Goal: Task Accomplishment & Management: Manage account settings

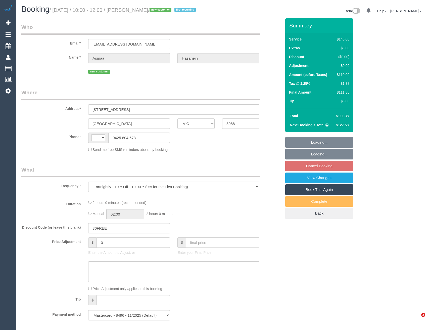
select select "VIC"
select select "string:AU"
select select "number:28"
select select "number:14"
select select "number:19"
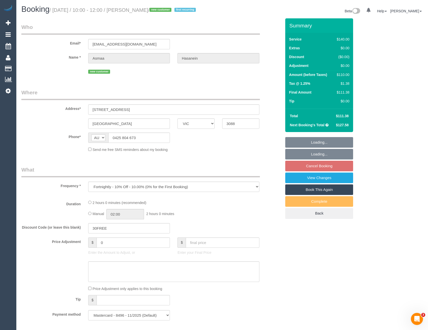
select select "number:25"
select select "number:34"
select select "number:11"
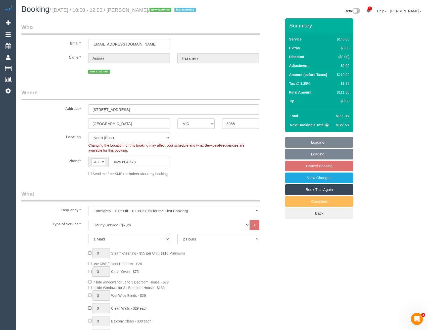
select select "object:1522"
select select "spot1"
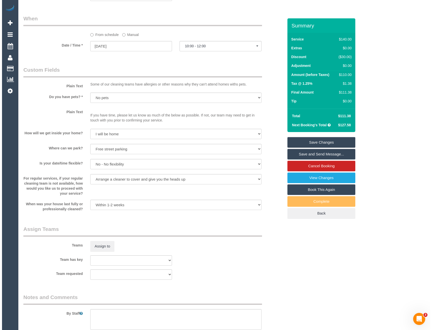
scroll to position [554, 0]
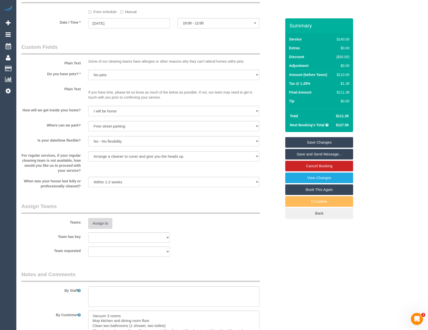
click at [100, 229] on button "Assign to" at bounding box center [100, 223] width 24 height 11
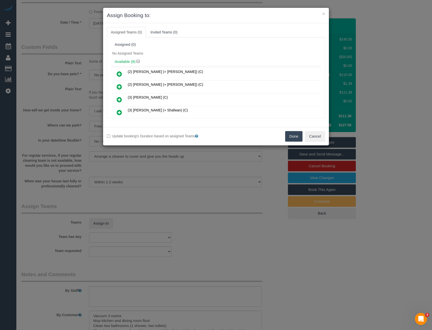
scroll to position [46, 0]
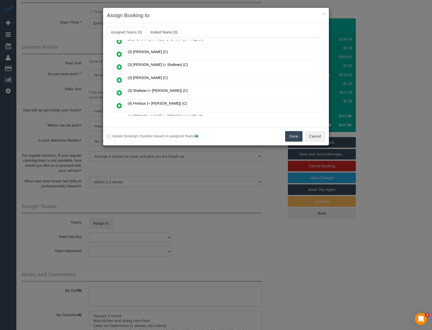
click at [121, 82] on icon at bounding box center [119, 80] width 5 height 6
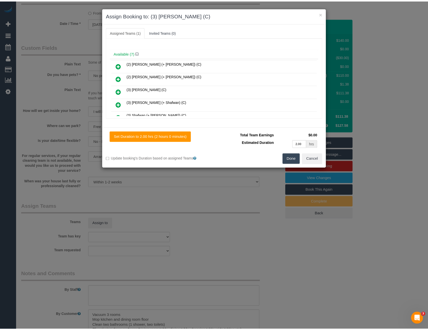
scroll to position [0, 0]
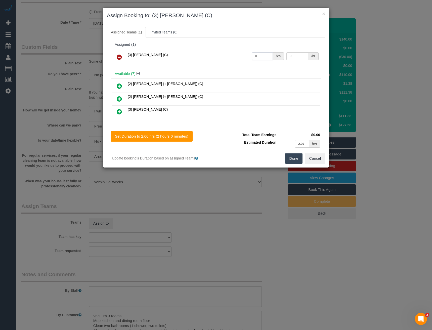
drag, startPoint x: 257, startPoint y: 59, endPoint x: 226, endPoint y: 64, distance: 30.7
click at [231, 63] on tr "(3) Pratham Bagga (C) 0 hrs 0 /hr" at bounding box center [216, 57] width 208 height 13
type input "2"
type input "35"
click at [290, 159] on button "Done" at bounding box center [294, 158] width 18 height 11
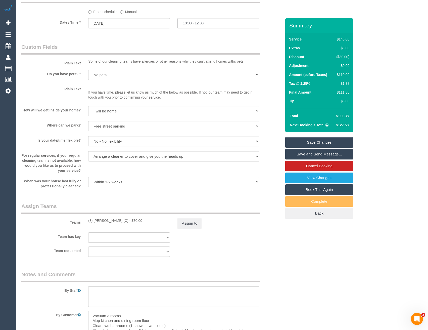
click at [319, 160] on link "Save and Send Message..." at bounding box center [320, 154] width 68 height 11
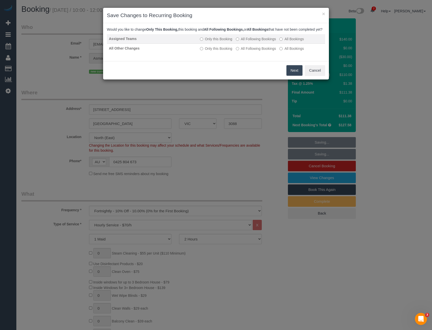
click at [244, 42] on label "All Following Bookings" at bounding box center [256, 38] width 40 height 5
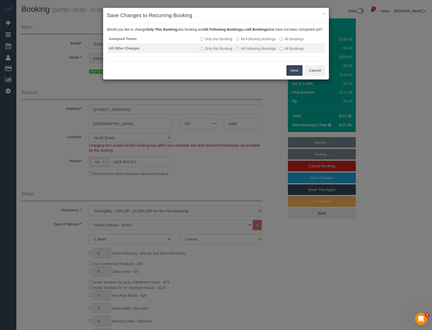
click at [244, 51] on label "All Following Bookings" at bounding box center [256, 48] width 40 height 5
click at [290, 76] on button "Save" at bounding box center [294, 70] width 17 height 11
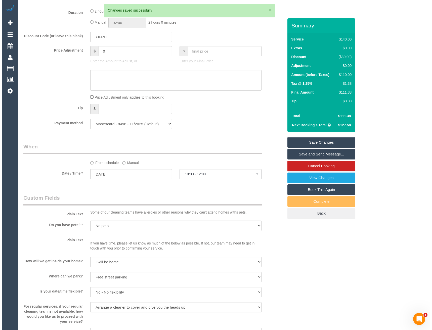
scroll to position [503, 0]
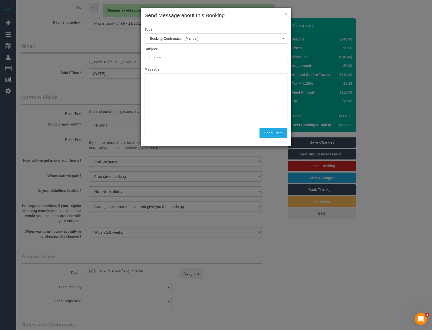
type input "Booking Confirmed"
type input ""Asmaa Hasanein" <asmaa.hasanein@gmail.com>"
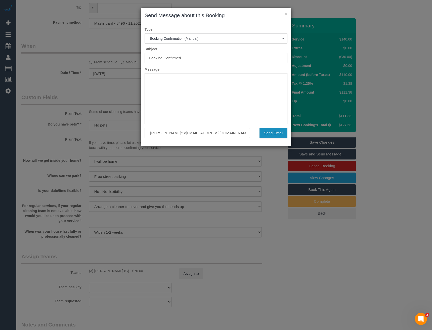
click at [270, 133] on button "Send Email" at bounding box center [274, 133] width 28 height 11
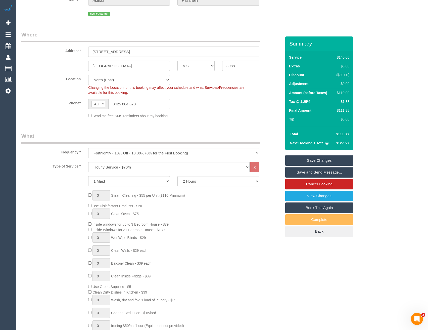
scroll to position [0, 0]
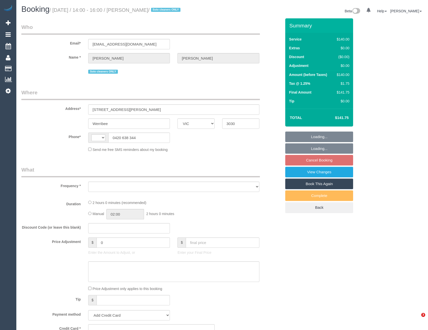
select select "VIC"
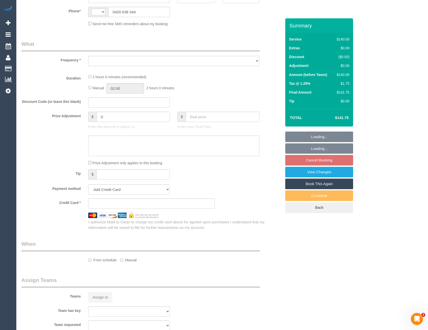
select select "string:AU"
select select "object:549"
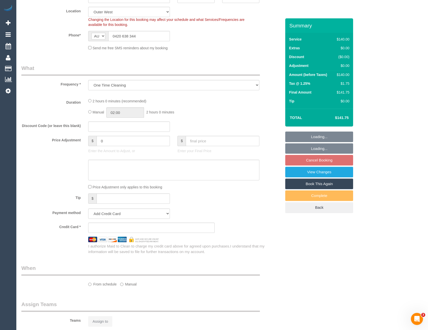
select select "string:stripe-pm_1RdnmW2GScqysDRVN1oUDsNh"
select select "number:29"
select select "number:14"
select select "number:19"
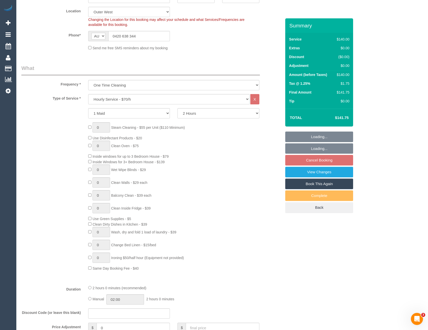
select select "spot1"
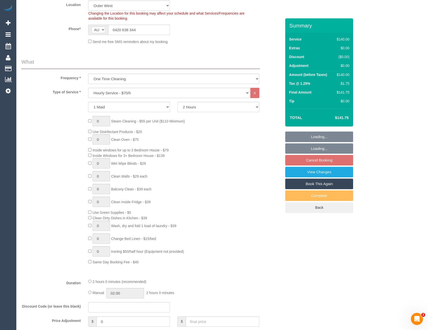
select select "object:1257"
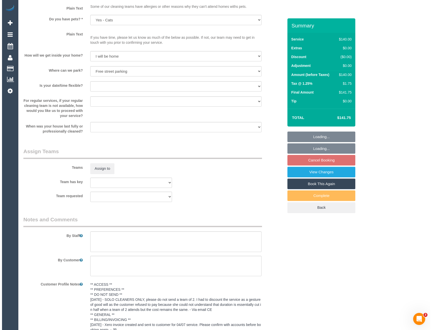
scroll to position [679, 0]
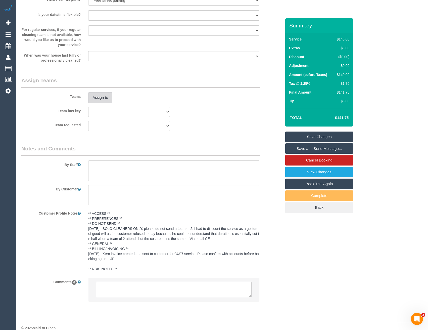
click at [104, 97] on button "Assign to" at bounding box center [100, 97] width 24 height 11
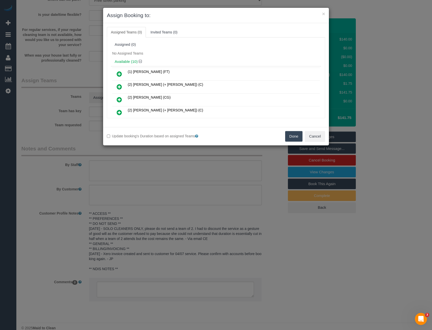
scroll to position [46, 0]
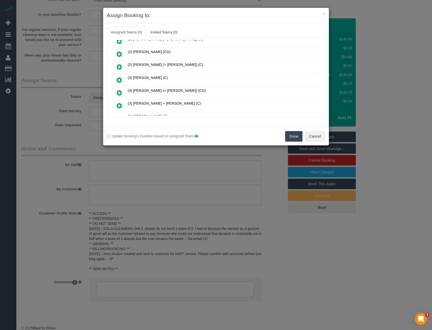
click at [120, 78] on icon at bounding box center [119, 80] width 5 height 6
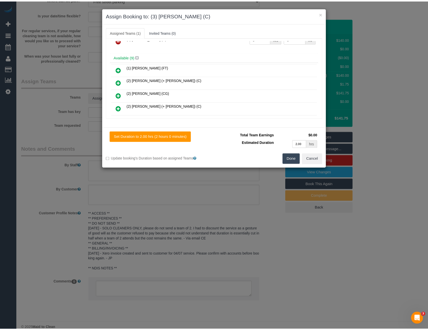
scroll to position [0, 0]
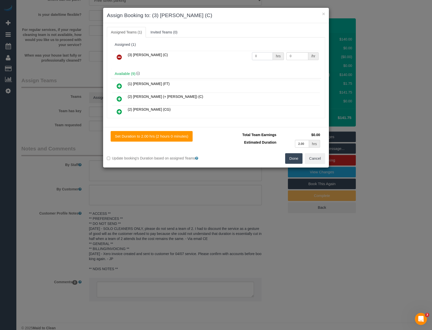
drag, startPoint x: 260, startPoint y: 58, endPoint x: 228, endPoint y: 60, distance: 32.3
click at [233, 59] on tr "(3) Abu Bakar (C) 0 hrs 0 /hr" at bounding box center [216, 57] width 208 height 13
type input "2"
type input "35"
click at [296, 159] on button "Done" at bounding box center [294, 158] width 18 height 11
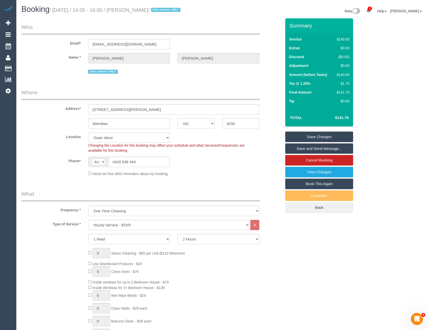
click at [317, 149] on link "Save and Send Message..." at bounding box center [320, 148] width 68 height 11
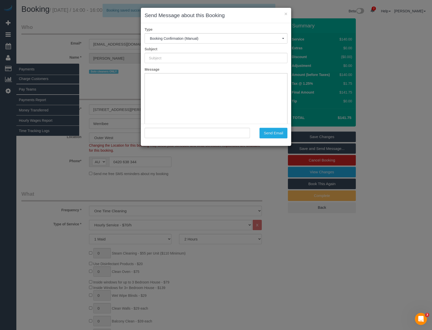
type input "Booking Confirmed"
type input ""Jess McConnell" <littlejessmcconnell2002@gmail.com>"
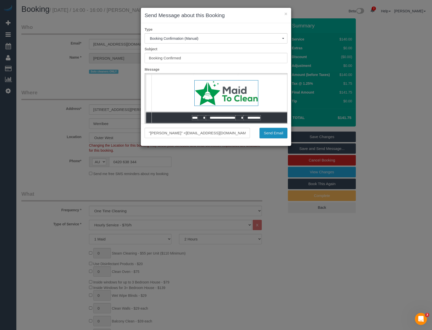
click at [279, 133] on button "Send Email" at bounding box center [274, 133] width 28 height 11
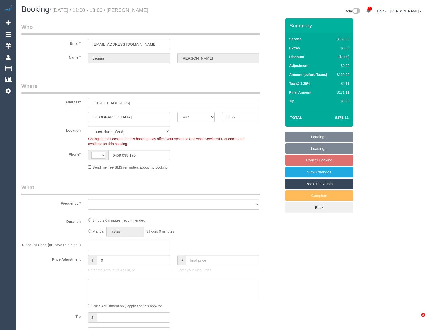
select select "VIC"
select select "string:AU"
select select "object:638"
select select "string:stripe-pm_1RA7VB2GScqysDRVkDwcnZJp"
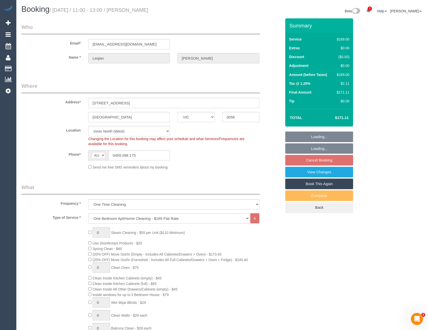
select select "number:28"
select select "number:14"
select select "number:24"
select select "number:33"
select select "number:26"
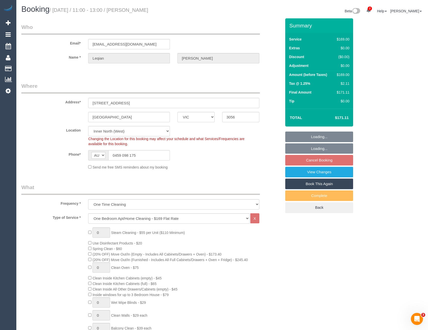
select select "object:1680"
select select "spot1"
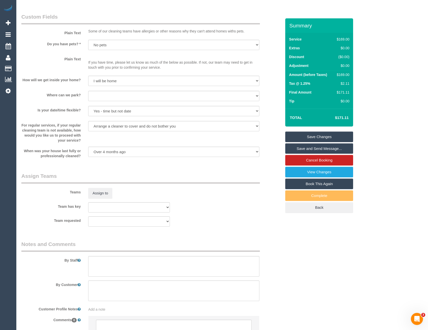
scroll to position [604, 0]
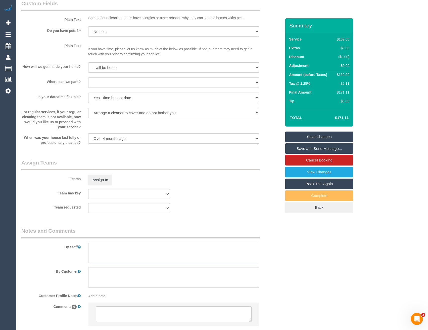
click at [122, 260] on textarea at bounding box center [173, 253] width 171 height 21
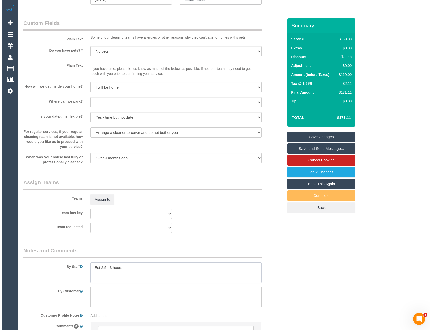
scroll to position [561, 0]
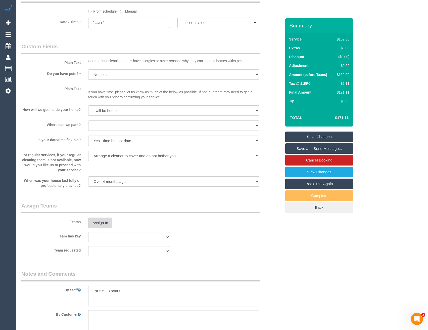
type textarea "Est 2.5 - 3 hours"
click at [101, 222] on button "Assign to" at bounding box center [100, 223] width 24 height 11
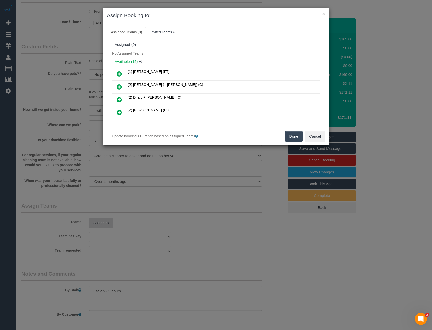
scroll to position [2072, 0]
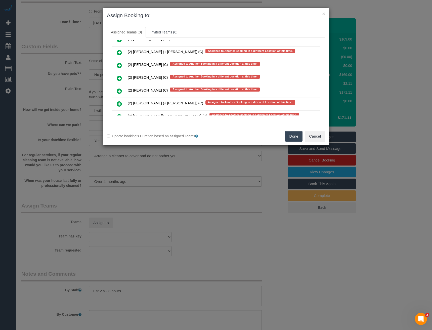
click at [121, 77] on icon at bounding box center [119, 78] width 5 height 6
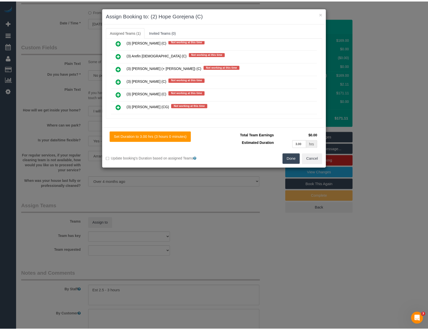
scroll to position [0, 0]
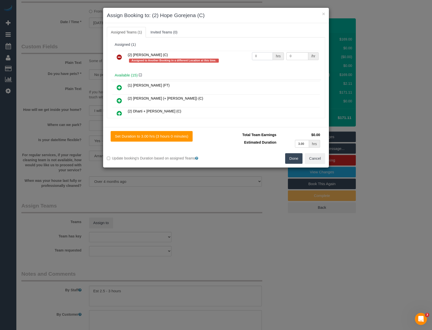
drag, startPoint x: 247, startPoint y: 60, endPoint x: 222, endPoint y: 60, distance: 25.4
click at [224, 61] on tr "(2) [PERSON_NAME] (C) Assigned to Another Booking in a different Location at th…" at bounding box center [216, 58] width 208 height 14
type input "1"
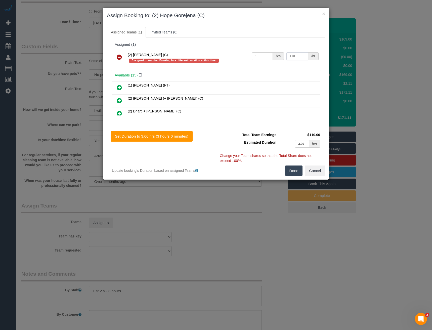
type input "110"
click at [293, 168] on button "Done" at bounding box center [294, 171] width 18 height 11
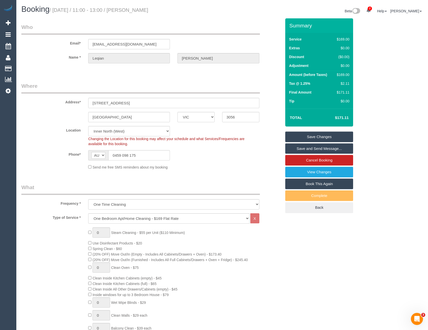
click at [300, 149] on link "Save and Send Message..." at bounding box center [320, 148] width 68 height 11
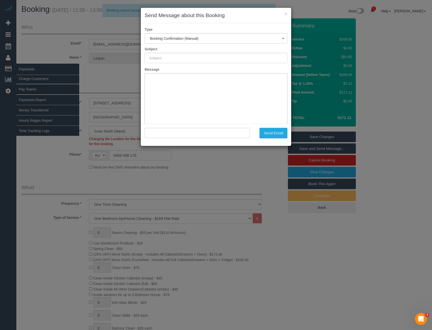
type input "Booking Confirmed"
type input ""[PERSON_NAME]" <[EMAIL_ADDRESS][DOMAIN_NAME]>"
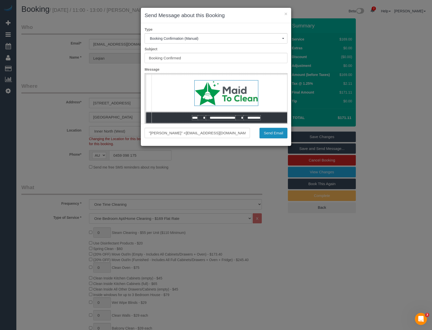
click at [264, 134] on button "Send Email" at bounding box center [274, 133] width 28 height 11
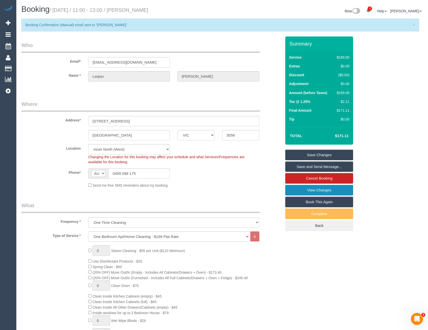
click at [303, 188] on link "View Changes" at bounding box center [320, 190] width 68 height 11
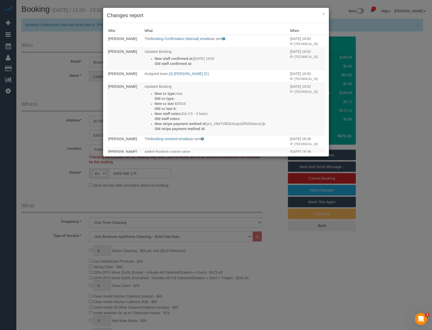
click at [220, 182] on div "× Changes report Who What When Bronie Bryant The Booking Confirmation (Manual) …" at bounding box center [216, 165] width 432 height 330
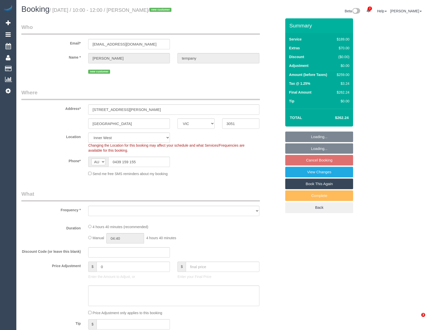
select select "VIC"
select select "spot1"
select select "number:28"
select select "number:14"
select select "number:19"
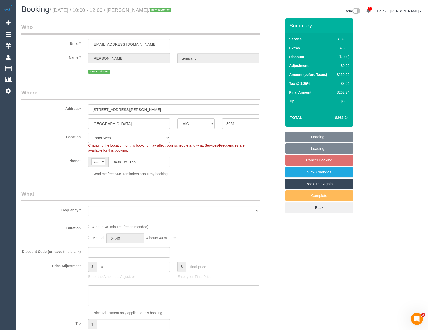
select select "number:24"
select select "number:26"
select select "object:702"
select select "string:stripe-pm_1S64gY2GScqysDRV2PhwI451"
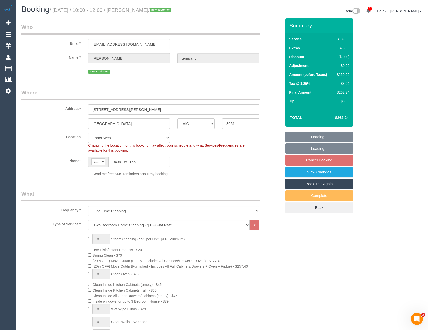
select select "object:1489"
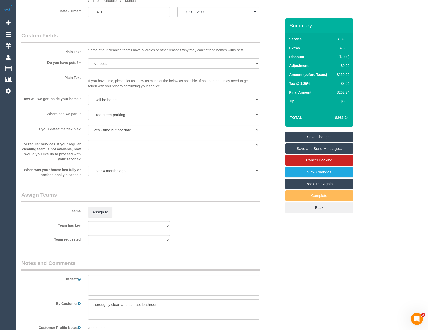
scroll to position [643, 0]
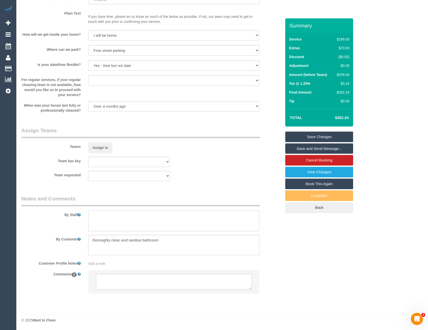
click at [115, 226] on textarea at bounding box center [173, 221] width 171 height 21
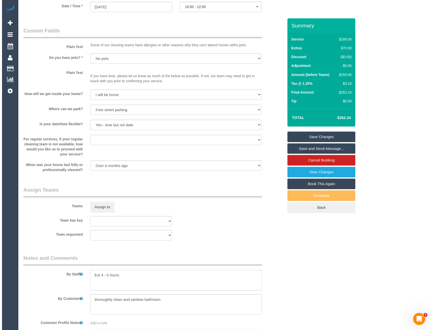
scroll to position [567, 0]
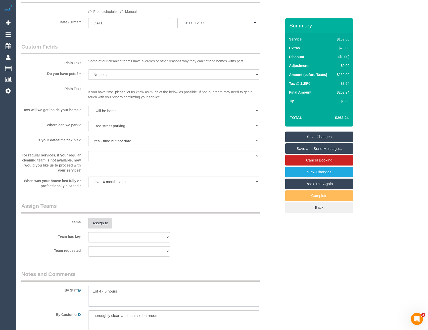
type textarea "Est 4 - 5 hours"
click at [104, 226] on button "Assign to" at bounding box center [100, 223] width 24 height 11
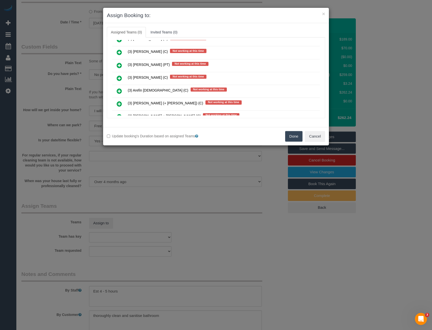
scroll to position [20, 0]
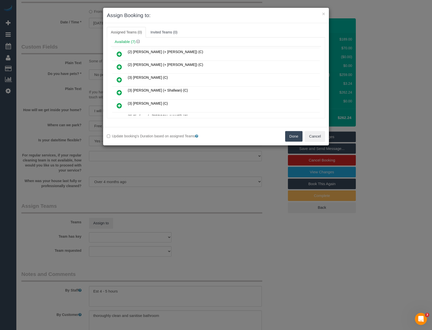
click at [120, 78] on icon at bounding box center [119, 80] width 5 height 6
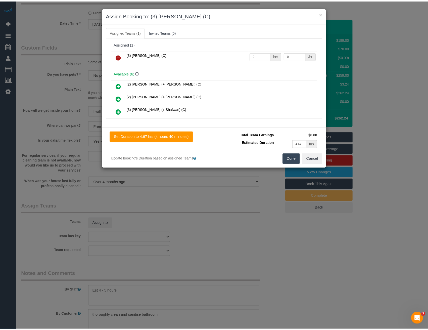
scroll to position [0, 0]
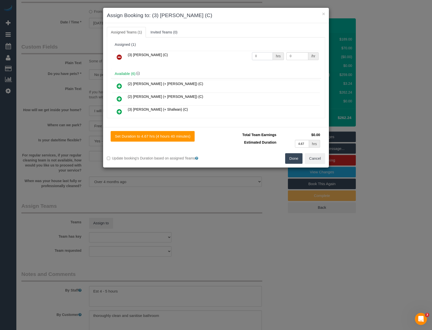
drag, startPoint x: 253, startPoint y: 58, endPoint x: 232, endPoint y: 57, distance: 21.2
click at [233, 57] on tr "(3) Andrea Di Bella (C) 0 hrs 0 /hr" at bounding box center [216, 57] width 208 height 13
type input "1"
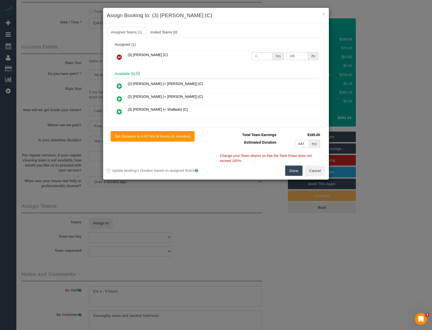
type input "165"
click at [296, 170] on button "Done" at bounding box center [294, 171] width 18 height 11
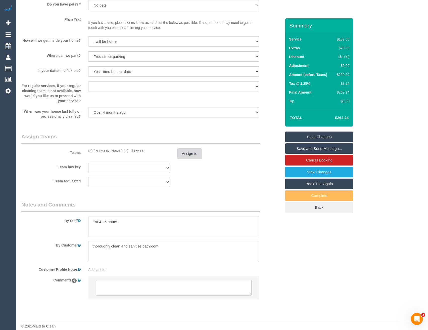
scroll to position [643, 0]
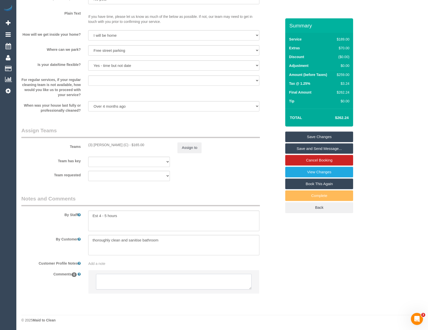
click at [162, 279] on textarea at bounding box center [173, 282] width 155 height 16
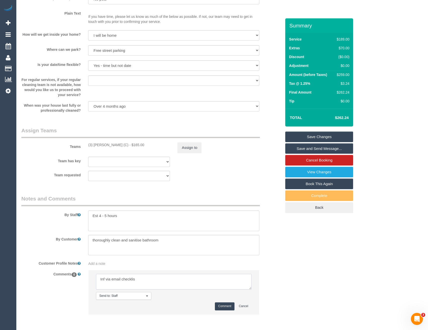
type textarea "Inf via email checklist"
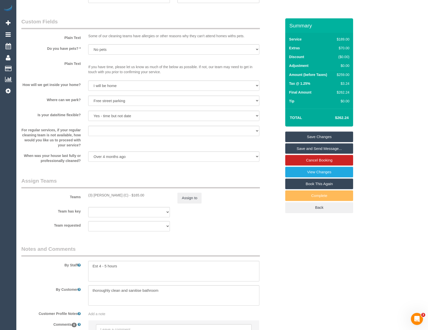
click at [305, 149] on link "Save and Send Message..." at bounding box center [320, 148] width 68 height 11
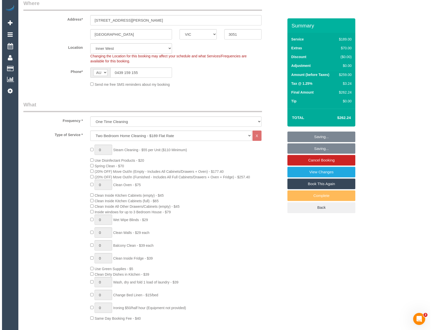
scroll to position [0, 0]
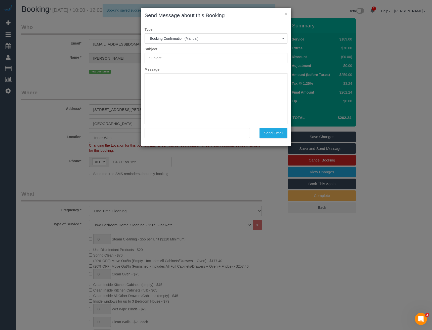
type input "Booking Confirmed"
type input ""ashlea tempany" <ashleajt@gmail.com>"
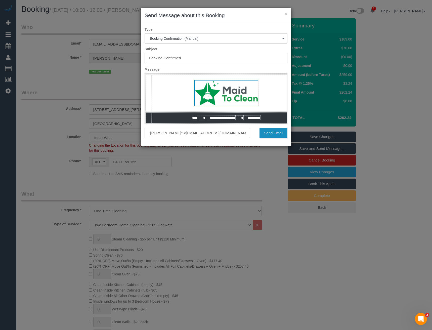
click at [277, 135] on button "Send Email" at bounding box center [274, 133] width 28 height 11
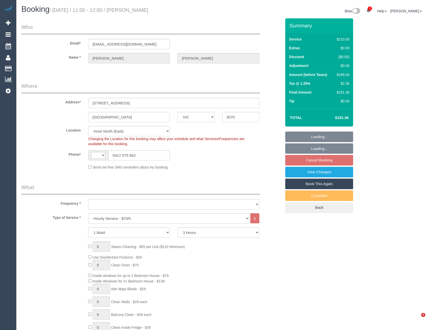
select select "VIC"
select select "180"
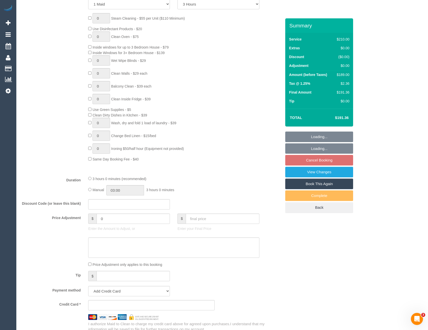
select select "string:stripe-pm_1IGDBi2GScqysDRVDtwblHdx"
select select "number:28"
select select "number:19"
select select "number:35"
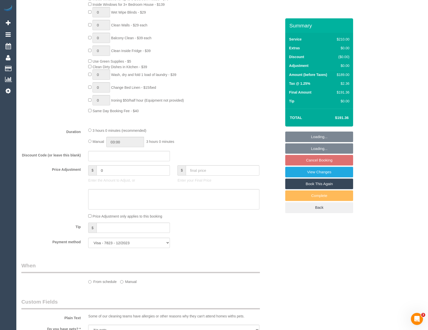
select select "string:AU"
select select "object:902"
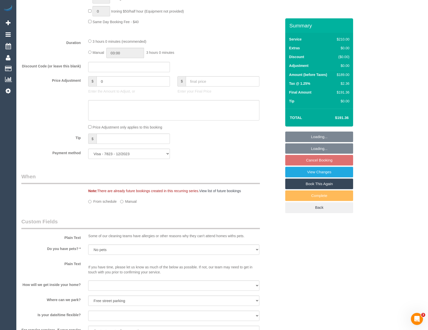
select select "20515"
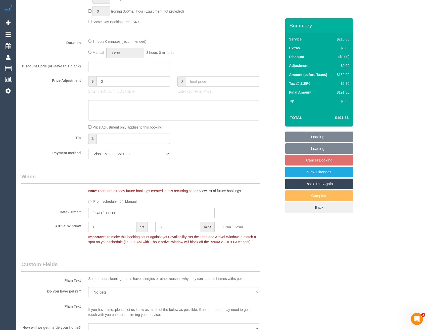
select select "object:1756"
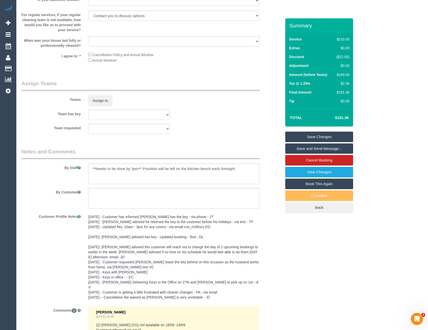
scroll to position [697, 0]
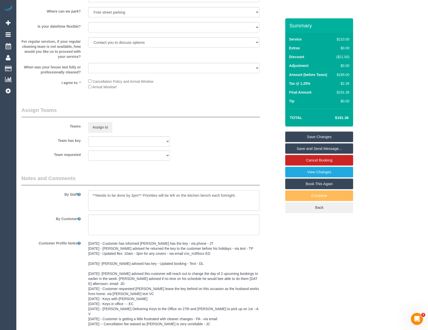
click at [91, 192] on textarea at bounding box center [173, 200] width 171 height 21
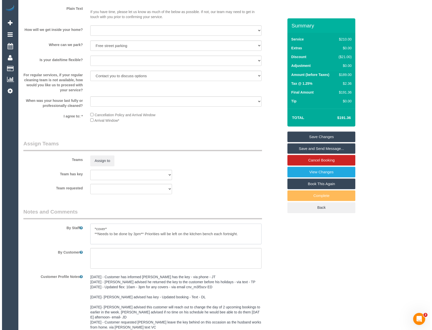
scroll to position [647, 0]
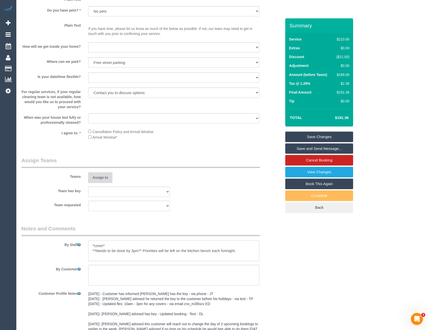
type textarea "*cover* **Needs to be done by 3pm** Priorities will be left on the kitchen benc…"
click at [98, 176] on button "Assign to" at bounding box center [100, 177] width 24 height 11
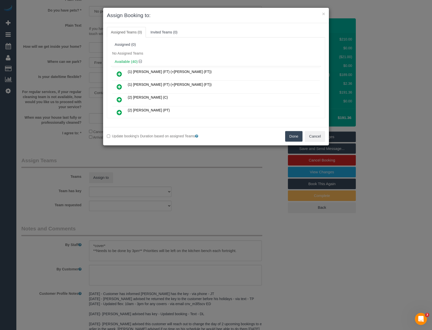
scroll to position [46, 0]
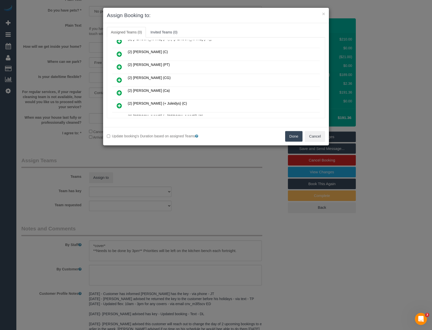
click at [122, 80] on icon at bounding box center [119, 80] width 5 height 6
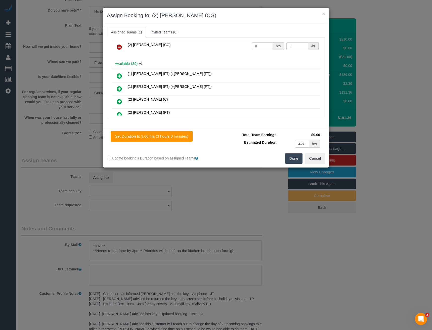
scroll to position [0, 0]
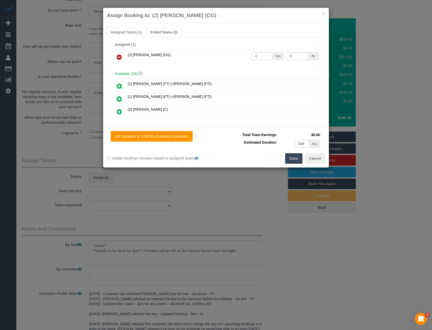
drag, startPoint x: 258, startPoint y: 55, endPoint x: 225, endPoint y: 60, distance: 32.7
click at [225, 60] on tr "(2) Binoy Adheesha (CG) 0 hrs 0 /hr" at bounding box center [216, 57] width 208 height 13
type input "2"
type input "41.25"
click at [290, 160] on button "Done" at bounding box center [294, 158] width 18 height 11
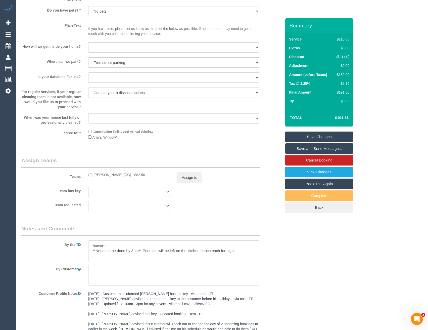
click at [196, 171] on div "Teams (2) Binoy Adheesha (CG) - $82.50 Assign to" at bounding box center [152, 170] width 268 height 26
click at [189, 173] on button "Assign to" at bounding box center [190, 177] width 24 height 11
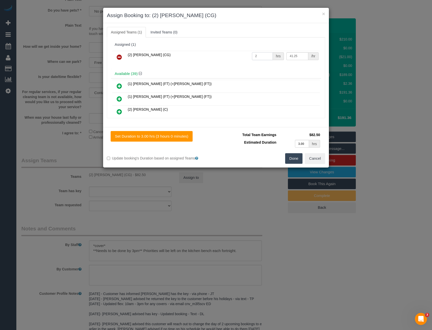
drag, startPoint x: 252, startPoint y: 58, endPoint x: 231, endPoint y: 59, distance: 20.2
click at [233, 59] on tr "(2) Binoy Adheesha (CG) 2 hrs 41.25 /hr" at bounding box center [216, 57] width 208 height 13
type input "3"
click at [293, 160] on button "Done" at bounding box center [294, 158] width 18 height 11
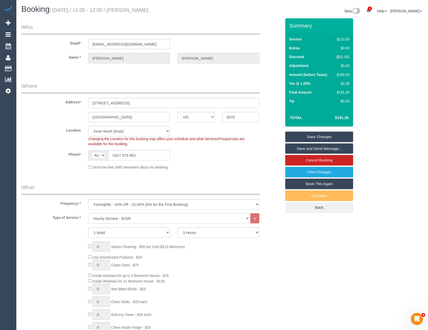
click at [299, 149] on link "Save and Send Message..." at bounding box center [320, 148] width 68 height 11
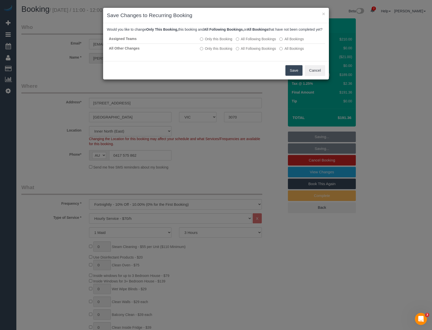
click at [292, 76] on button "Save" at bounding box center [294, 70] width 17 height 11
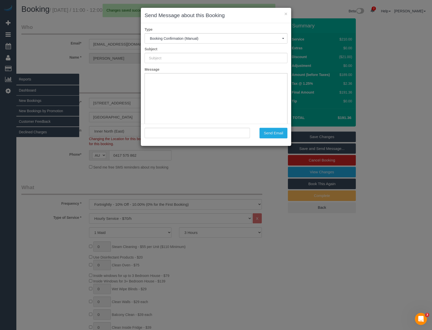
type input "Booking Confirmed"
type input ""Brooke Van Der Hoeven" <brookevdh@hotmail.com>"
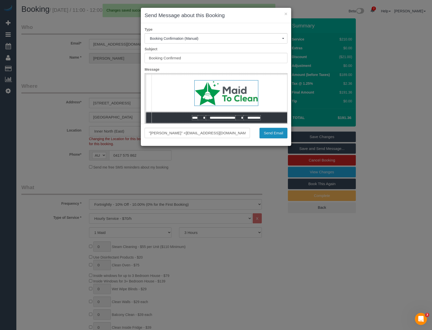
click at [266, 135] on button "Send Email" at bounding box center [274, 133] width 28 height 11
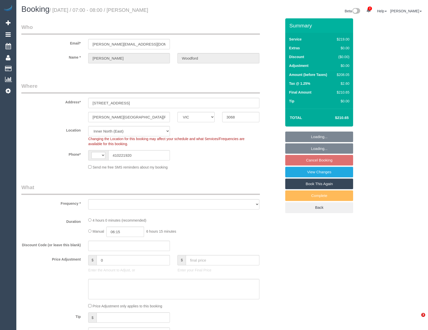
select select "VIC"
select select "string:AU"
select select "object:542"
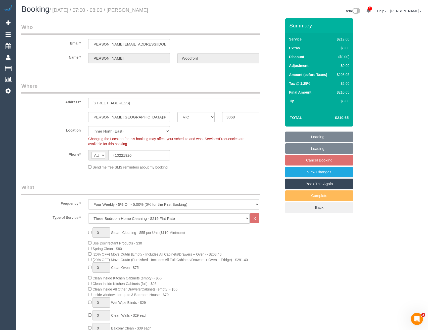
select select "number:28"
select select "number:14"
select select "number:19"
select select "number:25"
select select "number:34"
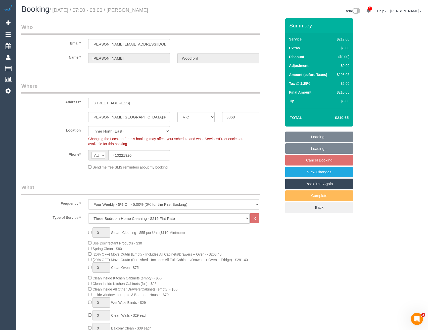
select select "number:26"
select select "spot1"
select select "object:1630"
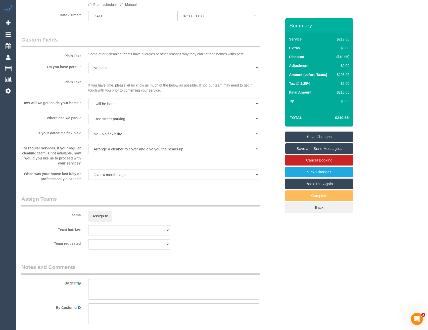
scroll to position [604, 0]
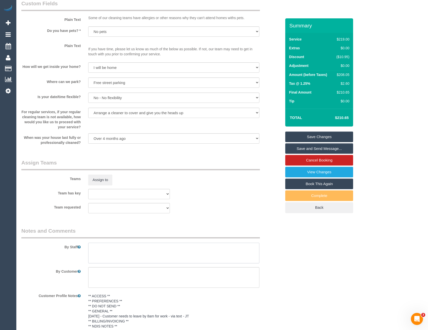
drag, startPoint x: 106, startPoint y: 256, endPoint x: 100, endPoint y: 257, distance: 6.3
click at [106, 256] on textarea at bounding box center [173, 253] width 171 height 21
type textarea "Est 3 - 4 hours"
click at [103, 178] on button "Assign to" at bounding box center [100, 180] width 24 height 11
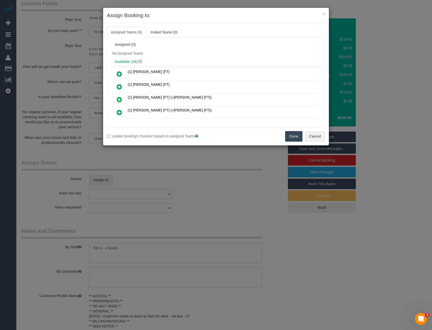
scroll to position [174, 0]
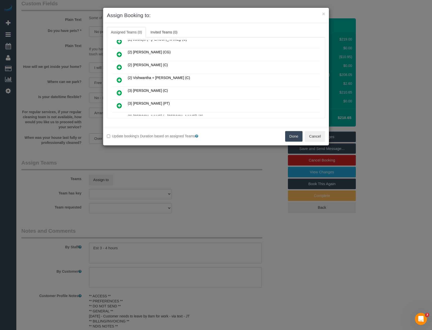
click at [119, 80] on icon at bounding box center [119, 80] width 5 height 6
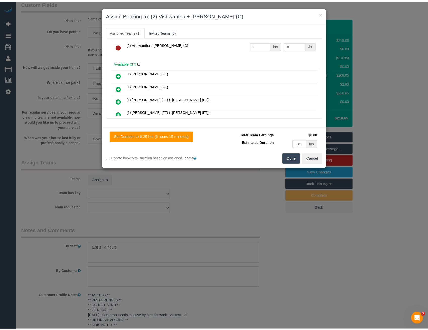
scroll to position [0, 0]
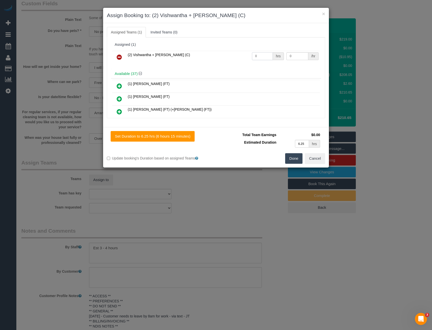
drag, startPoint x: 262, startPoint y: 56, endPoint x: 175, endPoint y: 68, distance: 87.7
click at [178, 68] on div "(2) Vishwantha + Madhushika (C) 0 hrs 0 /hr" at bounding box center [216, 60] width 210 height 20
type input "1"
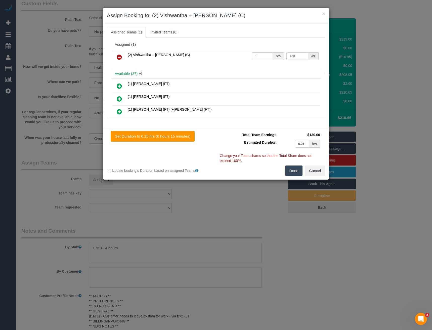
type input "130"
click at [292, 171] on button "Done" at bounding box center [294, 171] width 18 height 11
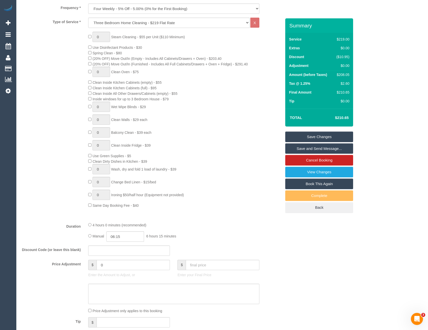
scroll to position [176, 0]
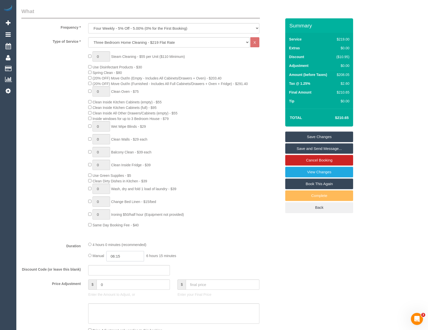
click at [125, 254] on input "06:15" at bounding box center [125, 256] width 38 height 10
type input "02:00"
click at [122, 291] on li "02:00" at bounding box center [120, 291] width 22 height 7
click at [190, 256] on div "Manual 02:00 2 hours 0 minutes" at bounding box center [173, 256] width 171 height 10
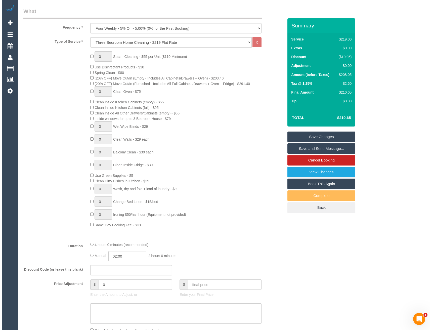
scroll to position [0, 0]
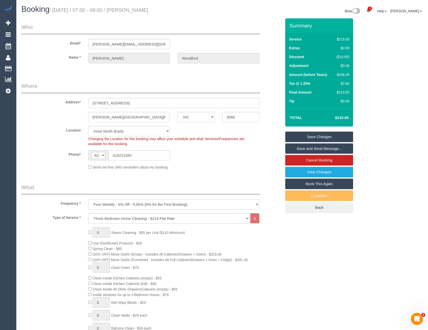
select select "spot22"
click at [312, 151] on link "Save and Send Message..." at bounding box center [320, 148] width 68 height 11
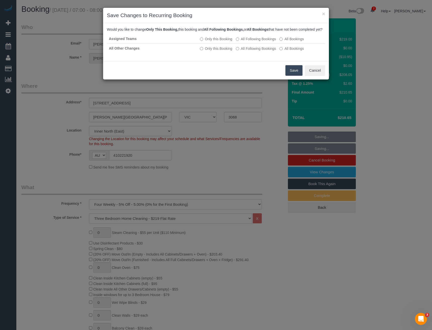
drag, startPoint x: 297, startPoint y: 77, endPoint x: 294, endPoint y: 76, distance: 3.8
click at [297, 76] on button "Save" at bounding box center [294, 70] width 17 height 11
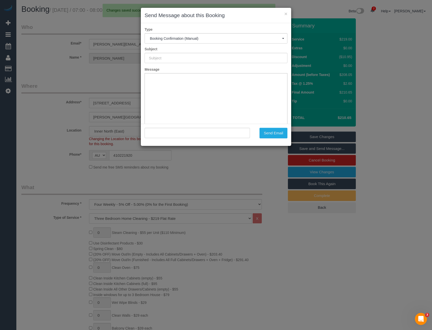
type input "Booking Confirmed"
type input ""Darryl Woodford" <darryl@dpwoodford.net>"
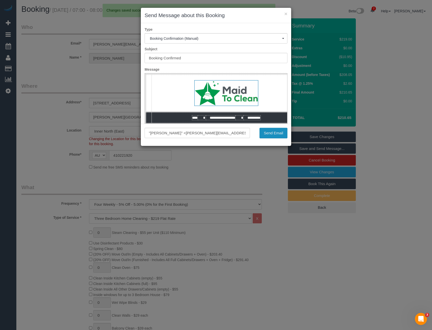
click at [273, 136] on button "Send Email" at bounding box center [274, 133] width 28 height 11
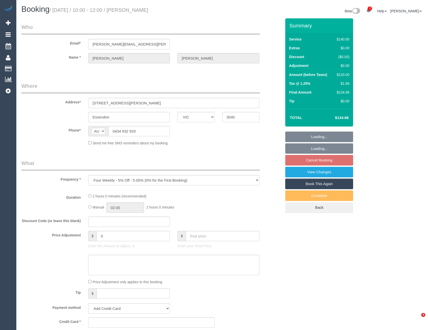
select select "VIC"
select select "number:29"
select select "number:15"
select select "number:19"
select select "number:22"
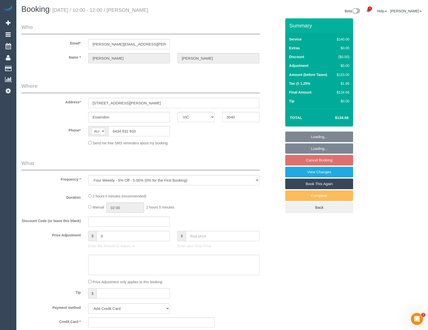
select select "number:34"
select select "number:12"
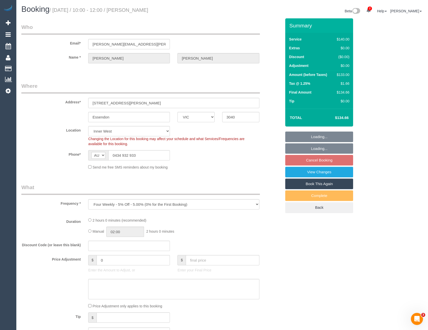
select select "object:693"
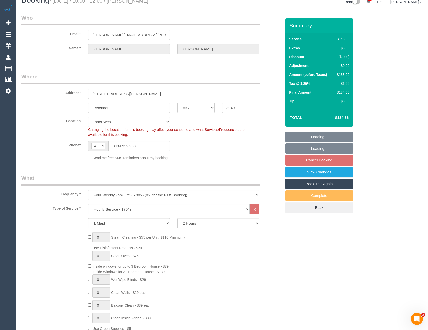
select select "spot3"
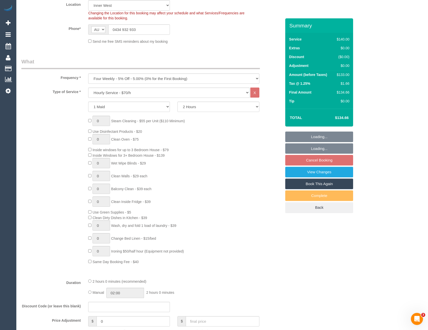
select select "string:stripe-pm_1M4ciu2GScqysDRVfcKovZF3"
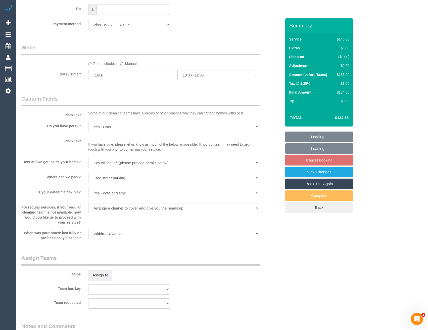
scroll to position [528, 0]
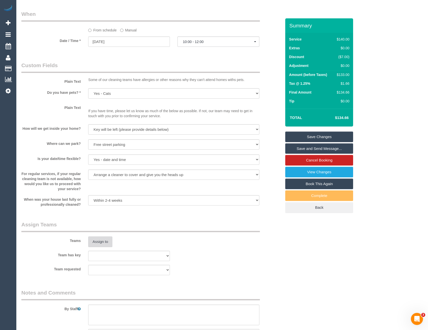
click at [110, 244] on button "Assign to" at bounding box center [100, 241] width 24 height 11
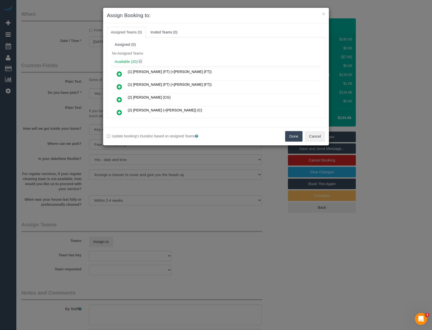
click at [161, 180] on div "× Assign Booking to: Assigned Teams (0) Invited Teams (0) Assigned (0) No Assig…" at bounding box center [216, 165] width 432 height 330
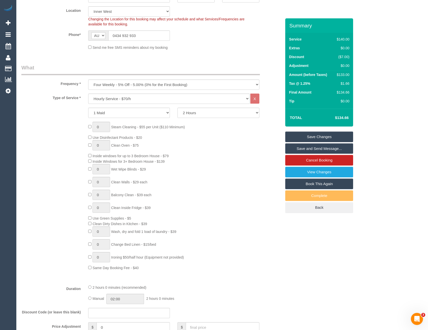
scroll to position [75, 0]
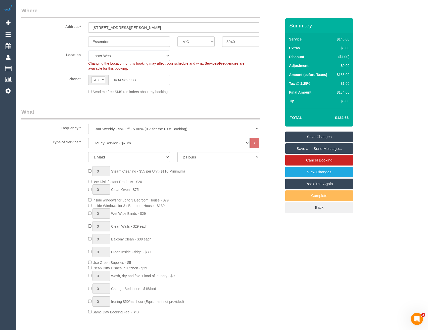
click at [118, 55] on select "Office City East (North) East (South) Inner East Inner North (East) Inner North…" at bounding box center [129, 56] width 82 height 10
select select "54"
click at [88, 51] on select "Office City East (North) East (South) Inner East Inner North (East) Inner North…" at bounding box center [129, 56] width 82 height 10
click at [114, 51] on select "Office City East (North) East (South) Inner East Inner North (East) Inner North…" at bounding box center [129, 56] width 82 height 10
select select "object:4661"
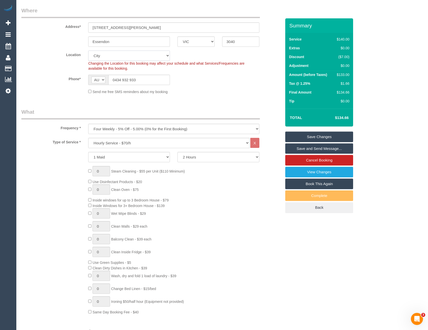
select select "spot24"
select select "50"
click at [88, 51] on select "Office City East (North) East (South) Inner East Inner North (East) Inner North…" at bounding box center [129, 56] width 82 height 10
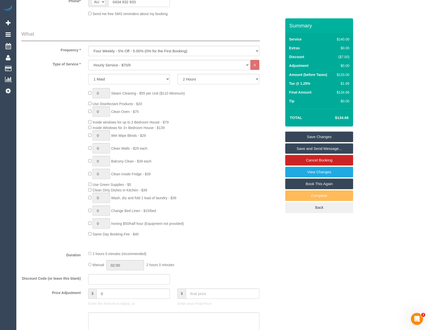
select select "object:4666"
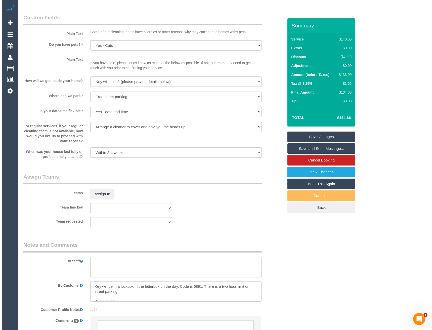
scroll to position [650, 0]
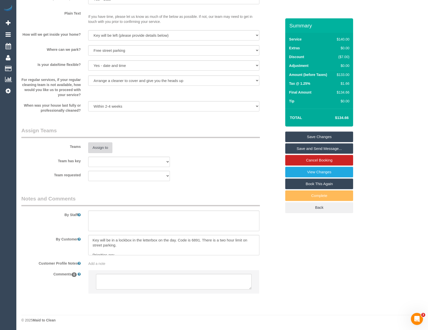
click at [102, 128] on legend "Assign Teams" at bounding box center [140, 132] width 239 height 11
click at [103, 150] on button "Assign to" at bounding box center [100, 147] width 24 height 11
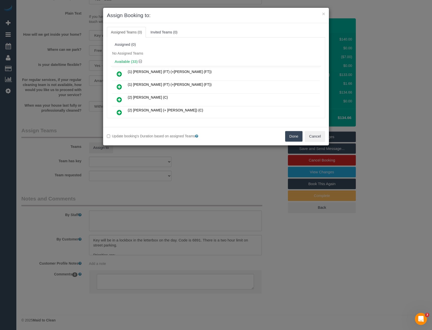
click at [170, 164] on div "× Assign Booking to: Assigned Teams (0) Invited Teams (0) Assigned (0) No Assig…" at bounding box center [216, 165] width 432 height 330
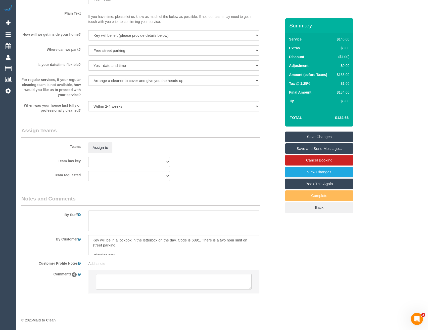
click at [103, 142] on div "Teams Assign to" at bounding box center [152, 140] width 268 height 26
click at [104, 150] on button "Assign to" at bounding box center [100, 147] width 24 height 11
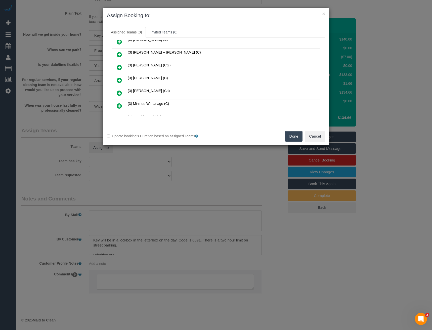
click at [118, 79] on icon at bounding box center [119, 80] width 5 height 6
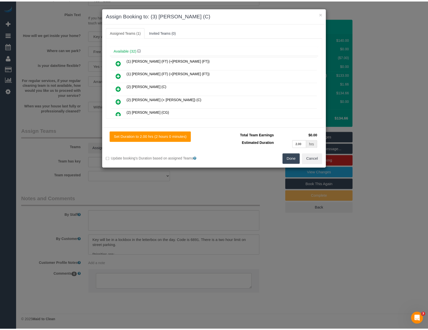
scroll to position [0, 0]
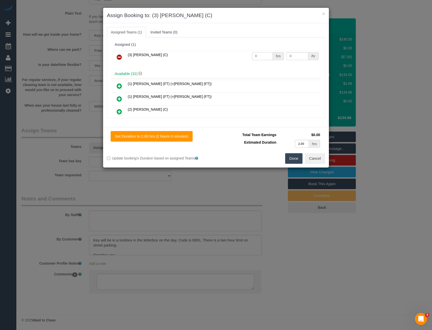
drag, startPoint x: 265, startPoint y: 55, endPoint x: 231, endPoint y: 55, distance: 34.7
click at [242, 56] on tr "(3) Luke HJ (C) 0 hrs 0 /hr" at bounding box center [216, 57] width 208 height 13
type input "2"
type input "35"
click at [290, 156] on button "Done" at bounding box center [294, 158] width 18 height 11
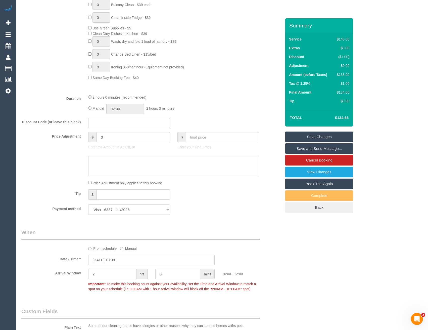
scroll to position [298, 0]
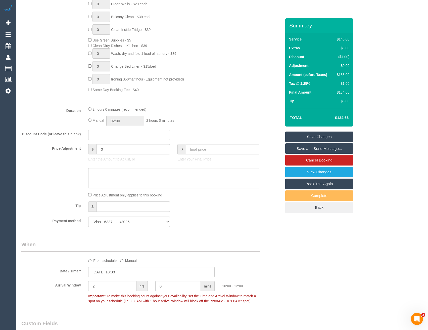
click at [293, 149] on link "Save and Send Message..." at bounding box center [320, 148] width 68 height 11
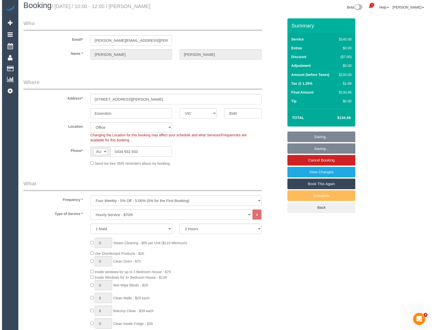
scroll to position [0, 0]
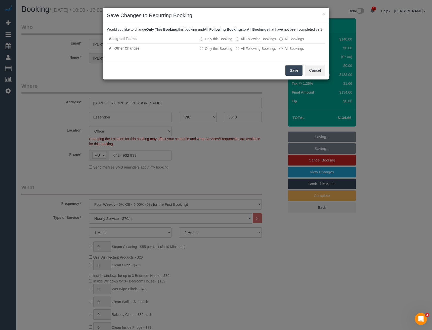
drag, startPoint x: 296, startPoint y: 74, endPoint x: 162, endPoint y: 17, distance: 145.2
click at [296, 73] on button "Save" at bounding box center [294, 70] width 17 height 11
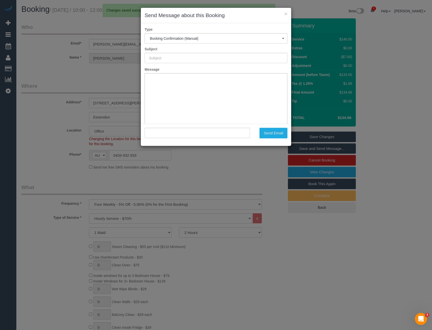
type input "Booking Confirmed"
type input ""Kelly Trudgen" <kelly.trudgen@gmail.com>"
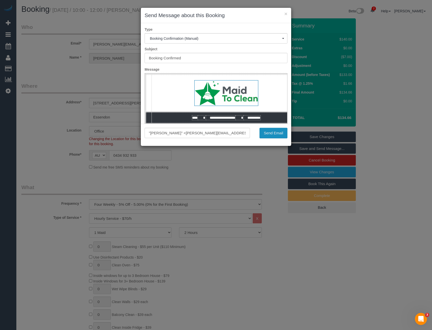
click at [277, 130] on button "Send Email" at bounding box center [274, 133] width 28 height 11
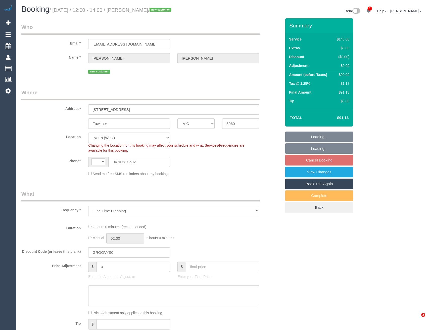
select select "VIC"
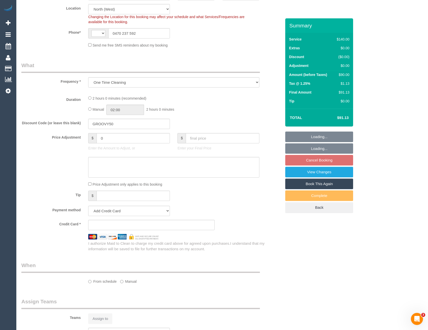
select select "string:stripe-pm_1S5Epv2GScqysDRVjDBwuv3x"
select select "number:28"
select select "number:14"
select select "number:18"
select select "number:25"
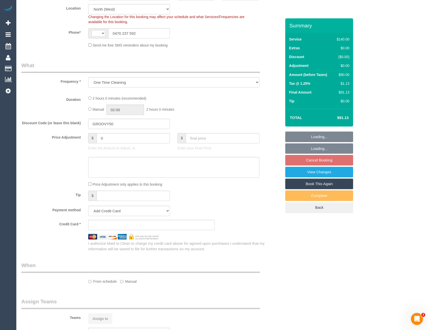
select select "number:35"
select select "number:26"
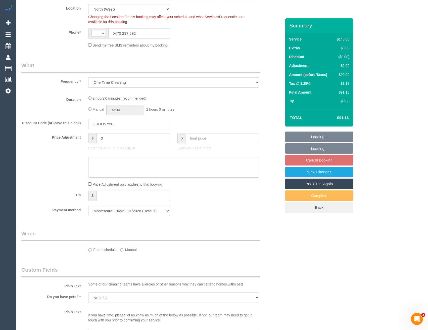
scroll to position [177, 0]
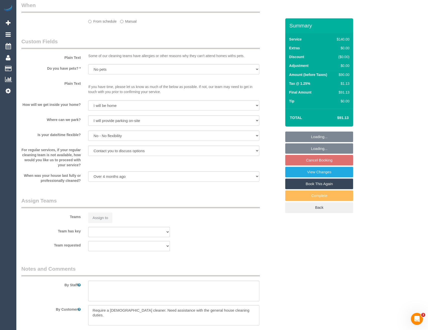
select select "object:702"
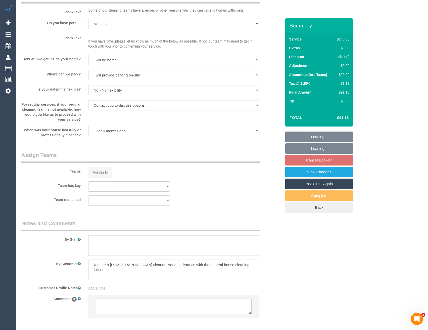
select select "string:AU"
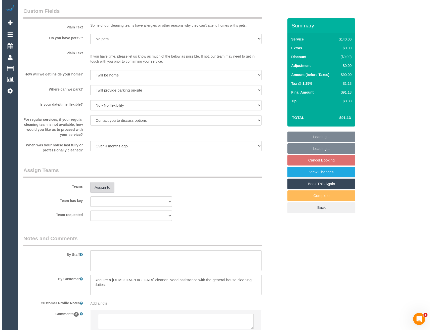
scroll to position [605, 0]
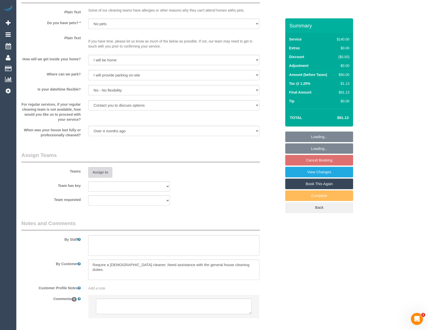
select select "spot4"
click at [104, 173] on button "Assign to" at bounding box center [100, 172] width 24 height 11
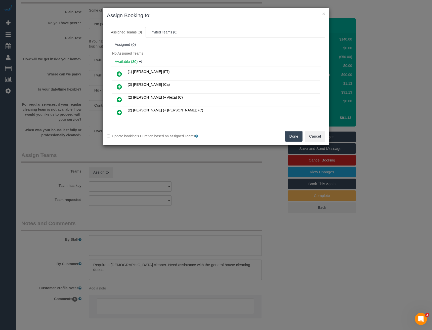
scroll to position [303, 0]
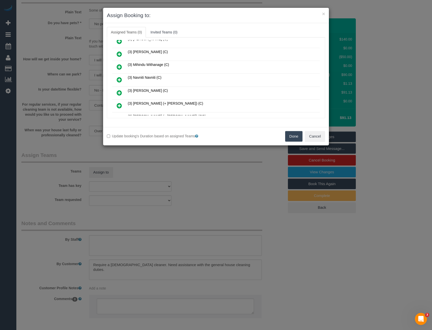
click at [117, 80] on link at bounding box center [119, 80] width 12 height 10
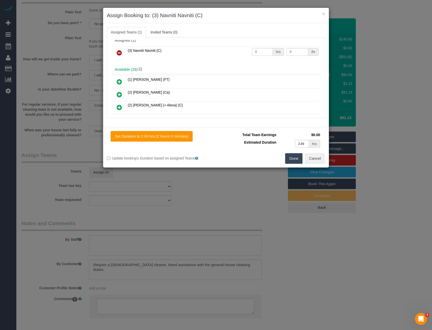
scroll to position [0, 0]
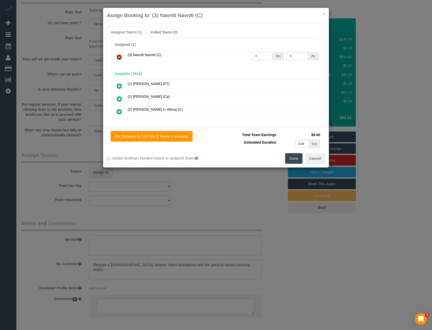
drag, startPoint x: 267, startPoint y: 55, endPoint x: 224, endPoint y: 61, distance: 43.7
click at [224, 61] on tr "(3) Navniti Navniti (C) 0 hrs 0 /hr" at bounding box center [216, 57] width 208 height 13
type input "2"
type input "35"
click at [297, 159] on button "Done" at bounding box center [294, 158] width 18 height 11
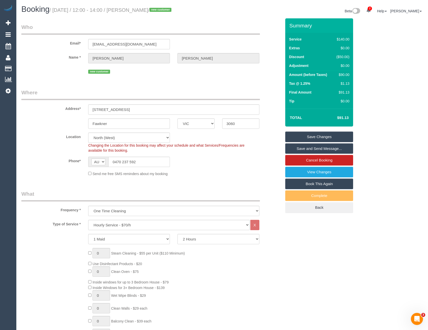
click at [327, 151] on link "Save and Send Message..." at bounding box center [320, 148] width 68 height 11
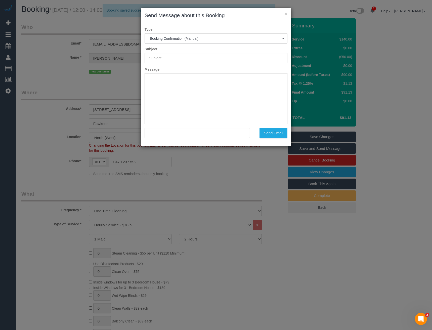
type input "Booking Confirmed"
type input ""[PERSON_NAME]" <[EMAIL_ADDRESS][DOMAIN_NAME]>"
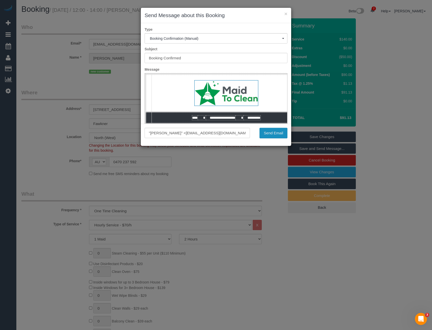
click at [271, 134] on button "Send Email" at bounding box center [274, 133] width 28 height 11
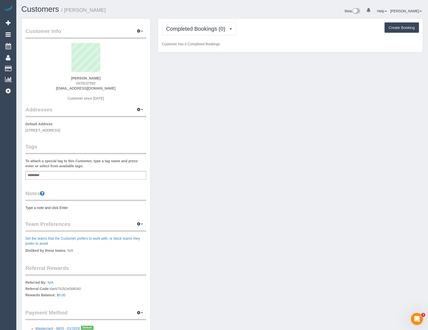
click at [72, 178] on div "Add a tag" at bounding box center [85, 175] width 121 height 9
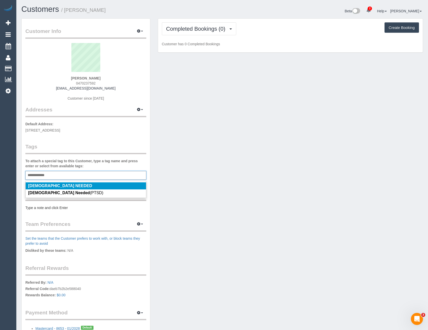
type input "**********"
click at [67, 186] on li "[DEMOGRAPHIC_DATA] NEEDED" at bounding box center [86, 185] width 121 height 7
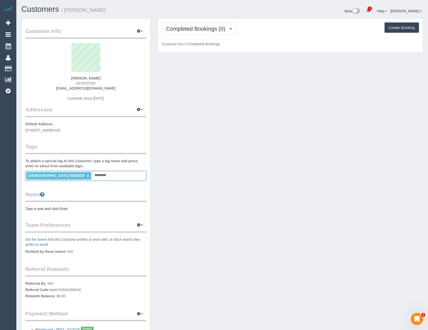
click at [70, 156] on div "Tags To attach a special tag to this Customer, type a tag name and press enter …" at bounding box center [85, 162] width 121 height 38
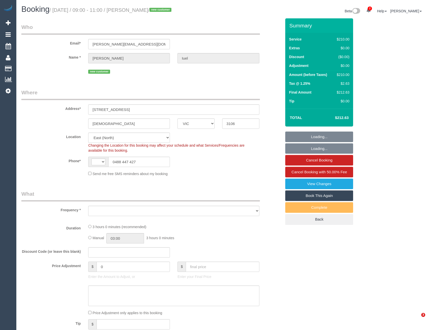
select select "VIC"
select select "string:AU"
select select "object:897"
select select "string:stripe-pm_1S5CwF2GScqysDRVaplw9lFS"
select select "180"
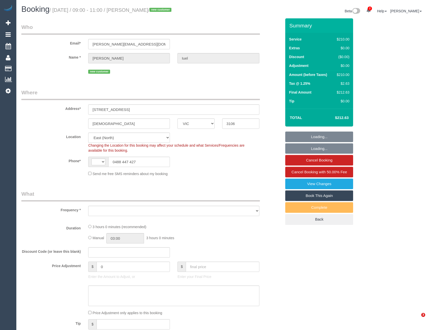
select select "number:30"
select select "number:14"
select select "number:19"
select select "number:25"
select select "number:35"
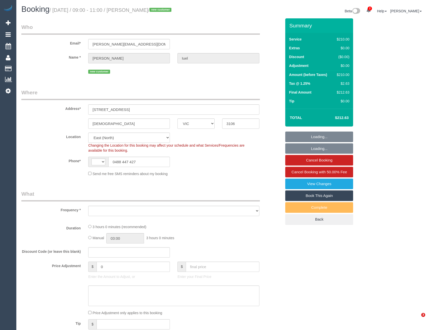
select select "number:26"
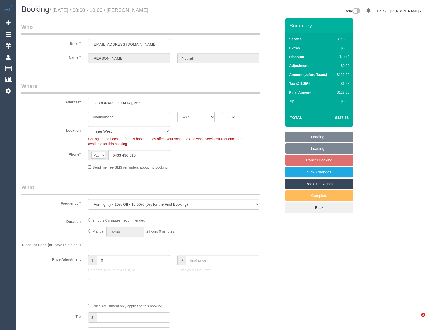
select select "VIC"
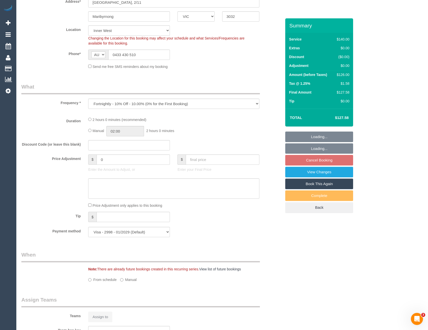
select select "object:572"
select select "number:30"
select select "number:14"
select select "number:18"
select select "number:22"
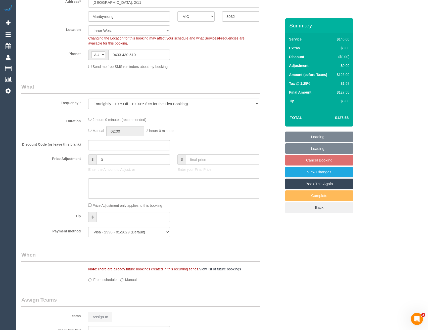
select select "number:34"
select select "number:11"
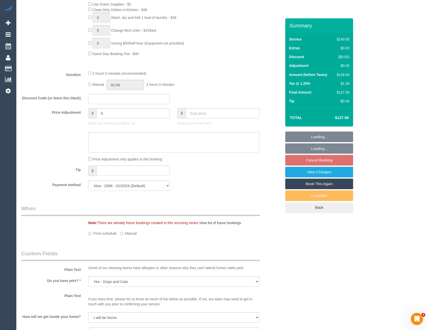
select select "spot2"
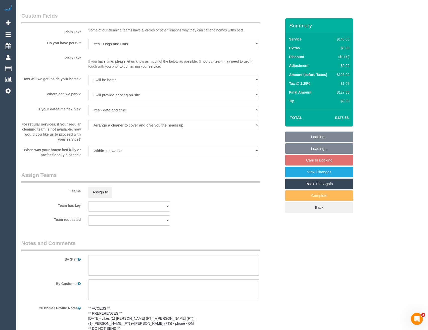
scroll to position [629, 0]
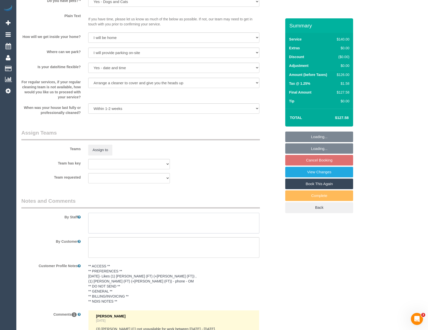
click at [101, 222] on textarea at bounding box center [173, 223] width 171 height 21
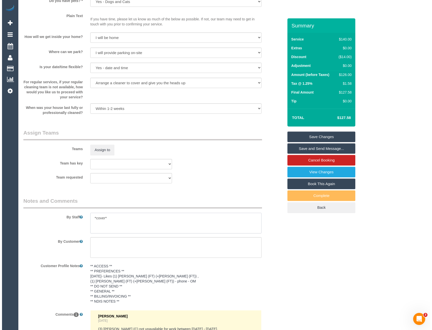
scroll to position [579, 0]
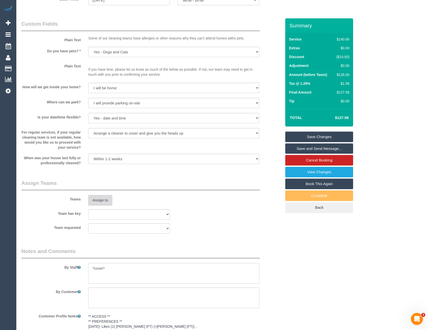
type textarea "*cover*"
click at [106, 199] on button "Assign to" at bounding box center [100, 200] width 24 height 11
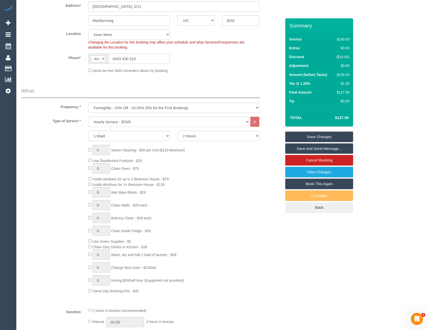
scroll to position [75, 0]
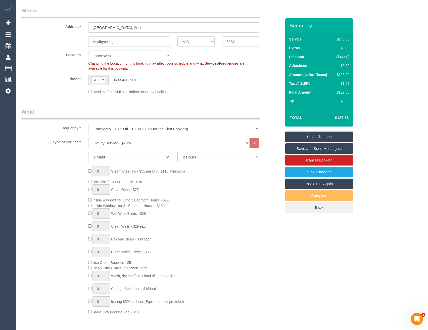
click at [113, 55] on select "Office City East (North) East (South) Inner East Inner North (East) Inner North…" at bounding box center [129, 56] width 82 height 10
select select "50"
click at [88, 51] on select "Office City East (North) East (South) Inner East Inner North (East) Inner North…" at bounding box center [129, 56] width 82 height 10
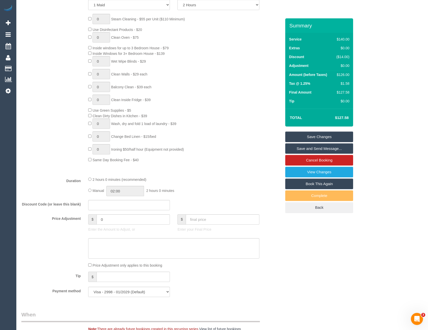
select select "object:4678"
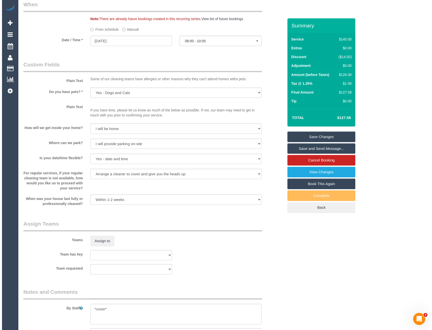
scroll to position [554, 0]
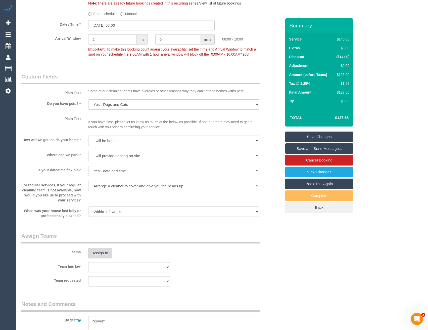
click at [100, 258] on button "Assign to" at bounding box center [100, 253] width 24 height 11
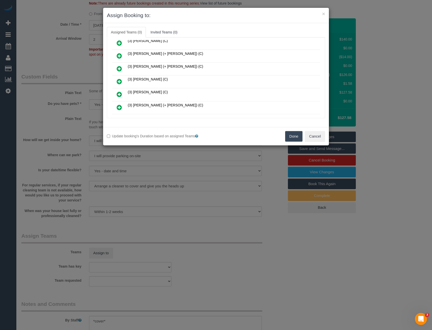
scroll to position [201, 0]
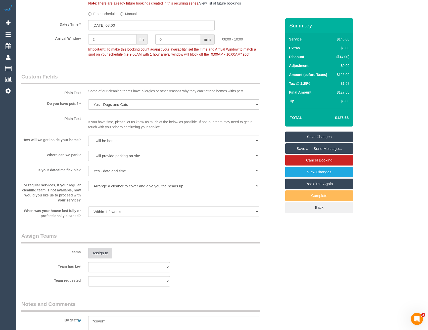
click at [101, 251] on button "Assign to" at bounding box center [100, 253] width 24 height 11
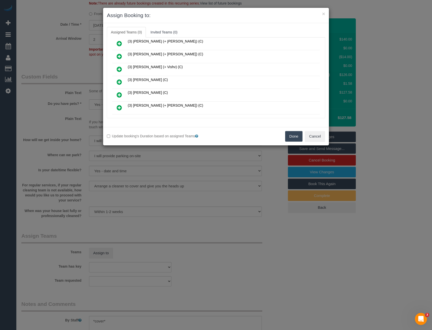
click at [115, 84] on link at bounding box center [119, 82] width 12 height 10
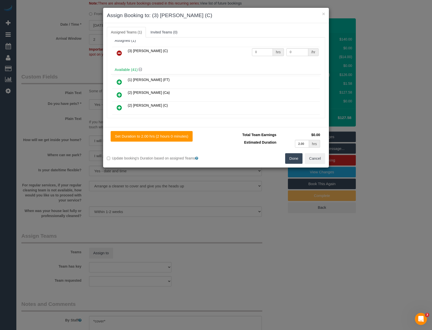
scroll to position [0, 0]
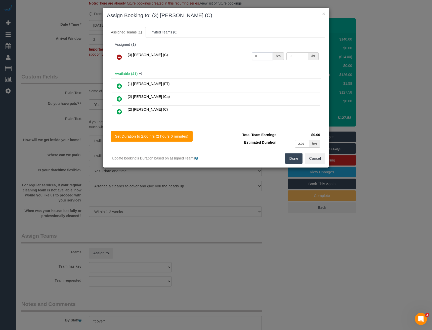
drag, startPoint x: 262, startPoint y: 55, endPoint x: 188, endPoint y: 61, distance: 73.7
click at [205, 58] on tr "(3) Luke HJ (C) 0 hrs 0 /hr" at bounding box center [216, 57] width 208 height 13
type input "2"
type input "35"
click at [295, 160] on button "Done" at bounding box center [294, 158] width 18 height 11
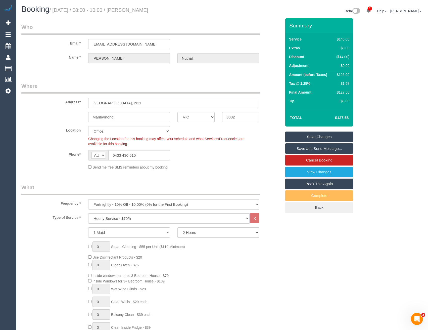
click at [302, 147] on link "Save and Send Message..." at bounding box center [320, 148] width 68 height 11
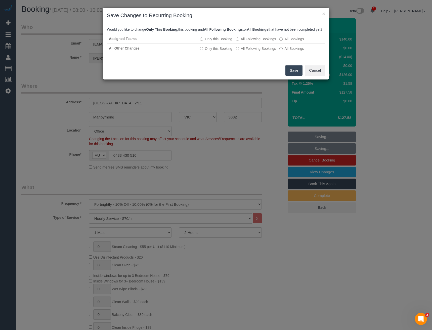
click at [293, 76] on button "Save" at bounding box center [294, 70] width 17 height 11
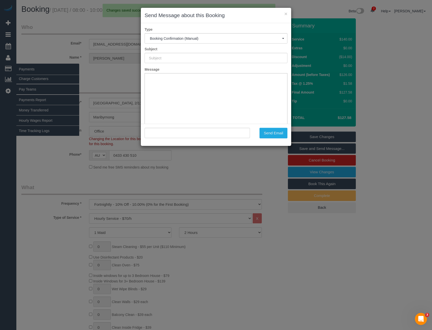
type input "Booking Confirmed"
type input ""Sean Nuthall" <seanjnuthall@gmail.com>"
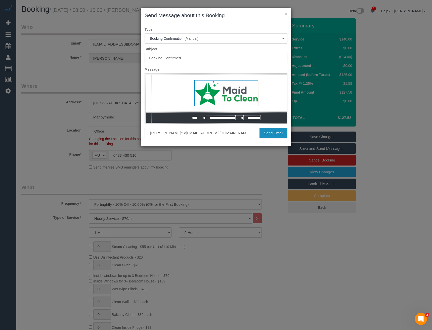
click at [283, 133] on button "Send Email" at bounding box center [274, 133] width 28 height 11
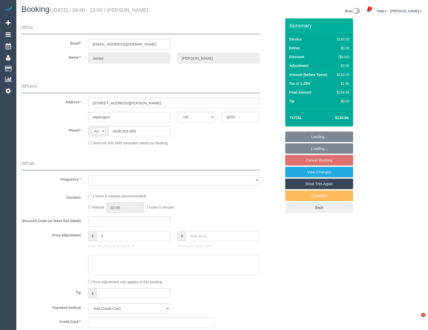
select select "VIC"
select select "string:stripe-pm_1KGHP02GScqysDRVU3zp4IbI"
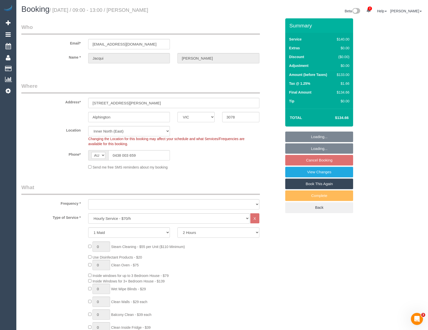
select select "object:727"
select select "number:27"
select select "number:15"
select select "number:18"
select select "number:24"
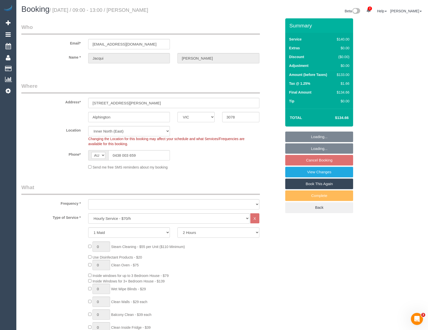
select select "number:12"
select select "object:1731"
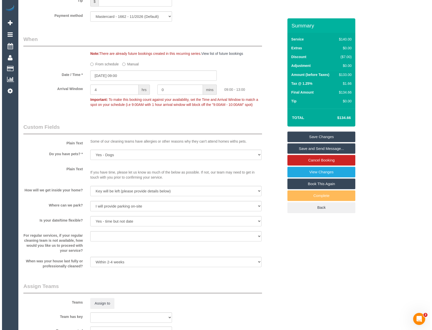
scroll to position [629, 0]
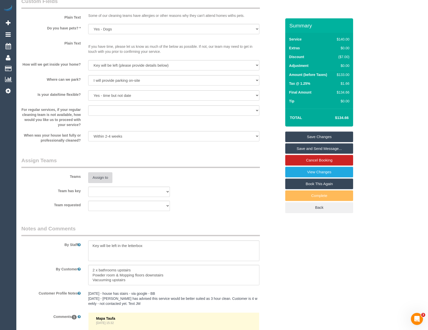
click at [108, 180] on button "Assign to" at bounding box center [100, 177] width 24 height 11
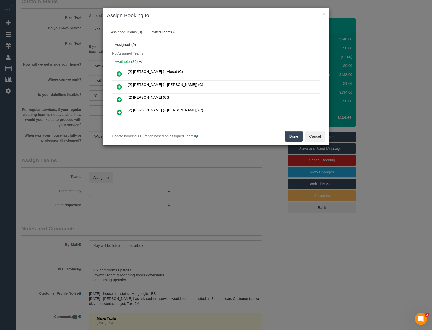
scroll to position [174, 0]
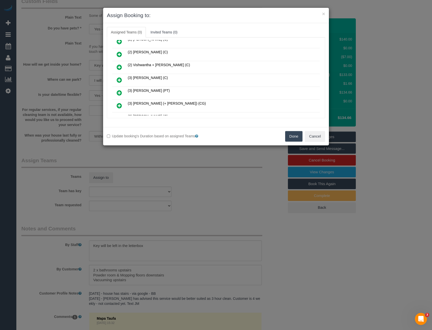
click at [119, 80] on icon at bounding box center [119, 80] width 5 height 6
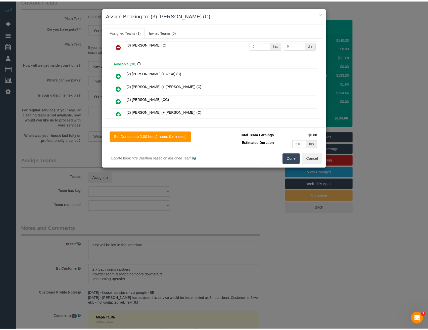
scroll to position [0, 0]
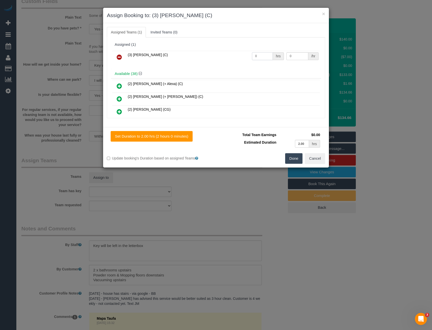
drag, startPoint x: 265, startPoint y: 57, endPoint x: 241, endPoint y: 60, distance: 24.3
click at [244, 59] on tr "(3) Afzaal Ahmad (C) 0 hrs 0 /hr" at bounding box center [216, 57] width 208 height 13
type input "2"
type input "35"
drag, startPoint x: 294, startPoint y: 158, endPoint x: 287, endPoint y: 155, distance: 8.2
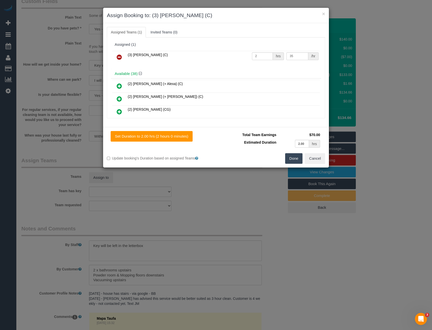
click at [294, 158] on button "Done" at bounding box center [294, 158] width 18 height 11
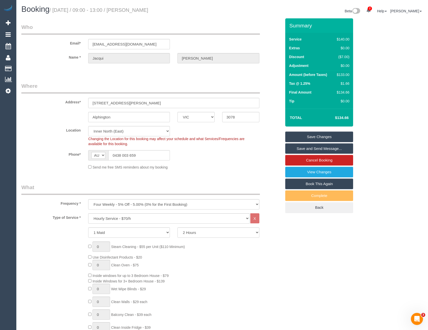
click at [301, 148] on link "Save and Send Message..." at bounding box center [320, 148] width 68 height 11
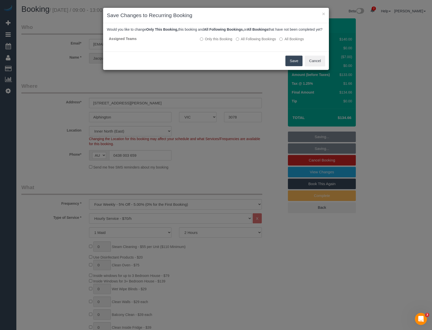
click at [290, 66] on button "Save" at bounding box center [294, 61] width 17 height 11
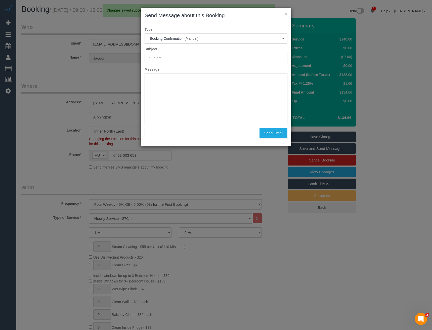
type input "Booking Confirmed"
type input ""Jacqui Coghlan" <jacqui@adagroup.com.au>"
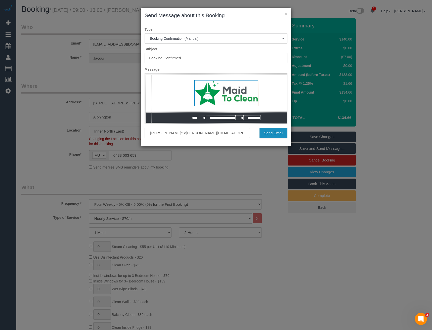
click at [271, 136] on button "Send Email" at bounding box center [274, 133] width 28 height 11
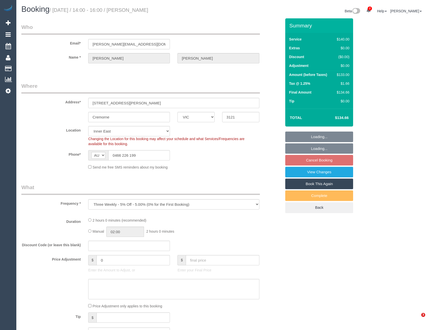
select select "VIC"
select select "spot5"
select select "number:28"
select select "number:16"
select select "number:21"
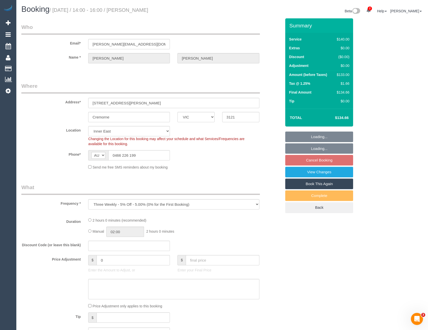
select select "number:36"
select select "number:33"
select select "number:12"
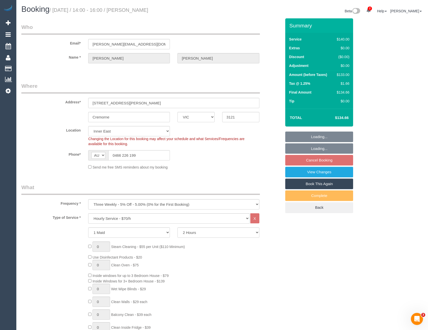
select select "object:1493"
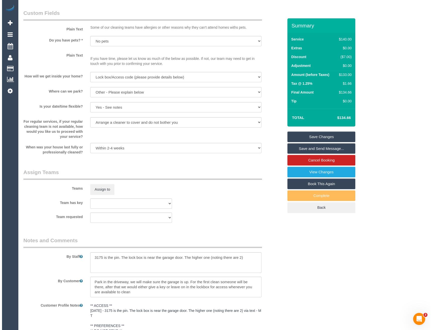
scroll to position [604, 0]
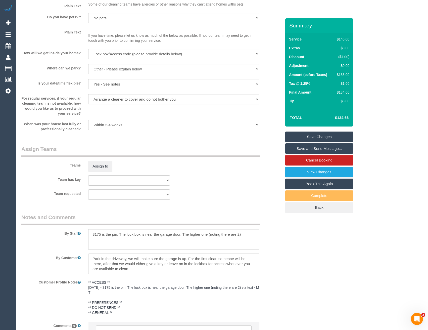
click at [102, 160] on div "Teams Assign to" at bounding box center [152, 158] width 268 height 26
click at [104, 171] on button "Assign to" at bounding box center [100, 166] width 24 height 11
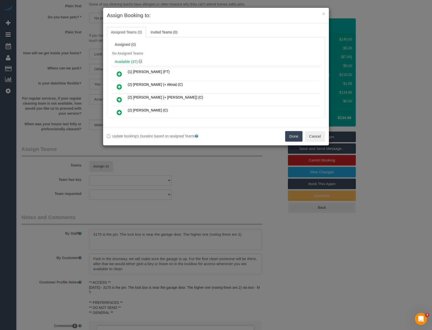
scroll to position [226, 0]
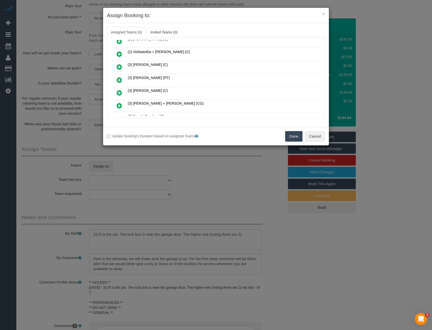
click at [120, 78] on icon at bounding box center [119, 80] width 5 height 6
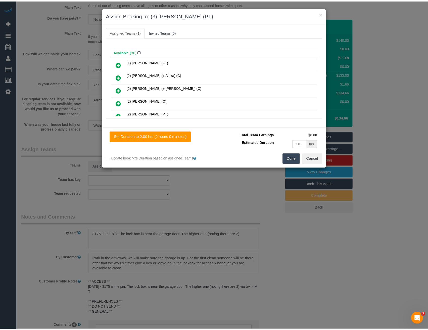
scroll to position [0, 0]
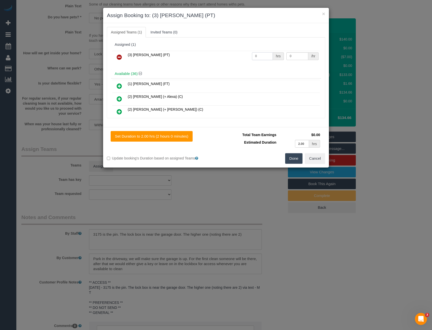
drag, startPoint x: 259, startPoint y: 59, endPoint x: 231, endPoint y: 60, distance: 28.2
click at [231, 60] on tr "(3) Allie Zhu (PT) 0 hrs 0 /hr" at bounding box center [216, 57] width 208 height 13
type input "2"
type input "35"
click at [289, 157] on button "Done" at bounding box center [294, 158] width 18 height 11
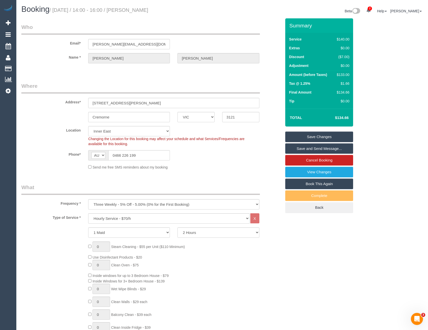
click at [312, 147] on link "Save and Send Message..." at bounding box center [320, 148] width 68 height 11
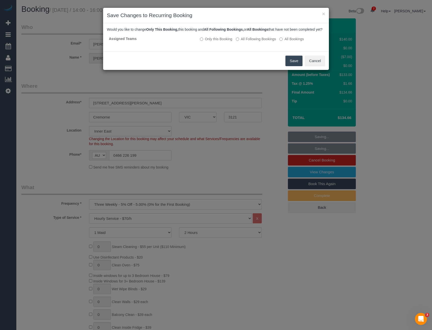
drag, startPoint x: 295, startPoint y: 65, endPoint x: 197, endPoint y: 12, distance: 111.1
click at [295, 65] on button "Save" at bounding box center [294, 61] width 17 height 11
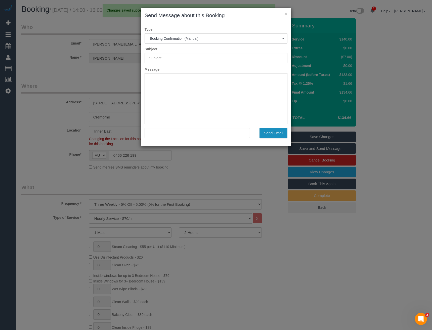
type input "Booking Confirmed"
type input ""Simone Fisher" <simone@matrixmi.com.au>"
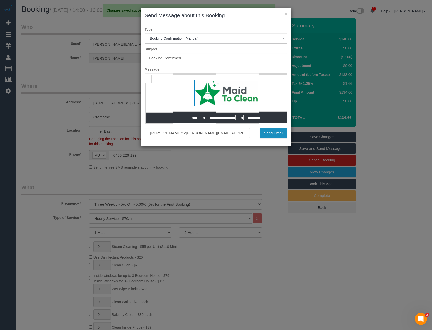
click at [267, 132] on button "Send Email" at bounding box center [274, 133] width 28 height 11
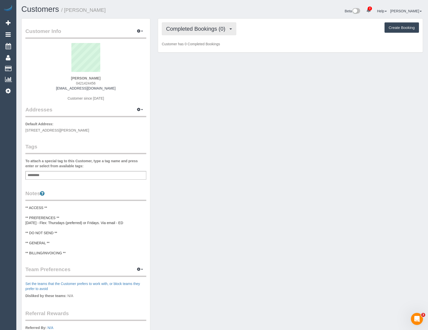
drag, startPoint x: 209, startPoint y: 24, endPoint x: 209, endPoint y: 35, distance: 11.3
click at [209, 24] on button "Completed Bookings (0)" at bounding box center [199, 28] width 74 height 13
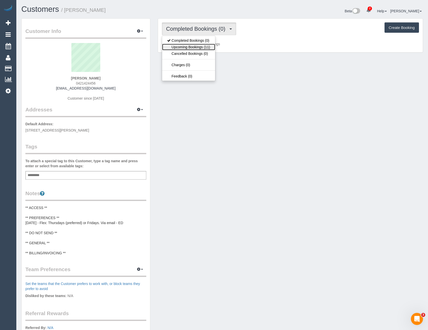
click at [205, 47] on link "Upcoming Bookings (11)" at bounding box center [188, 47] width 53 height 7
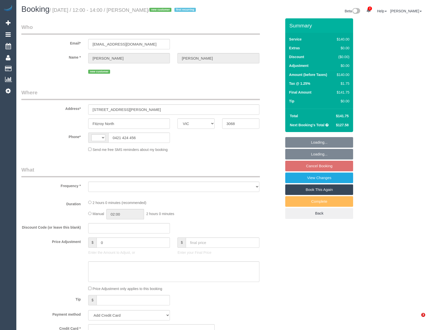
select select "VIC"
select select "string:AU"
select select "object:575"
select select "string:stripe-pm_1S3CjB2GScqysDRVuhornwFc"
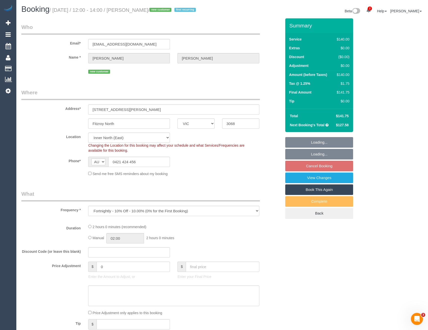
select select "object:892"
select select "number:28"
select select "number:14"
select select "number:19"
select select "number:22"
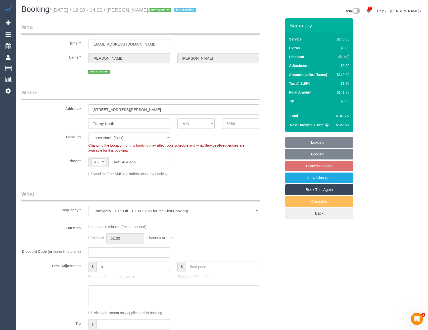
select select "number:34"
select select "number:12"
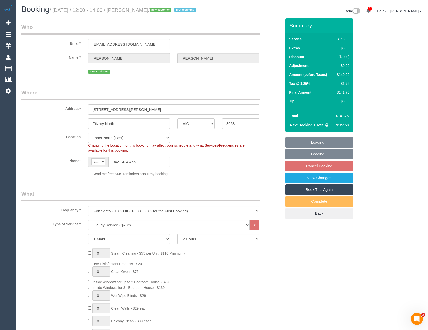
select select "spot4"
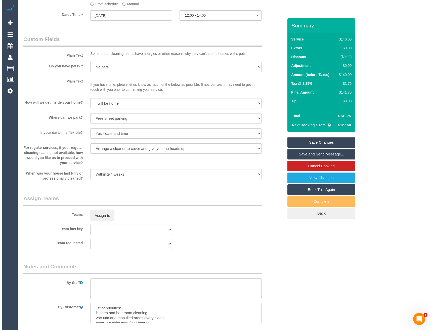
scroll to position [579, 0]
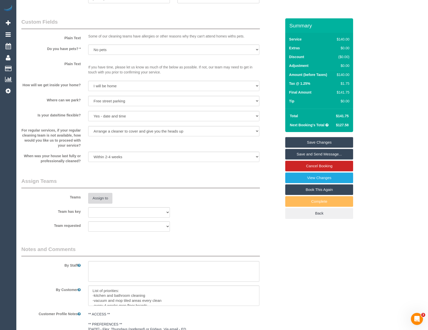
click at [107, 204] on button "Assign to" at bounding box center [100, 198] width 24 height 11
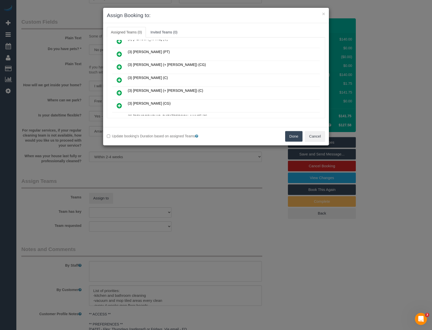
scroll to position [226, 0]
click at [118, 80] on icon at bounding box center [119, 80] width 5 height 6
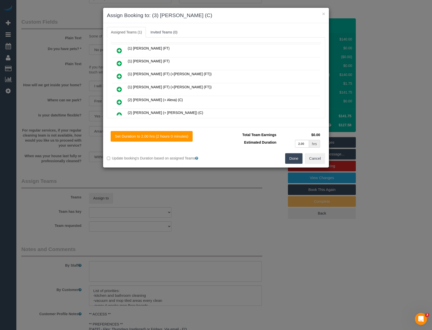
scroll to position [0, 0]
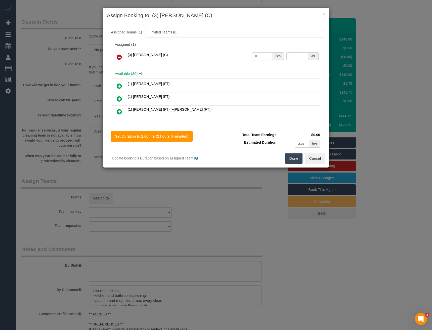
drag, startPoint x: 262, startPoint y: 60, endPoint x: 228, endPoint y: 62, distance: 34.1
click at [232, 62] on tr "(3) [PERSON_NAME] (C) 0 hrs 0 /hr" at bounding box center [216, 57] width 208 height 13
type input "2"
type input "35"
click at [298, 158] on button "Done" at bounding box center [294, 158] width 18 height 11
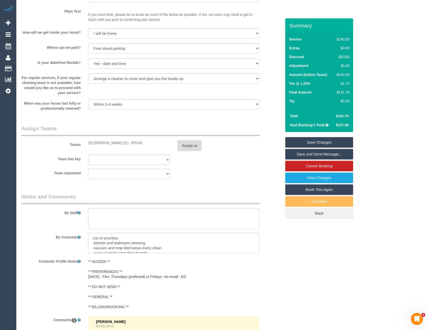
scroll to position [721, 0]
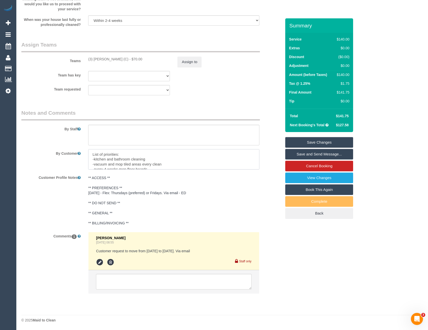
click at [135, 159] on textarea at bounding box center [173, 159] width 171 height 21
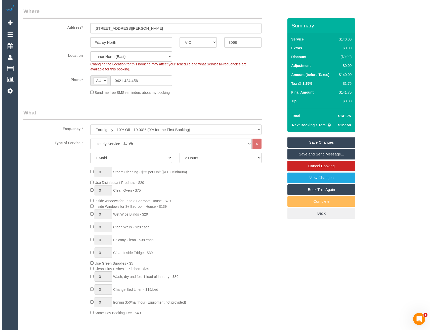
scroll to position [0, 0]
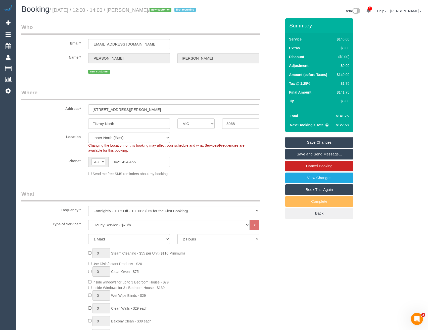
click at [306, 160] on link "Save and Send Message..." at bounding box center [320, 154] width 68 height 11
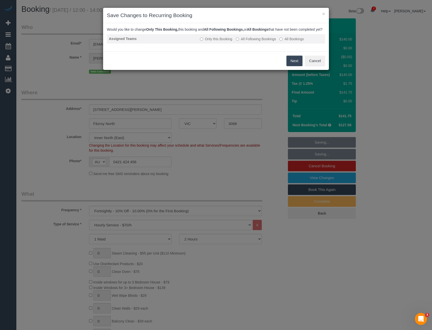
click at [248, 42] on label "All Following Bookings" at bounding box center [256, 38] width 40 height 5
click at [294, 66] on button "Save" at bounding box center [294, 61] width 17 height 11
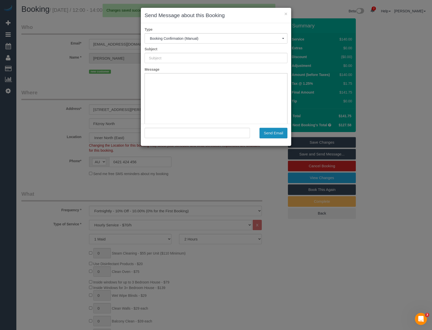
type input "Booking Confirmed"
type input ""[PERSON_NAME]" <[EMAIL_ADDRESS][DOMAIN_NAME]>"
click at [276, 133] on button "Send Email" at bounding box center [274, 133] width 28 height 11
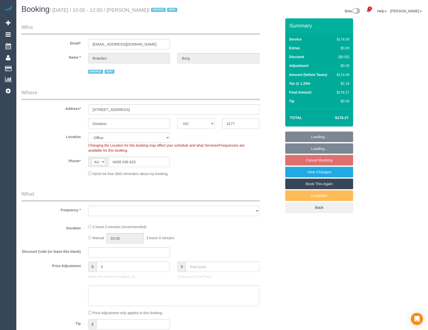
select select "VIC"
select select "object:619"
select select "180"
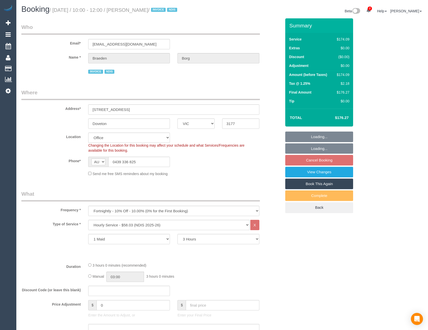
select select "object:624"
select select "number:28"
select select "number:14"
select select "number:19"
select select "number:25"
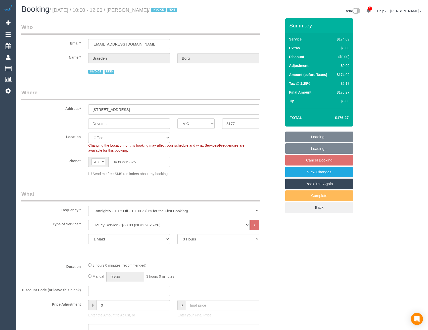
select select "number:34"
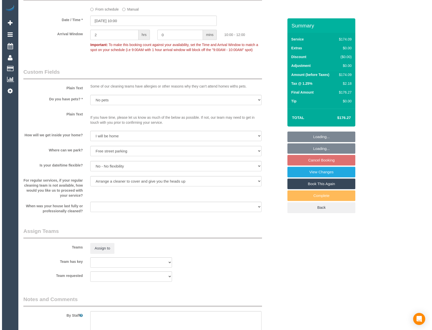
scroll to position [453, 0]
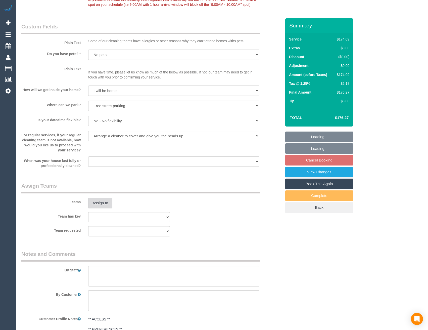
click at [100, 202] on button "Assign to" at bounding box center [100, 203] width 24 height 11
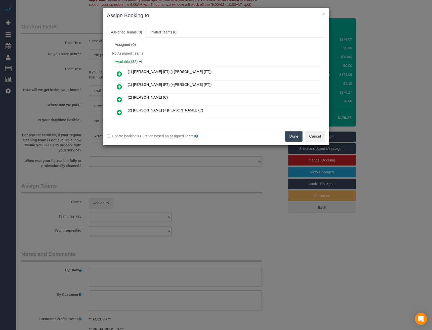
scroll to position [3024, 0]
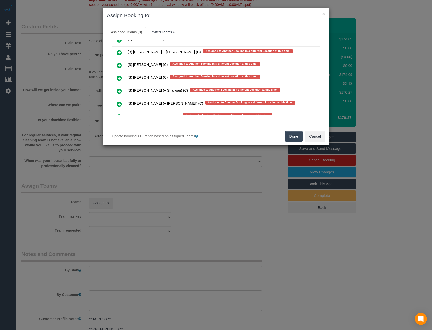
click at [119, 77] on icon at bounding box center [119, 78] width 5 height 6
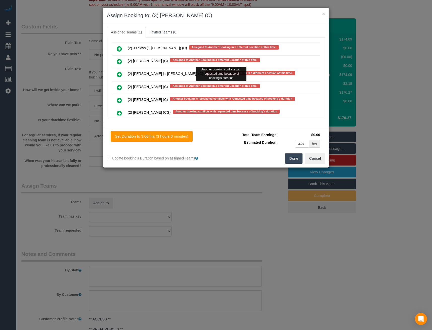
scroll to position [2585, 0]
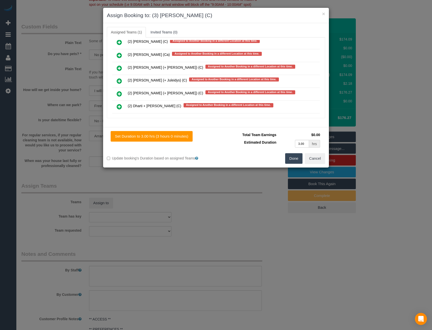
drag, startPoint x: 321, startPoint y: 95, endPoint x: 321, endPoint y: 55, distance: 40.0
click at [321, 55] on div "Assigned (1) (3) [PERSON_NAME] (C) Assigned to Another Booking in a different L…" at bounding box center [216, 77] width 218 height 81
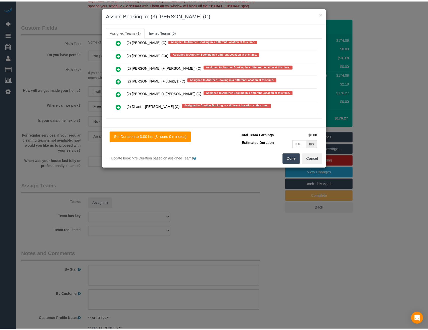
scroll to position [0, 0]
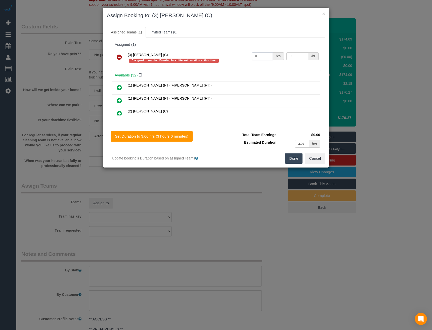
drag, startPoint x: 260, startPoint y: 56, endPoint x: 214, endPoint y: 64, distance: 46.2
click at [216, 63] on tr "(3) Dhvani Patel (C) Assigned to Another Booking in a different Location at thi…" at bounding box center [216, 58] width 208 height 14
type input "2"
type input "35"
click at [292, 156] on button "Done" at bounding box center [294, 158] width 18 height 11
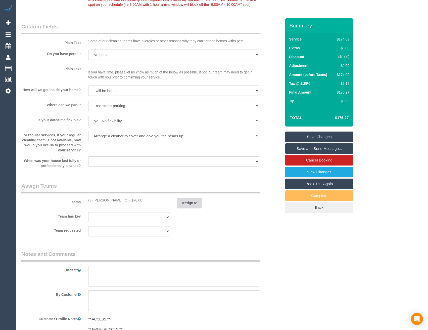
click at [197, 205] on button "Assign to" at bounding box center [190, 203] width 24 height 11
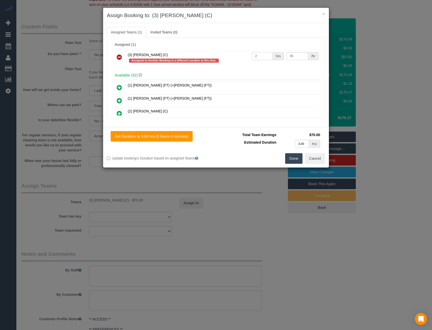
drag, startPoint x: 257, startPoint y: 55, endPoint x: 232, endPoint y: 57, distance: 24.5
click at [236, 57] on tr "(3) Dhvani Patel (C) Assigned to Another Booking in a different Location at thi…" at bounding box center [216, 58] width 208 height 14
type input "3"
click at [293, 158] on button "Done" at bounding box center [294, 158] width 18 height 11
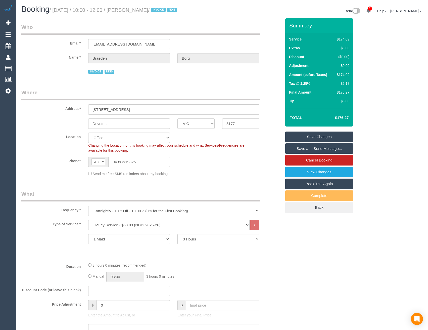
click at [314, 147] on link "Save and Send Message..." at bounding box center [320, 148] width 68 height 11
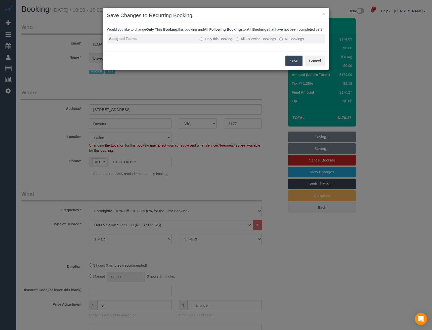
click at [249, 42] on label "All Following Bookings" at bounding box center [256, 38] width 40 height 5
click at [289, 63] on button "Save" at bounding box center [294, 61] width 17 height 11
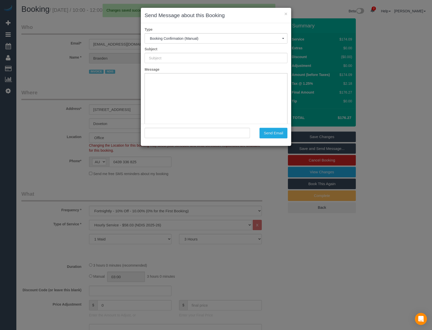
type input "Booking Confirmed"
type input ""Braeden Borg" <cuttingedgepetsolutions@gmail.com>"
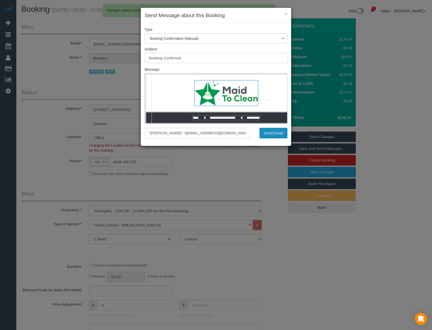
click at [269, 135] on button "Send Email" at bounding box center [274, 133] width 28 height 11
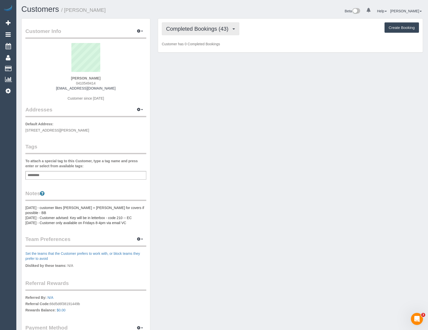
click at [220, 28] on span "Completed Bookings (43)" at bounding box center [198, 29] width 65 height 6
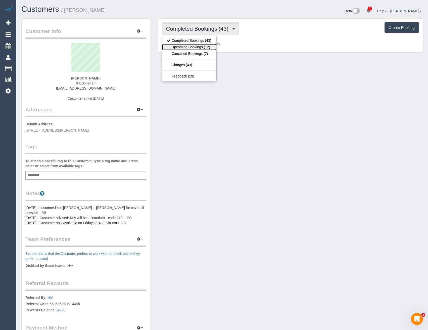
click at [209, 45] on link "Upcoming Bookings (12)" at bounding box center [189, 47] width 54 height 7
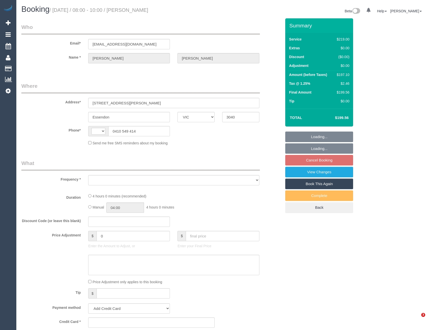
select select "VIC"
select select "string:stripe-pm_1OaW4e2GScqysDRVebSok6d0"
select select "number:27"
select select "number:14"
select select "number:19"
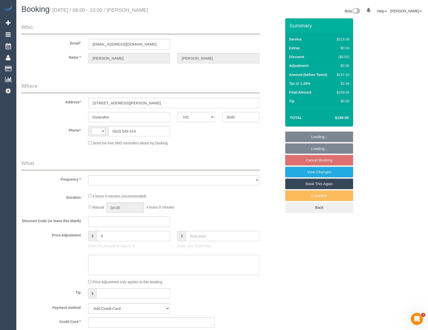
select select "number:24"
select select "number:34"
select select "number:11"
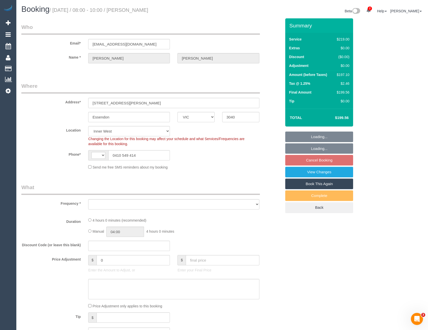
select select "string:AU"
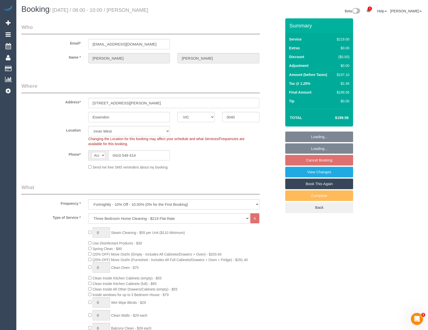
select select "object:1522"
select select "spot2"
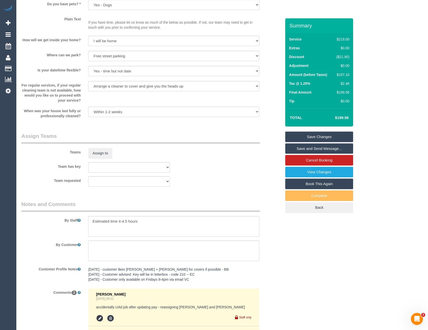
scroll to position [733, 0]
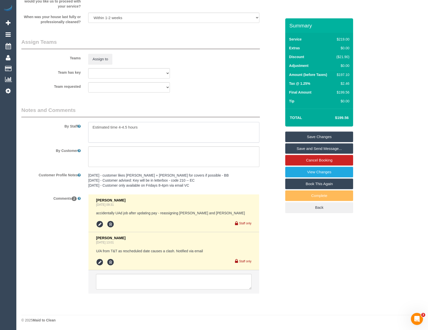
drag, startPoint x: 128, startPoint y: 126, endPoint x: 118, endPoint y: 127, distance: 9.8
click at [118, 127] on textarea at bounding box center [173, 132] width 171 height 21
click at [147, 130] on textarea at bounding box center [173, 132] width 171 height 21
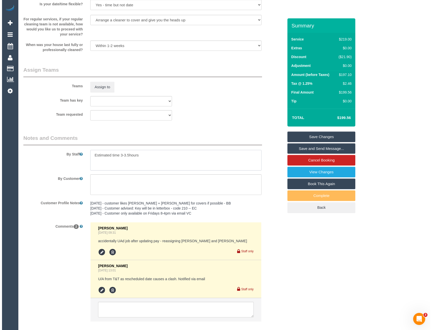
scroll to position [658, 0]
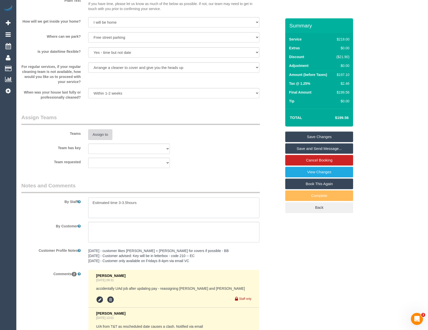
type textarea "Estimated time 3-3.5hours"
click at [102, 139] on button "Assign to" at bounding box center [100, 134] width 24 height 11
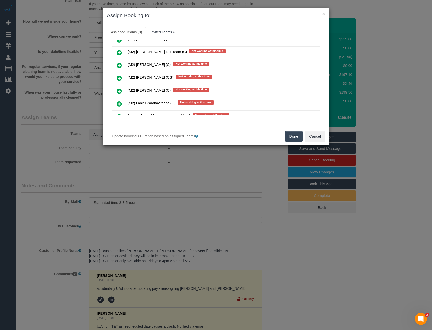
scroll to position [1699, 0]
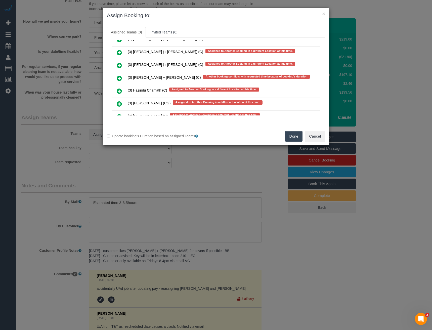
click at [121, 78] on icon at bounding box center [119, 78] width 5 height 6
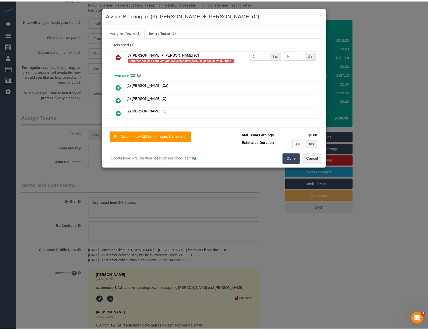
scroll to position [0, 0]
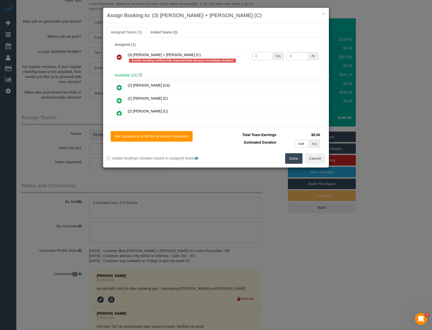
drag, startPoint x: 255, startPoint y: 57, endPoint x: 231, endPoint y: 58, distance: 23.7
click at [232, 58] on tr "(3) Gurdeep + Kamalpreet (C) Another booking conflicts with requested time beca…" at bounding box center [216, 58] width 208 height 14
type input "1"
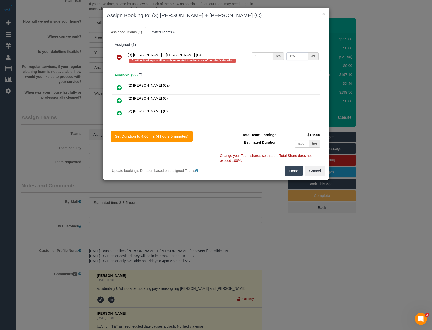
type input "125"
click at [293, 169] on button "Done" at bounding box center [294, 171] width 18 height 11
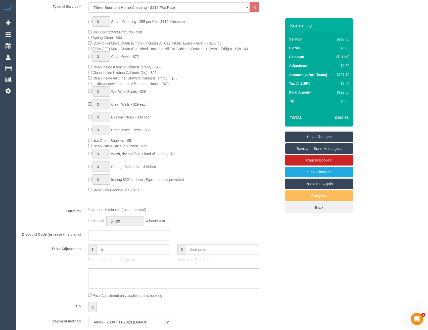
scroll to position [180, 0]
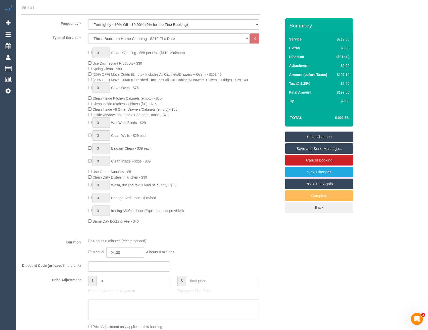
click at [125, 253] on input "04:00" at bounding box center [125, 252] width 38 height 10
click at [121, 263] on li "01:30" at bounding box center [120, 265] width 22 height 7
click at [130, 251] on input "01:30" at bounding box center [125, 252] width 38 height 10
type input "01:4"
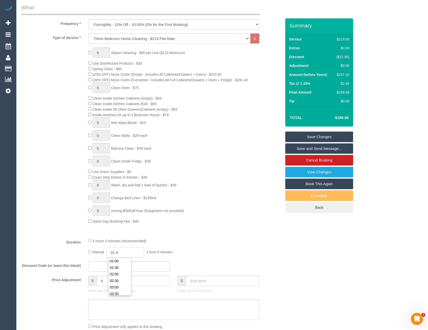
select select "spot23"
type input "01:45"
select select "spot44"
click at [160, 246] on div "4 hours 0 minutes (recommended) Manual 01:45 1 hour 45 minutes" at bounding box center [174, 248] width 179 height 20
select select "spot65"
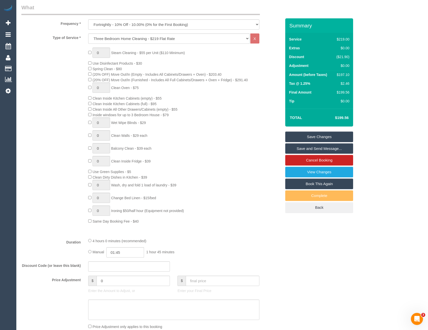
select select "spot86"
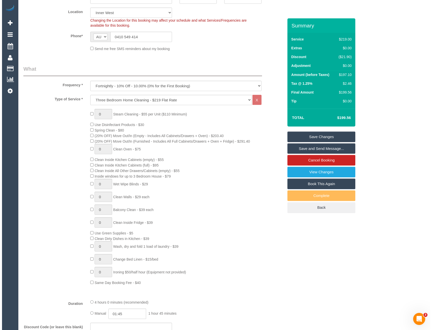
scroll to position [0, 0]
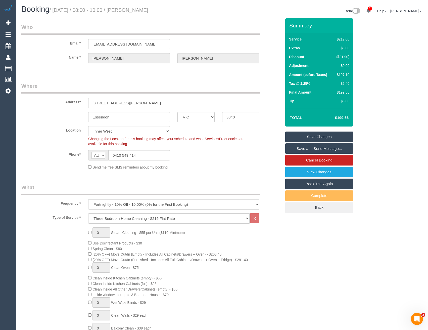
select select "spot107"
click at [303, 147] on link "Save and Send Message..." at bounding box center [320, 148] width 68 height 11
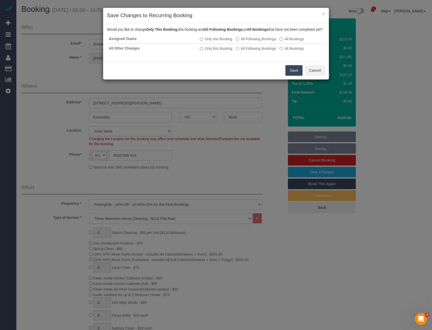
drag, startPoint x: 296, startPoint y: 73, endPoint x: 292, endPoint y: 71, distance: 4.7
click at [296, 73] on button "Save" at bounding box center [294, 70] width 17 height 11
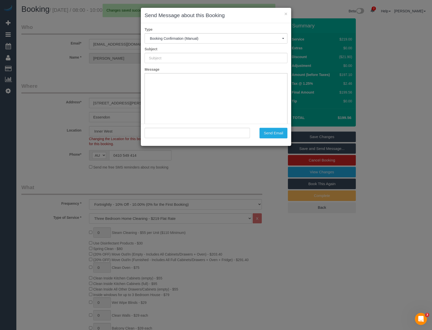
type input "Booking Confirmed"
type input ""Tania Cocco" <taniacocco44@gmail.com>"
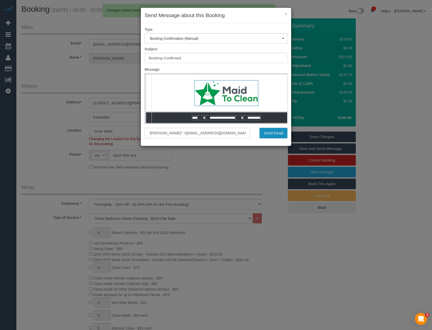
click at [275, 134] on button "Send Email" at bounding box center [274, 133] width 28 height 11
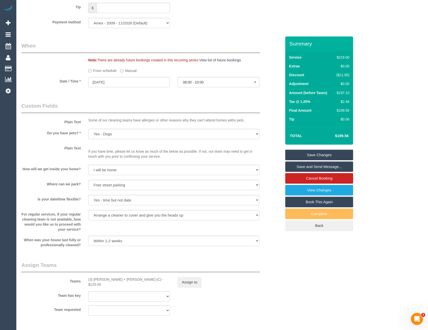
scroll to position [679, 0]
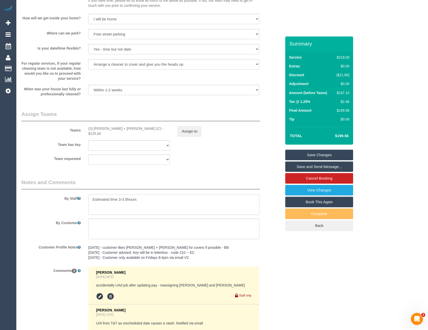
click at [89, 196] on textarea at bounding box center [173, 204] width 171 height 21
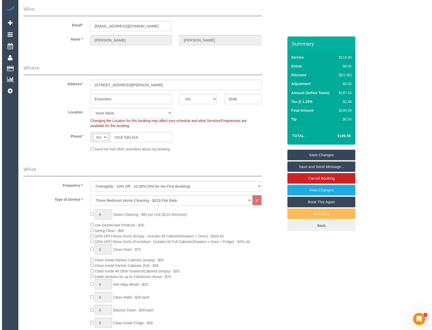
scroll to position [0, 0]
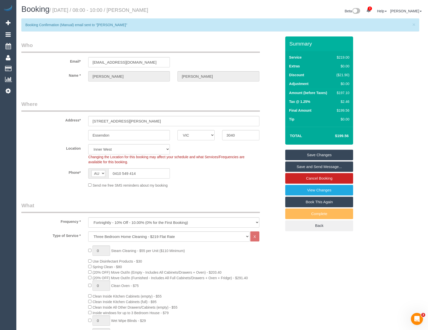
type textarea "*cover* Estimated time 3-3.5hours"
click at [314, 156] on link "Save Changes" at bounding box center [320, 155] width 68 height 11
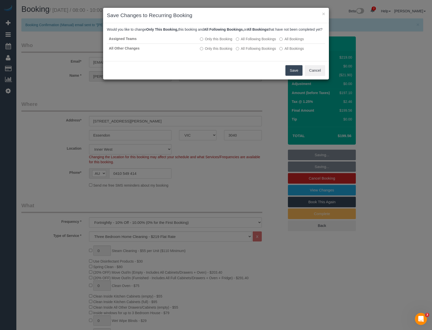
click at [291, 72] on button "Save" at bounding box center [294, 70] width 17 height 11
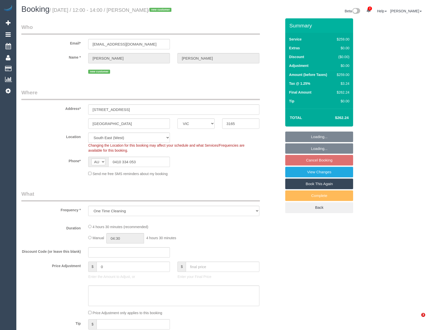
select select "VIC"
select select "number:28"
select select "number:14"
select select "number:19"
select select "number:24"
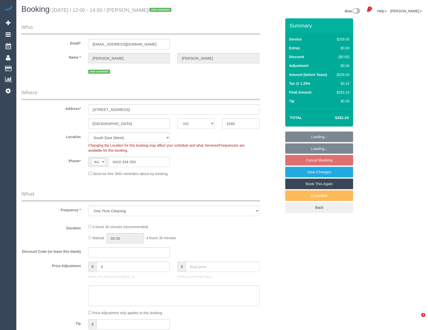
select select "number:12"
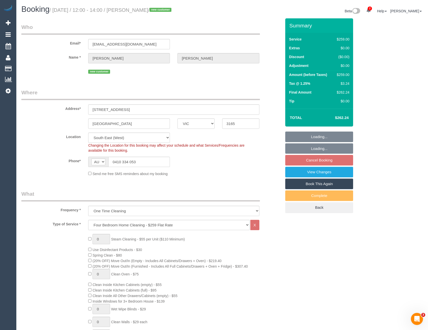
select select "spot4"
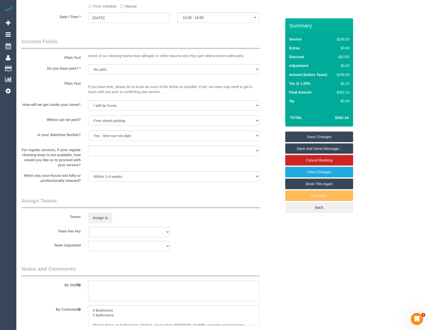
scroll to position [604, 0]
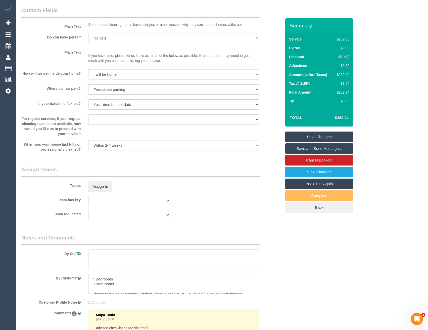
click at [107, 264] on textarea at bounding box center [173, 260] width 171 height 21
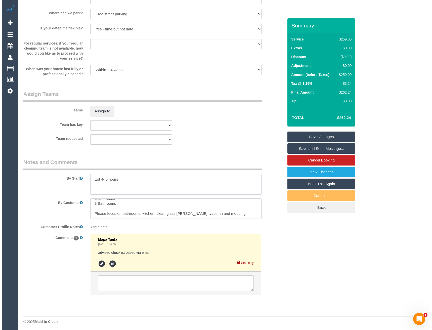
scroll to position [579, 0]
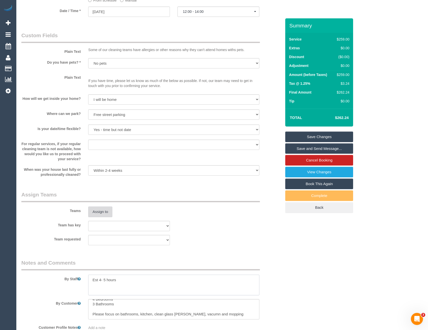
type textarea "Est 4- 5 hours"
click at [102, 212] on button "Assign to" at bounding box center [100, 212] width 24 height 11
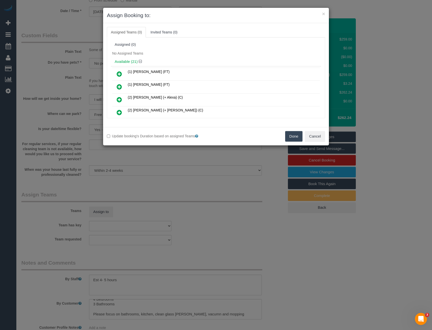
scroll to position [161, 0]
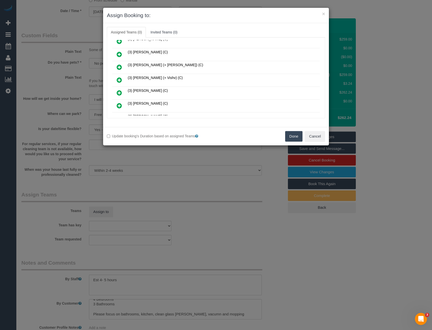
click at [117, 82] on icon at bounding box center [119, 80] width 5 height 6
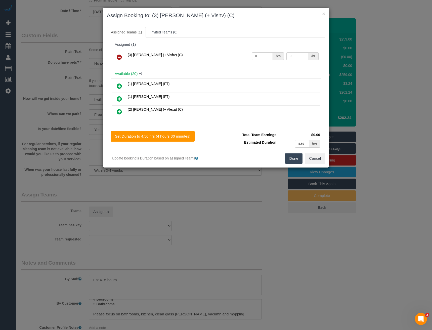
scroll to position [251, 0]
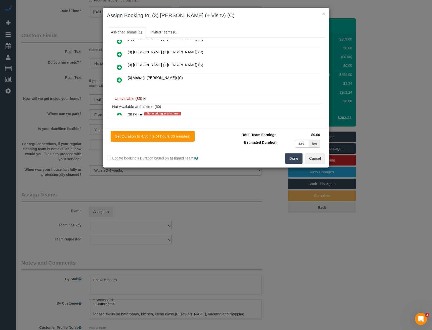
click at [119, 79] on icon at bounding box center [119, 80] width 5 height 6
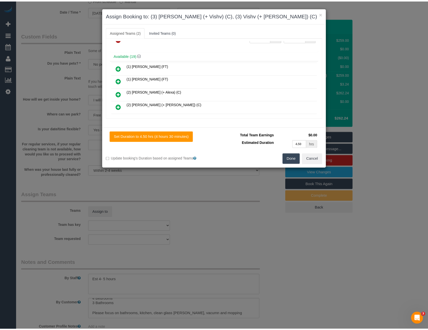
scroll to position [0, 0]
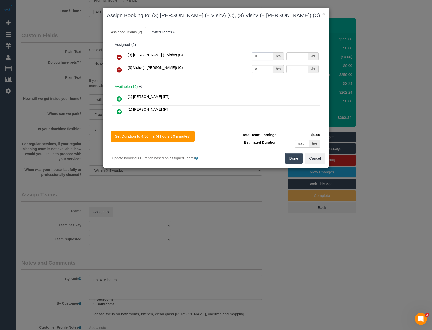
drag, startPoint x: 261, startPoint y: 56, endPoint x: 213, endPoint y: 54, distance: 48.1
click at [220, 56] on tr "(3) [PERSON_NAME] (+ Vishv) (C) 0 hrs 0 /hr" at bounding box center [216, 57] width 208 height 13
type input "1"
type input "82.5"
drag, startPoint x: 260, startPoint y: 70, endPoint x: 236, endPoint y: 72, distance: 23.4
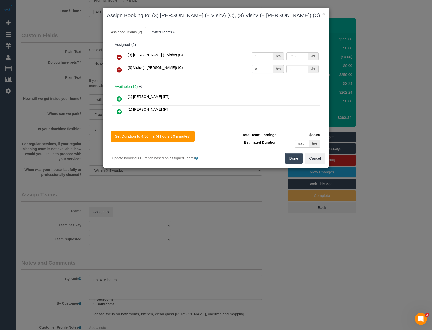
click at [237, 72] on tr "(3) Vishv (+ [PERSON_NAME]) (C) 0 hrs 0 /hr" at bounding box center [216, 70] width 208 height 13
type input "1"
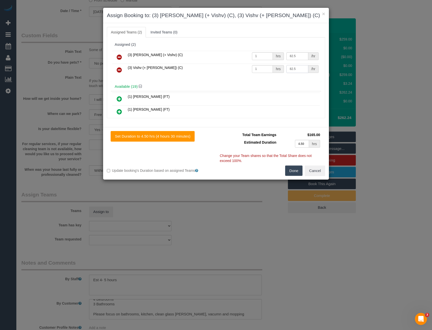
type input "82.5"
click at [298, 170] on button "Done" at bounding box center [294, 171] width 18 height 11
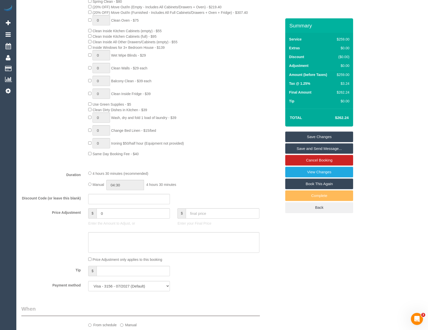
scroll to position [228, 0]
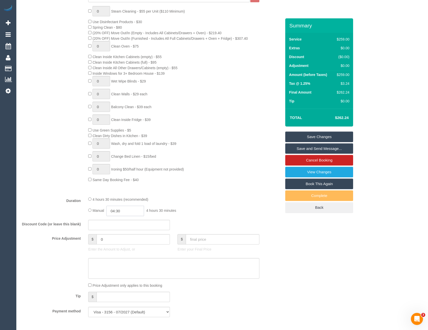
click at [131, 210] on input "04:30" at bounding box center [125, 211] width 38 height 10
type input "02:30"
click at [118, 251] on li "02:30" at bounding box center [120, 250] width 22 height 7
click at [210, 197] on div "4 hours 30 minutes (recommended)" at bounding box center [173, 199] width 171 height 6
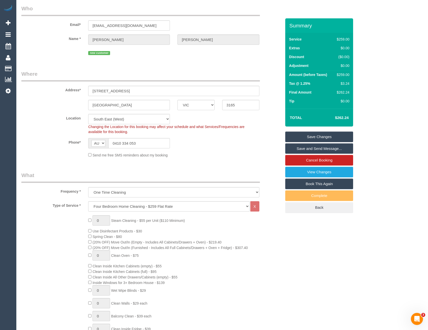
scroll to position [0, 0]
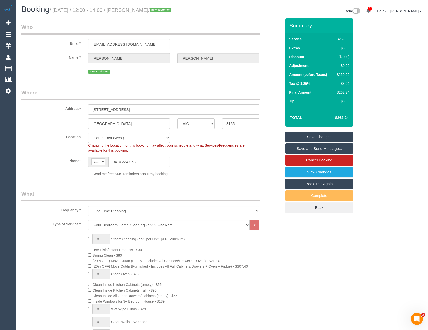
select select "spot25"
click at [296, 149] on link "Save and Send Message..." at bounding box center [320, 148] width 68 height 11
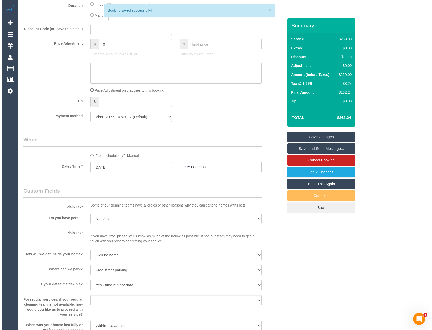
scroll to position [428, 0]
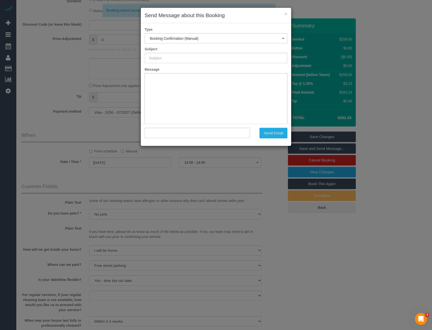
type input "Booking Confirmed"
type input ""[PERSON_NAME]" <[EMAIL_ADDRESS][DOMAIN_NAME]>"
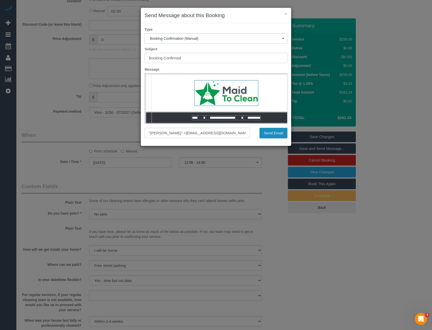
click at [272, 133] on button "Send Email" at bounding box center [274, 133] width 28 height 11
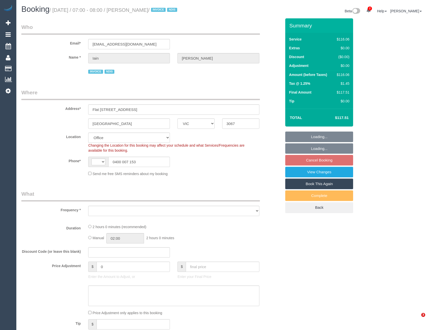
select select "VIC"
select select "string:AU"
select select "object:706"
select select "number:28"
select select "number:14"
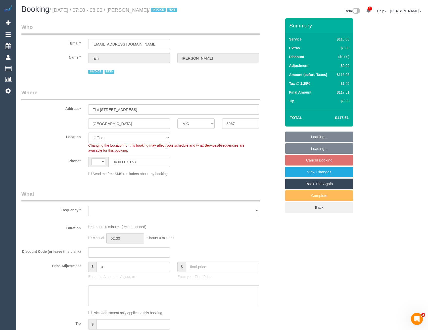
select select "number:19"
select select "number:36"
select select "number:35"
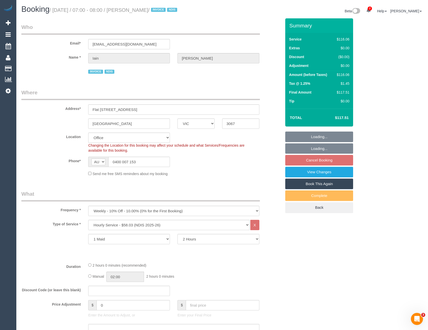
select select "object:2088"
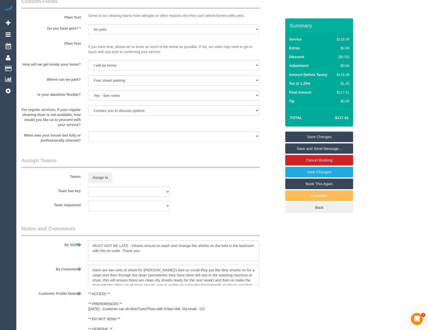
scroll to position [528, 0]
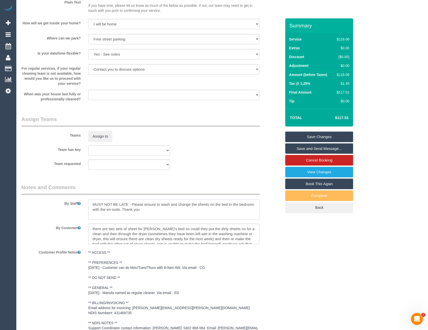
click at [94, 204] on textarea at bounding box center [173, 209] width 171 height 21
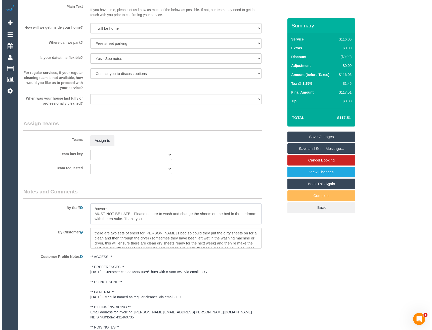
scroll to position [477, 0]
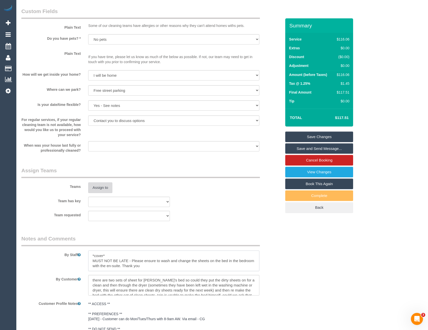
type textarea "*cover* MUST NOT BE LATE - Please ensure to wash and change the sheets on the b…"
click at [105, 184] on button "Assign to" at bounding box center [100, 187] width 24 height 11
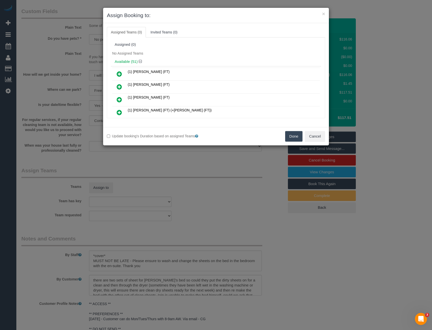
scroll to position [431, 0]
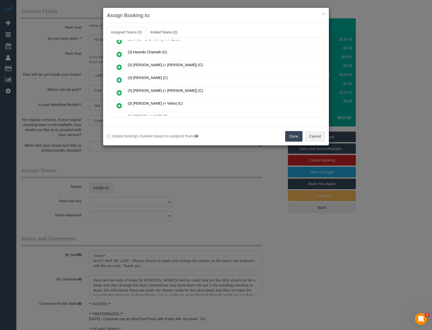
click at [119, 79] on icon at bounding box center [119, 80] width 5 height 6
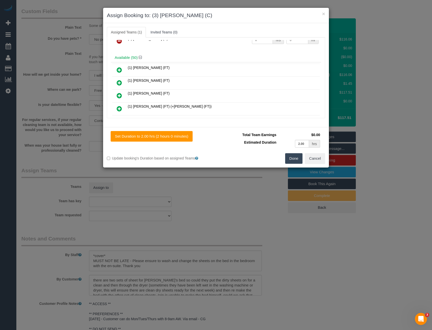
scroll to position [0, 0]
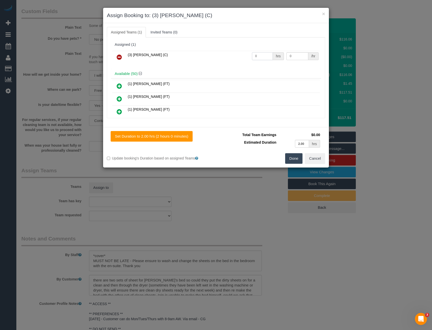
drag, startPoint x: 262, startPoint y: 57, endPoint x: 201, endPoint y: 64, distance: 61.5
click at [220, 61] on tr "(3) [PERSON_NAME] (C) 0 hrs 0 /hr" at bounding box center [216, 57] width 208 height 13
type input "2"
type input "35"
click at [292, 156] on button "Done" at bounding box center [294, 158] width 18 height 11
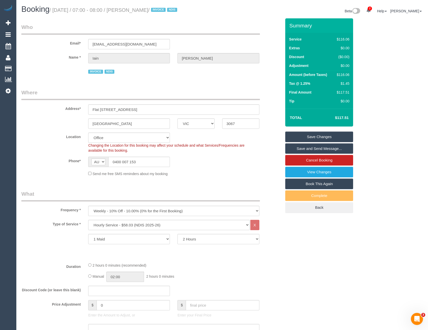
click at [300, 148] on link "Save and Send Message..." at bounding box center [320, 148] width 68 height 11
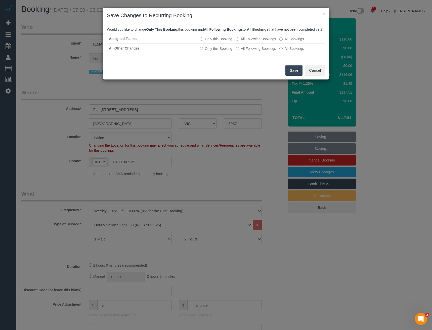
drag, startPoint x: 292, startPoint y: 73, endPoint x: 284, endPoint y: 69, distance: 8.8
click at [292, 73] on button "Save" at bounding box center [294, 70] width 17 height 11
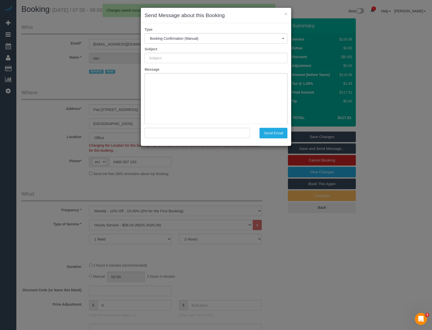
type input "Booking Confirmed"
type input ""[PERSON_NAME]" <[EMAIL_ADDRESS][DOMAIN_NAME]>"
click at [282, 133] on button "Send Email" at bounding box center [274, 133] width 28 height 11
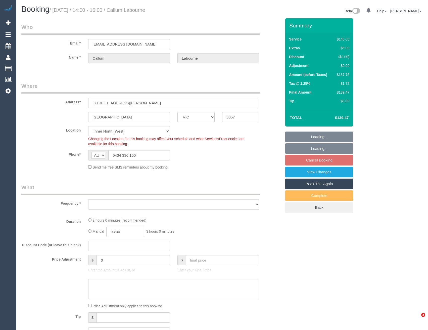
select select "VIC"
select select "object:542"
select select "string:stripe-pm_1Rbezz2GScqysDRVw0asNCzg"
select select "number:29"
select select "number:14"
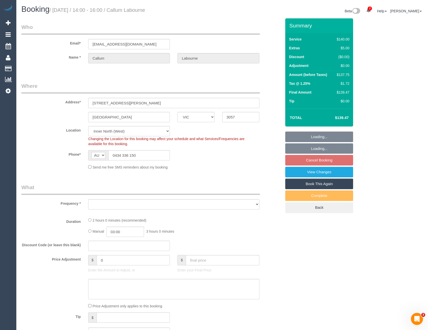
select select "number:19"
select select "number:22"
select select "number:34"
select select "number:13"
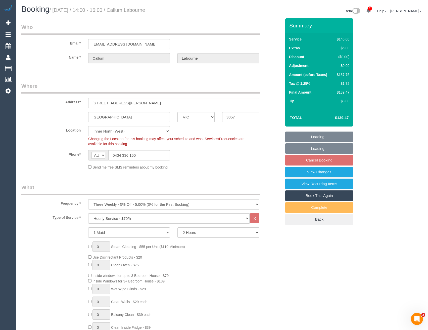
select select "object:1755"
select select "spot8"
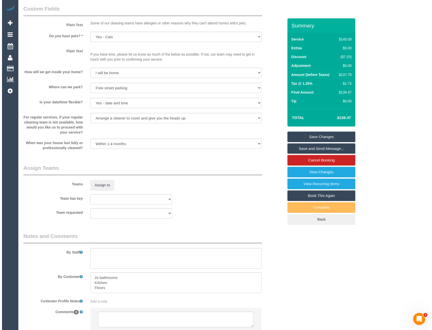
scroll to position [623, 0]
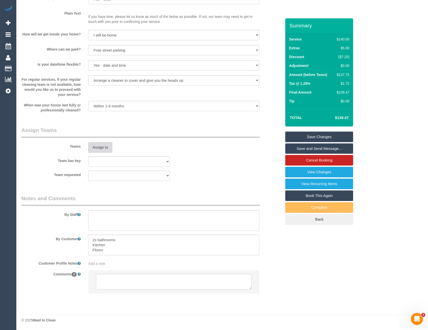
click at [97, 148] on button "Assign to" at bounding box center [100, 147] width 24 height 11
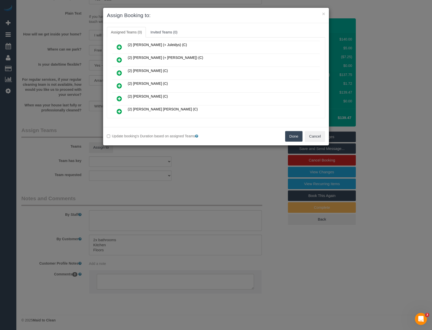
scroll to position [151, 0]
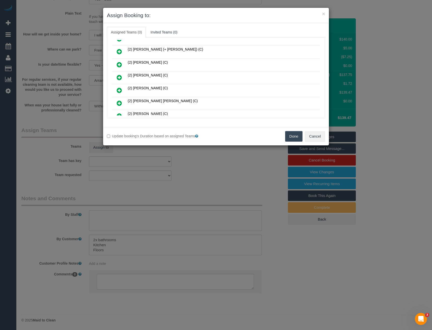
click at [119, 65] on icon at bounding box center [119, 65] width 5 height 6
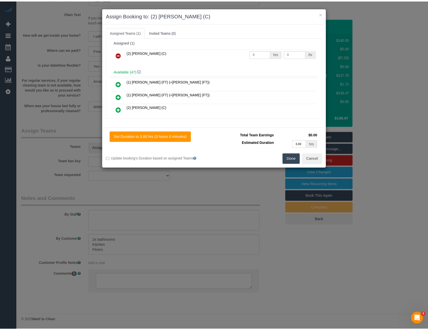
scroll to position [0, 0]
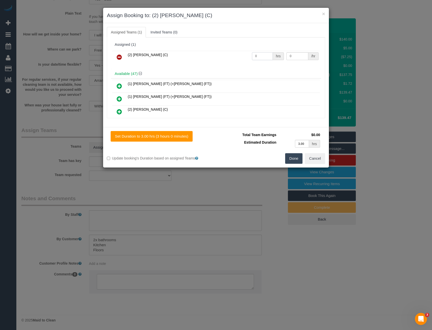
drag, startPoint x: 256, startPoint y: 56, endPoint x: 213, endPoint y: 53, distance: 43.3
click at [214, 54] on tr "(2) [PERSON_NAME] (C) 0 hrs 0 /hr" at bounding box center [216, 57] width 208 height 13
type input "2"
drag, startPoint x: 285, startPoint y: 59, endPoint x: 298, endPoint y: 57, distance: 12.4
click at [287, 59] on input "0" at bounding box center [298, 56] width 22 height 8
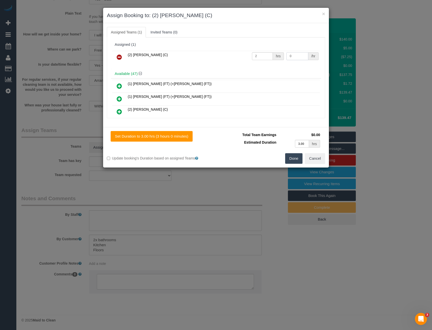
drag, startPoint x: 296, startPoint y: 58, endPoint x: 275, endPoint y: 59, distance: 20.9
click at [275, 60] on tr "(2) [PERSON_NAME] (C) 2 hrs 0 /hr" at bounding box center [216, 57] width 208 height 13
type input "38.75"
click at [290, 164] on div "Set Duration to 3.00 hrs (3 hours 0 minutes) Total Team Earnings $77.50 Estimat…" at bounding box center [216, 147] width 226 height 41
click at [291, 158] on button "Done" at bounding box center [294, 158] width 18 height 11
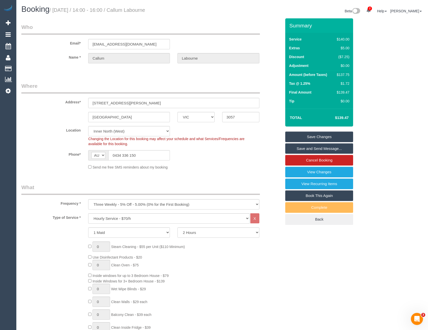
select select "spot41"
click at [307, 147] on link "Save and Send Message..." at bounding box center [320, 148] width 68 height 11
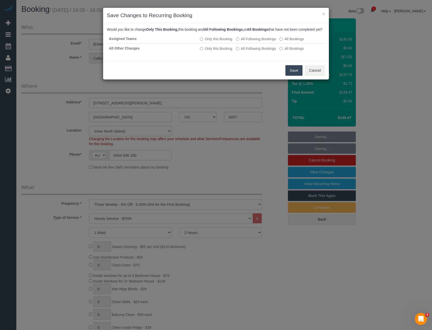
click at [291, 76] on button "Save" at bounding box center [294, 70] width 17 height 11
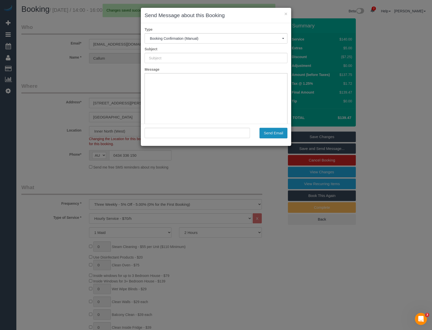
type input "Booking Confirmed"
type input ""Callum Labourne" <callum.labourne@gmail.com>"
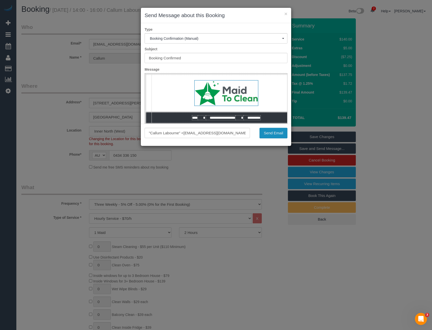
click at [270, 135] on button "Send Email" at bounding box center [274, 133] width 28 height 11
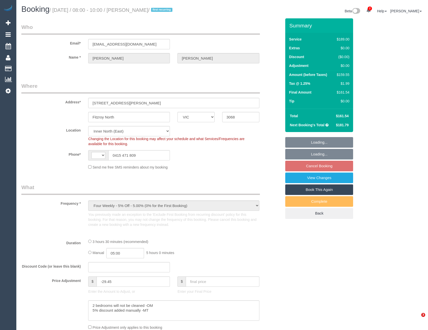
select select "VIC"
select select "object:458"
select select "string:AU"
select select "string:stripe-pm_1RxPsu2GScqysDRVlmbv5yIl"
select select "spot2"
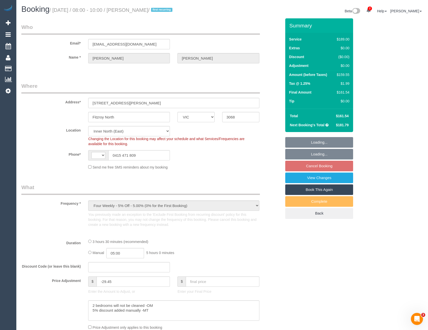
select select "number:28"
select select "number:14"
select select "number:19"
select select "number:24"
select select "number:26"
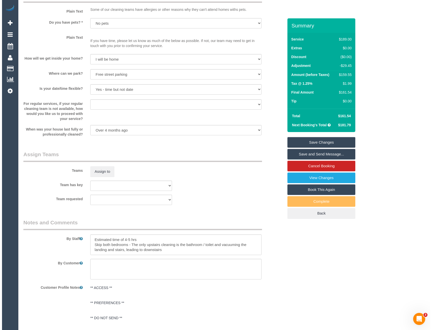
scroll to position [679, 0]
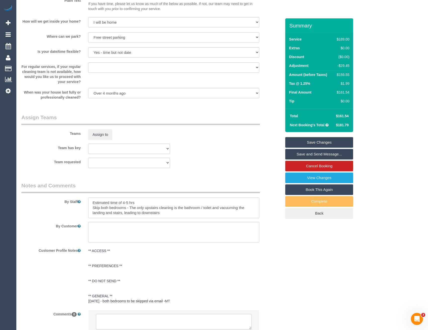
drag, startPoint x: 129, startPoint y: 203, endPoint x: 122, endPoint y: 203, distance: 6.3
click at [122, 203] on textarea at bounding box center [173, 207] width 171 height 21
type textarea "Estimated time of2.5-3 hrs Skip both bedrooms - The only upstairs cleaning is t…"
click at [103, 132] on button "Assign to" at bounding box center [100, 134] width 24 height 11
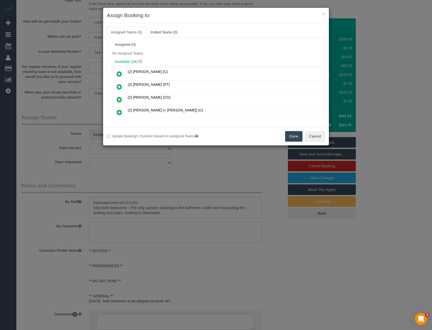
scroll to position [187, 0]
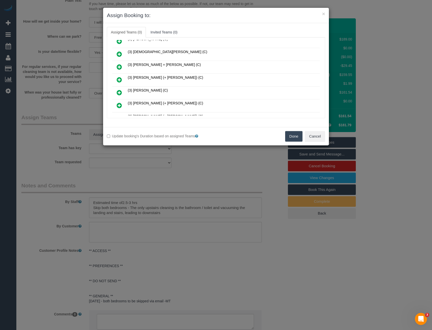
click at [120, 77] on icon at bounding box center [119, 80] width 5 height 6
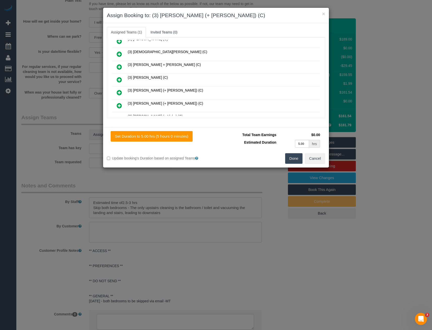
click at [121, 92] on icon at bounding box center [119, 93] width 5 height 6
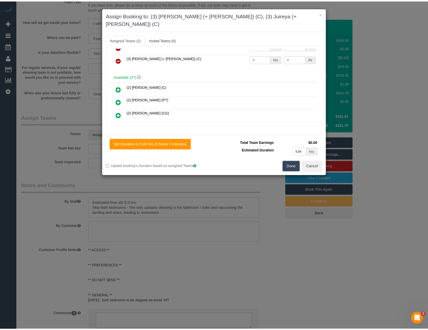
scroll to position [0, 0]
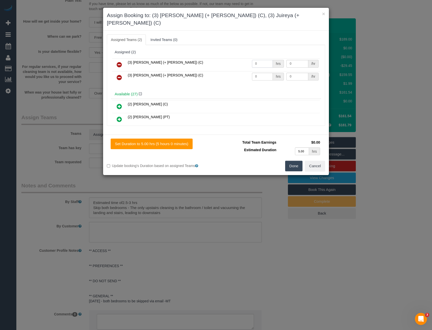
drag, startPoint x: 265, startPoint y: 56, endPoint x: 189, endPoint y: 63, distance: 76.5
click at [201, 60] on tr "(3) [PERSON_NAME] (+ [PERSON_NAME]) (C) 0 hrs 0 /hr" at bounding box center [216, 64] width 208 height 13
type input "1"
type input "50"
drag, startPoint x: 258, startPoint y: 67, endPoint x: 217, endPoint y: 66, distance: 41.0
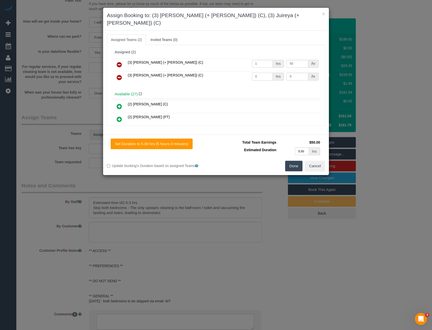
click at [231, 71] on tr "(3) Juireya (+ Gazi) (C) 0 hrs 0 /hr" at bounding box center [216, 77] width 208 height 13
type input "1"
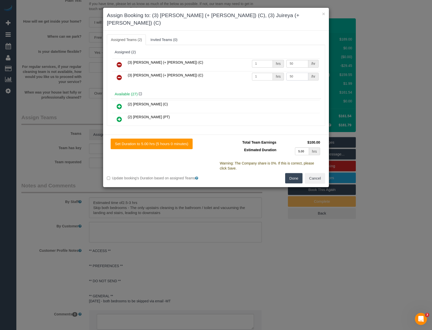
type input "50"
click at [293, 173] on button "Done" at bounding box center [294, 178] width 18 height 11
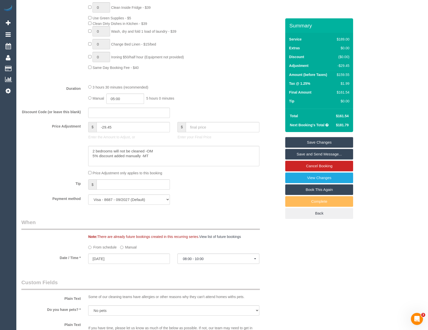
scroll to position [252, 0]
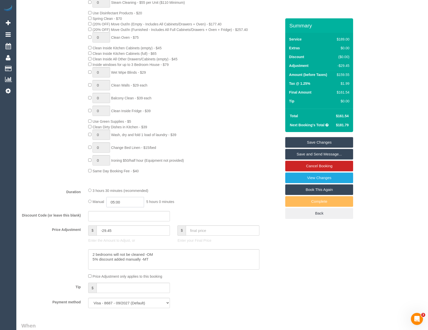
click at [131, 203] on input "05:00" at bounding box center [125, 202] width 38 height 10
type input "01:30"
click at [126, 221] on li "01:30" at bounding box center [120, 222] width 22 height 7
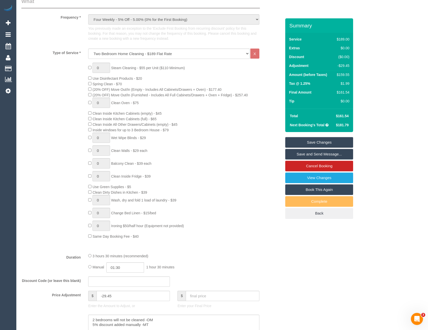
scroll to position [101, 0]
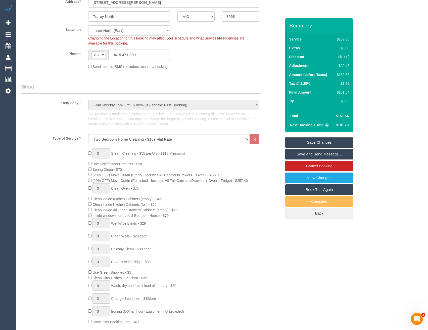
select select "spot23"
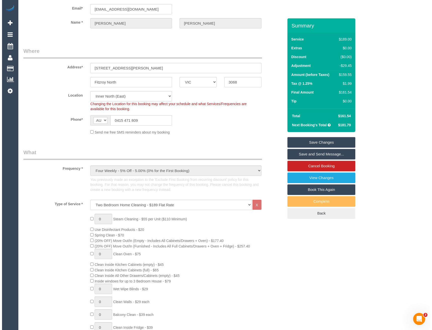
scroll to position [0, 0]
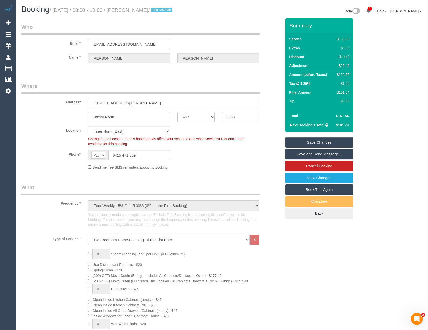
click at [302, 156] on link "Save and Send Message..." at bounding box center [320, 154] width 68 height 11
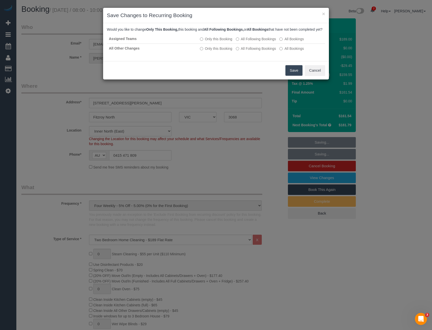
drag, startPoint x: 301, startPoint y: 75, endPoint x: 244, endPoint y: 60, distance: 59.3
click at [301, 75] on button "Save" at bounding box center [294, 70] width 17 height 11
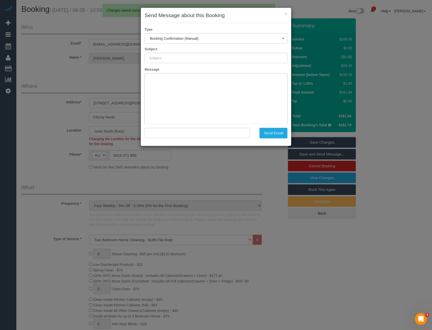
type input "Booking Confirmed"
type input ""Paul Mullan" <paulmullan@outlook.com.au>"
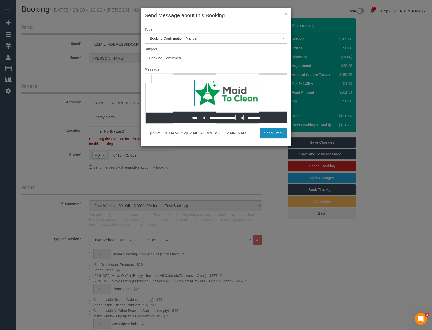
drag, startPoint x: 280, startPoint y: 133, endPoint x: 276, endPoint y: 134, distance: 3.8
click at [280, 133] on button "Send Email" at bounding box center [274, 133] width 28 height 11
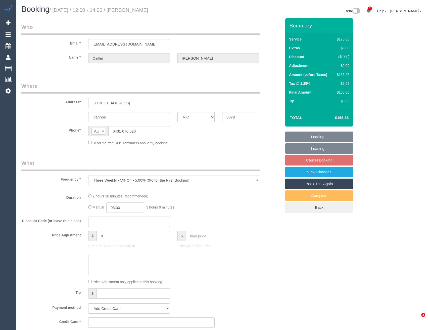
select select "VIC"
select select "string:stripe-pm_1QtRaG2GScqysDRVvrd9LIfh"
select select "150"
select select "number:27"
select select "number:14"
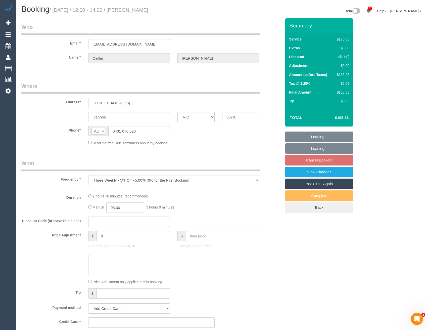
select select "number:19"
select select "number:22"
select select "number:34"
select select "number:12"
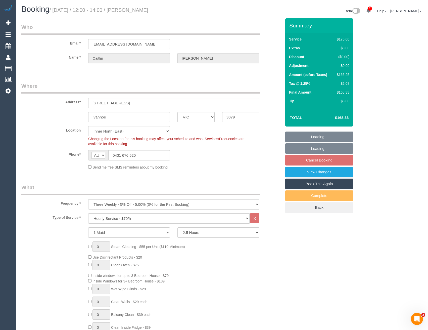
select select "spot4"
select select "object:1698"
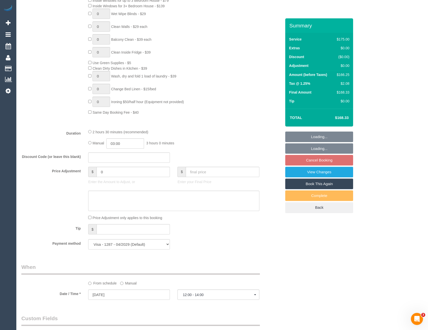
scroll to position [327, 0]
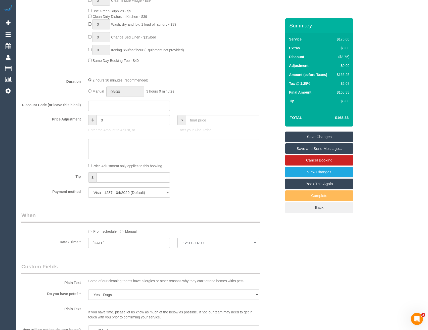
select select "spot25"
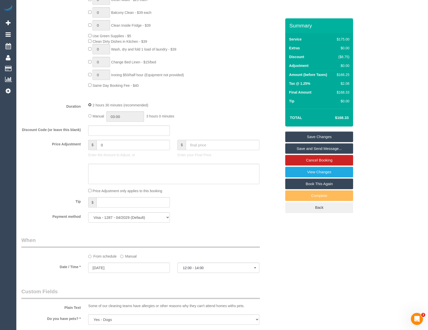
scroll to position [75, 0]
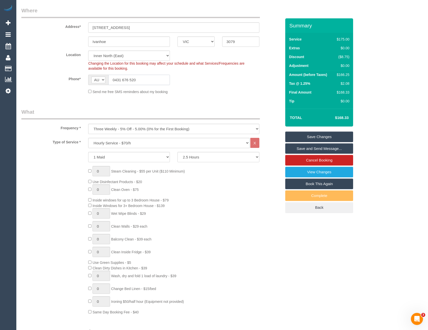
drag, startPoint x: 143, startPoint y: 77, endPoint x: 102, endPoint y: 78, distance: 41.0
click at [102, 78] on div "AF AL DZ AD AO AI AQ AG AR AM AW AU AT AZ BS BH BD BB BY BE BZ BJ BM BT BO BA B…" at bounding box center [129, 80] width 82 height 10
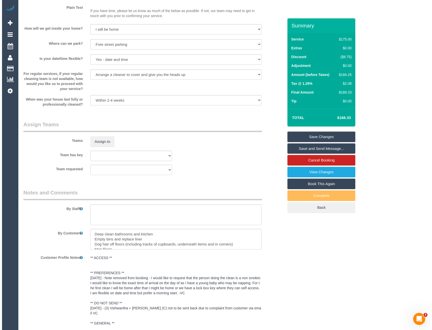
scroll to position [654, 0]
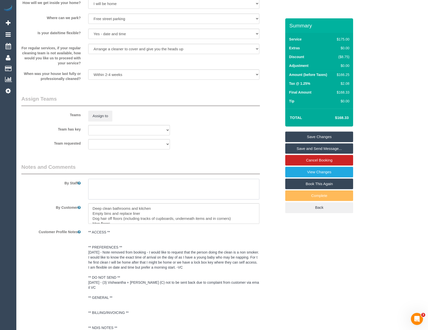
click at [123, 187] on textarea at bounding box center [173, 189] width 171 height 21
paste textarea "0431 676 520"
type textarea "0431 676 520 Please let her know when you are on the way"
click at [108, 117] on button "Assign to" at bounding box center [100, 116] width 24 height 11
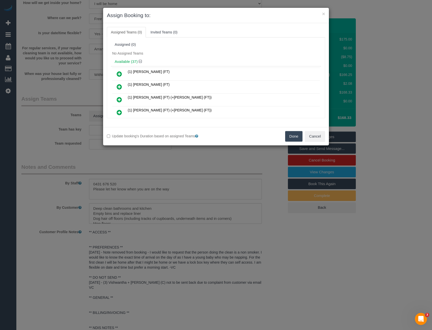
scroll to position [354, 0]
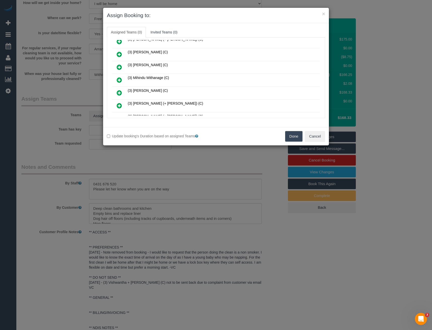
click at [121, 78] on icon at bounding box center [119, 80] width 5 height 6
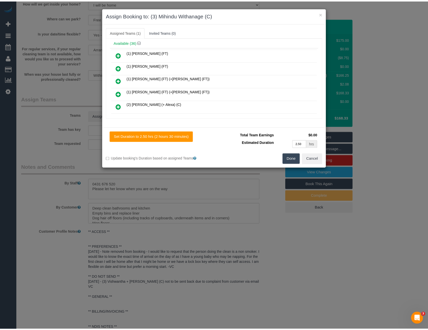
scroll to position [0, 0]
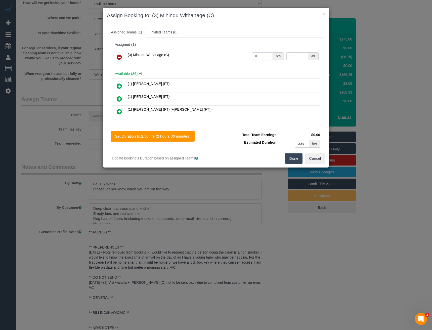
drag, startPoint x: 266, startPoint y: 57, endPoint x: 221, endPoint y: 53, distance: 45.0
click at [223, 54] on tr "(3) Mihindu Withanage (C) 0 hrs 0 /hr" at bounding box center [216, 57] width 208 height 13
type input "2.5"
type input "35"
click at [297, 157] on button "Done" at bounding box center [294, 158] width 18 height 11
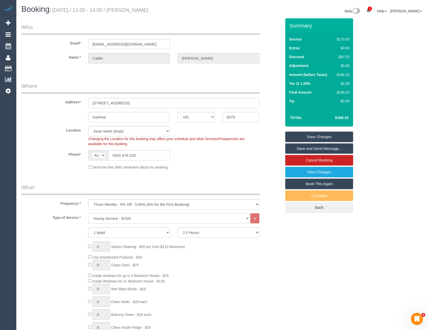
click at [309, 150] on link "Save and Send Message..." at bounding box center [320, 148] width 68 height 11
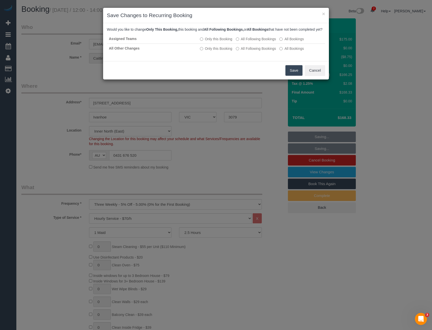
click at [289, 74] on button "Save" at bounding box center [294, 70] width 17 height 11
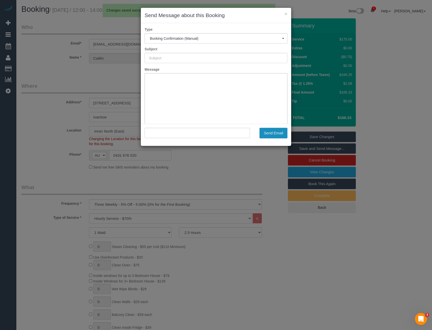
type input "Booking Confirmed"
type input ""[PERSON_NAME]" <[EMAIL_ADDRESS][DOMAIN_NAME]>"
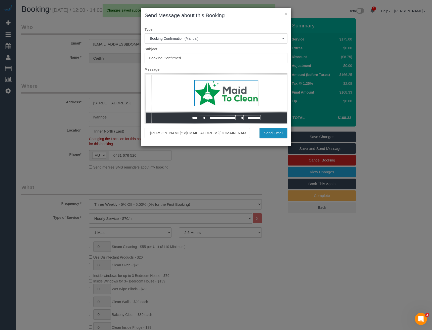
click at [273, 134] on button "Send Email" at bounding box center [274, 133] width 28 height 11
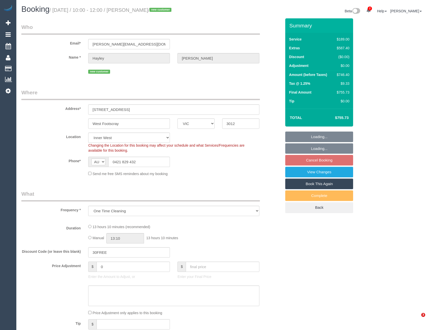
select select "VIC"
select select "number:29"
select select "number:14"
select select "number:18"
select select "number:25"
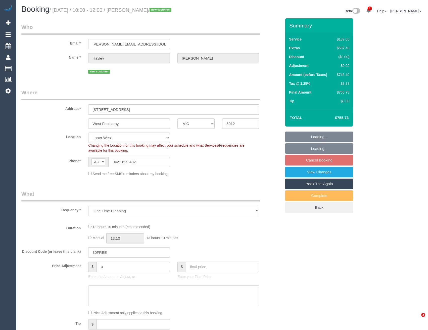
select select "number:13"
select select "object:702"
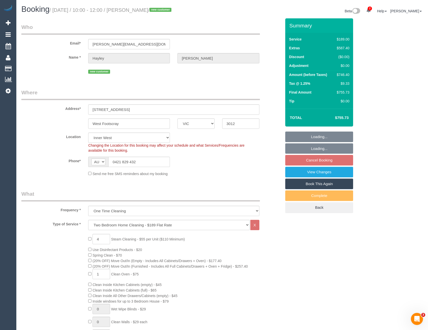
select select "spot3"
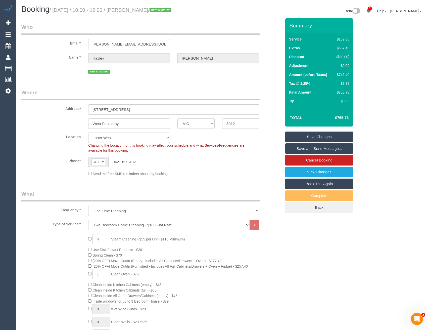
drag, startPoint x: 75, startPoint y: 43, endPoint x: 81, endPoint y: 43, distance: 5.0
click at [80, 43] on div "Email* hayley.a.mcmanus@gmail.com" at bounding box center [152, 36] width 268 height 26
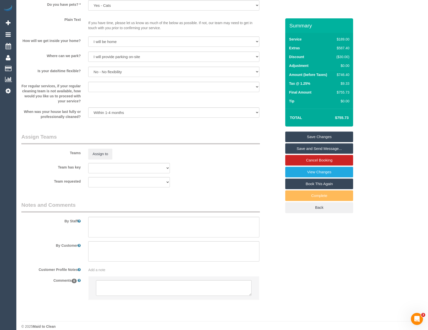
scroll to position [643, 0]
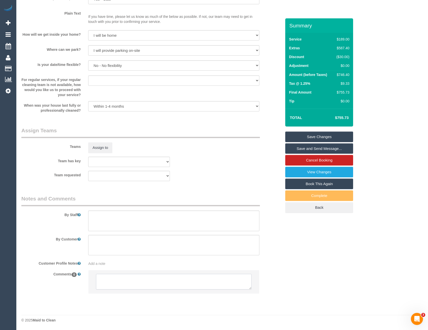
click at [130, 281] on textarea at bounding box center [173, 282] width 155 height 16
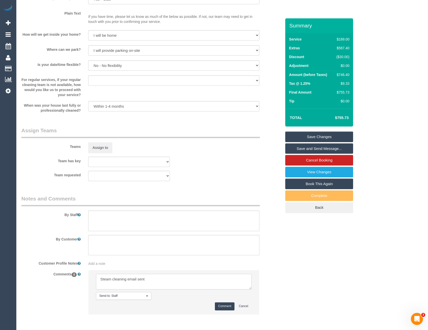
type textarea "Steam cleaning email sent"
click at [223, 304] on button "Comment" at bounding box center [225, 306] width 20 height 8
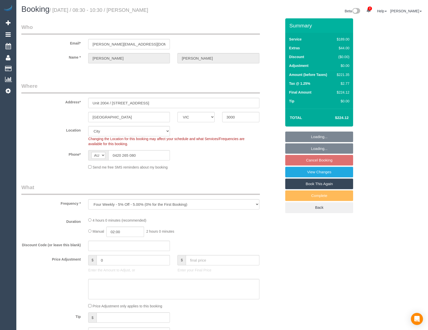
select select "VIC"
select select "number:28"
select select "number:14"
select select "number:21"
select select "number:22"
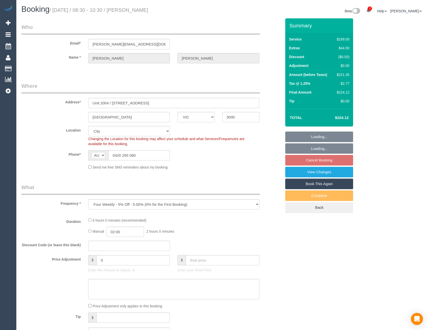
select select "number:13"
select select "object:714"
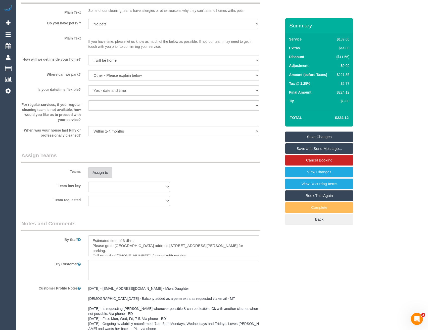
click at [97, 169] on button "Assign to" at bounding box center [100, 172] width 24 height 11
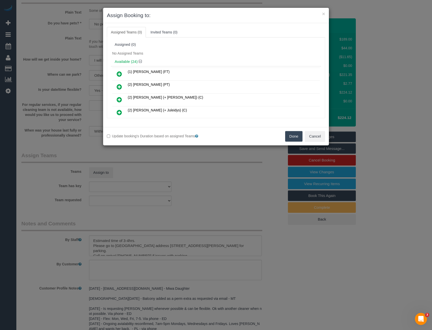
click at [119, 111] on icon at bounding box center [119, 112] width 5 height 6
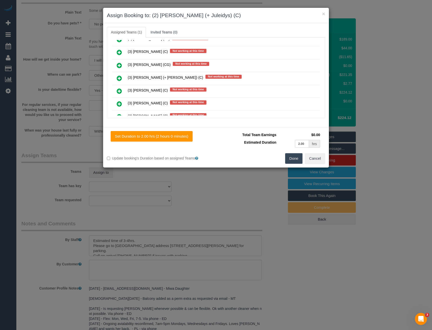
scroll to position [70, 0]
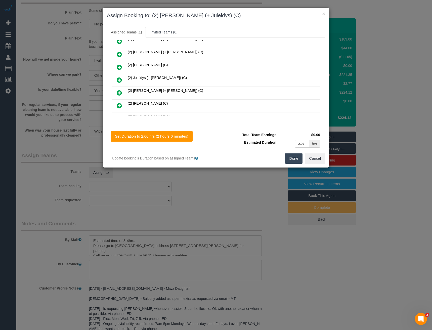
click at [118, 79] on icon at bounding box center [119, 80] width 5 height 6
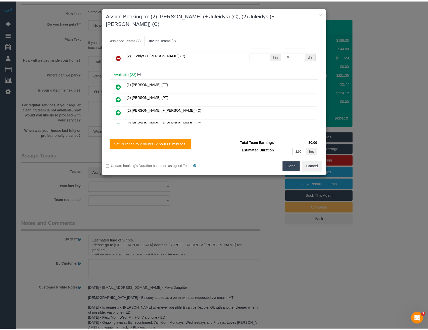
scroll to position [0, 0]
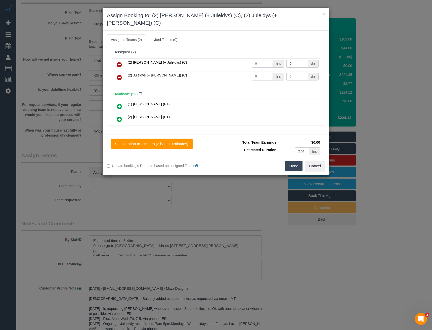
drag, startPoint x: 261, startPoint y: 56, endPoint x: 187, endPoint y: 56, distance: 73.5
click at [196, 58] on tr "(2) Cris (+ Juleidys) (C) 0 hrs 0 /hr" at bounding box center [216, 64] width 208 height 13
type input "1"
type input "70"
drag, startPoint x: 266, startPoint y: 70, endPoint x: 210, endPoint y: 65, distance: 56.3
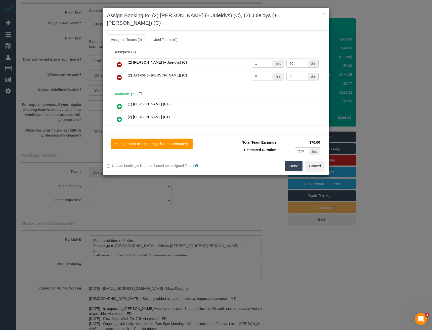
click at [210, 71] on tr "(2) Juleidys (+ Cris) (C) 0 hrs 0 /hr" at bounding box center [216, 77] width 208 height 13
type input "1"
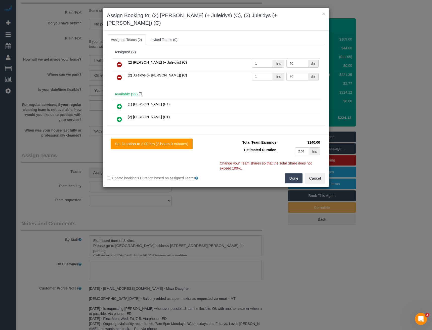
type input "70"
click at [298, 173] on button "Done" at bounding box center [294, 178] width 18 height 11
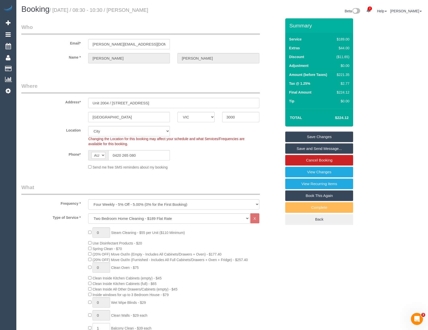
click at [302, 148] on link "Save and Send Message..." at bounding box center [320, 148] width 68 height 11
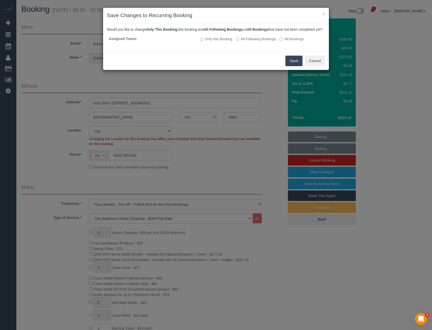
drag, startPoint x: 298, startPoint y: 68, endPoint x: 279, endPoint y: 61, distance: 20.9
click at [298, 66] on button "Save" at bounding box center [294, 61] width 17 height 11
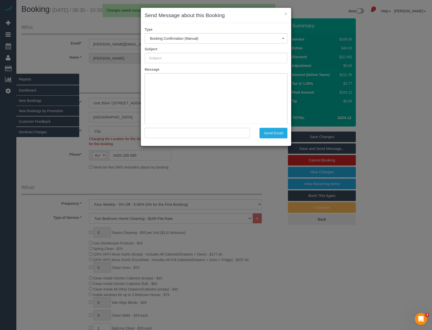
type input "Booking Confirmed"
type input ""Charlene Wong" <charlene@focusfareast.com>"
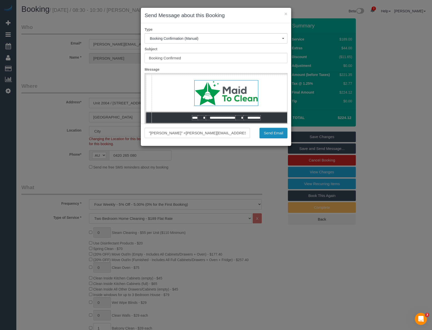
click at [279, 131] on button "Send Email" at bounding box center [274, 133] width 28 height 11
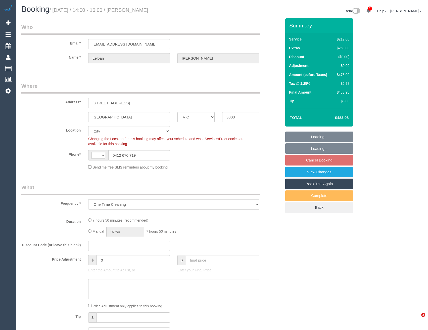
select select "VIC"
select select "string:stripe-pm_1S0Llp2GScqysDRVhs9LshZR"
select select "string:AU"
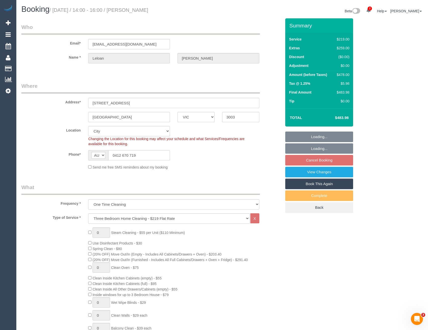
select select "number:29"
select select "number:14"
select select "number:19"
select select "number:25"
select select "number:13"
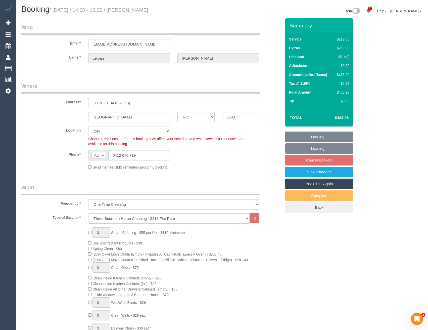
select select "object:1210"
select select "spot5"
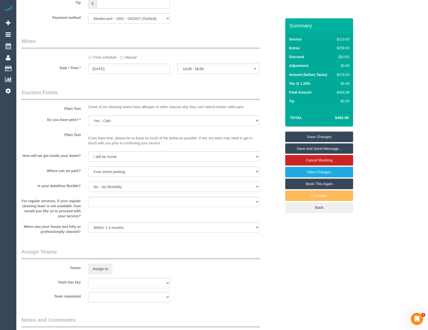
scroll to position [604, 0]
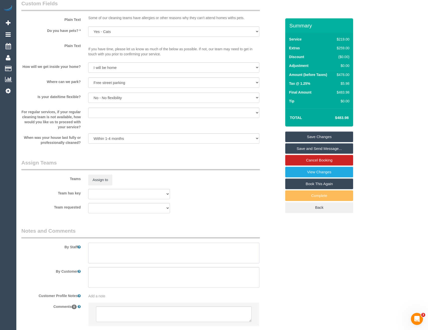
click at [117, 257] on textarea at bounding box center [173, 253] width 171 height 21
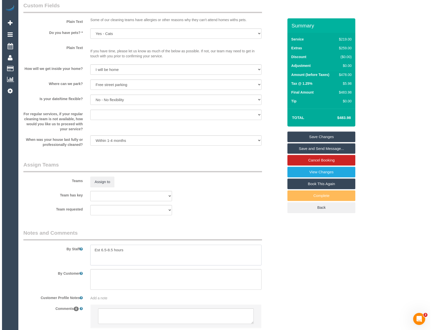
scroll to position [561, 0]
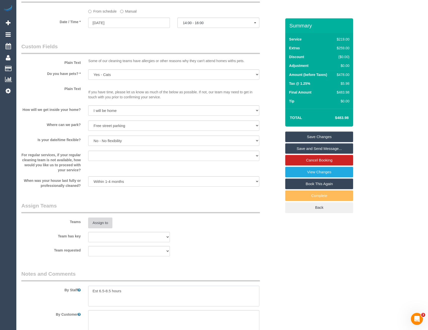
type textarea "Est 6.5-8.5 hours"
click at [109, 225] on button "Assign to" at bounding box center [100, 223] width 24 height 11
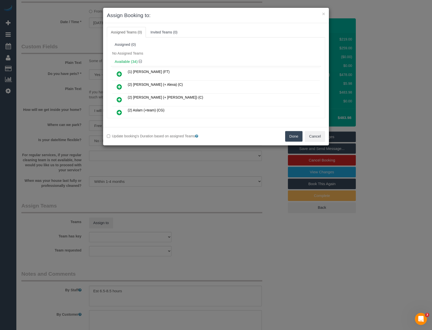
scroll to position [46, 0]
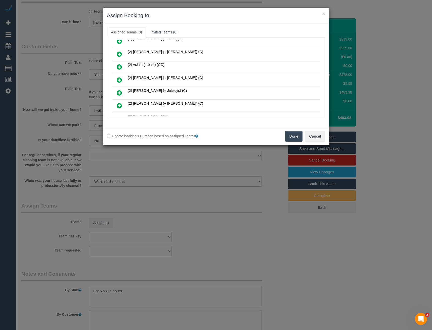
click at [119, 78] on icon at bounding box center [119, 80] width 5 height 6
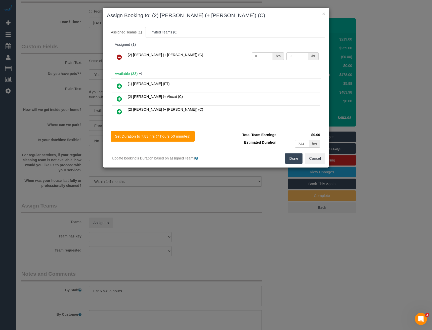
scroll to position [199, 0]
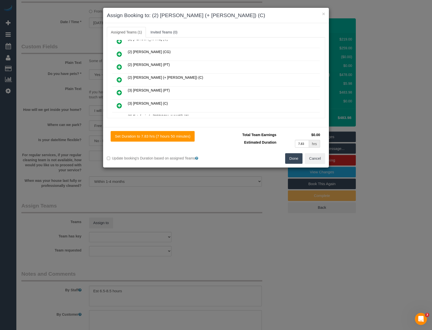
click at [120, 79] on icon at bounding box center [119, 80] width 5 height 6
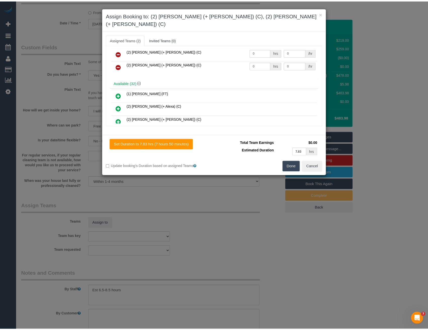
scroll to position [0, 0]
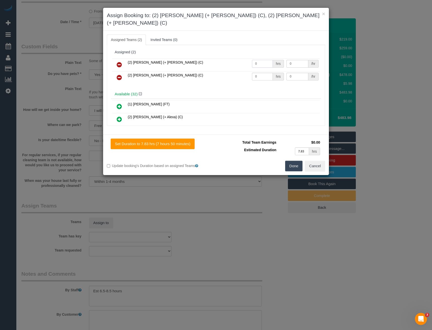
drag, startPoint x: 254, startPoint y: 56, endPoint x: 226, endPoint y: 56, distance: 27.7
click at [228, 58] on tr "(2) [PERSON_NAME] (+ [PERSON_NAME]) (C) 0 hrs 0 /hr" at bounding box center [216, 64] width 208 height 13
type input "1"
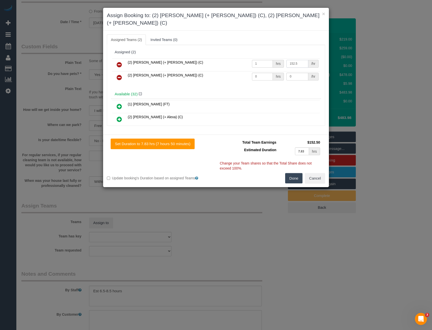
type input "152.5"
drag, startPoint x: 262, startPoint y: 67, endPoint x: 237, endPoint y: 72, distance: 25.4
click at [238, 72] on tr "(2) [PERSON_NAME] (+ [PERSON_NAME]) (C) 0 hrs 0 /hr" at bounding box center [216, 77] width 208 height 13
type input "1"
type input "152.5"
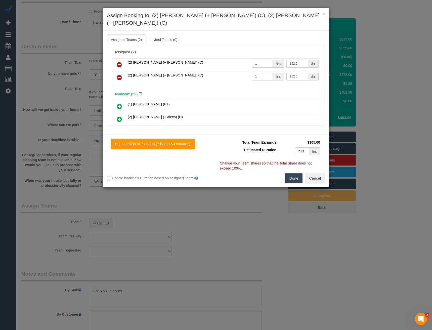
click at [299, 173] on button "Done" at bounding box center [294, 178] width 18 height 11
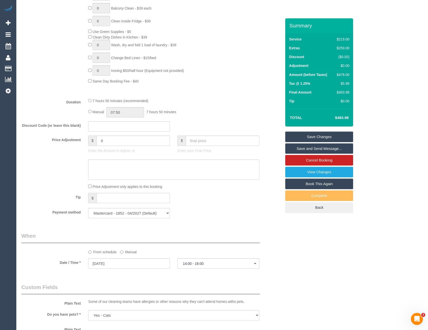
scroll to position [259, 0]
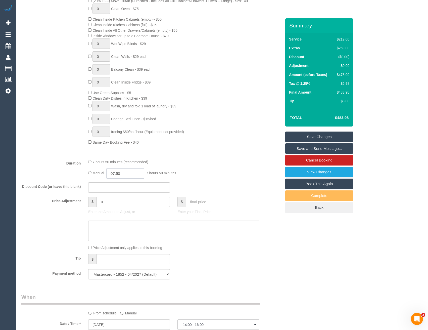
click at [132, 172] on input "07:50" at bounding box center [125, 173] width 38 height 10
click at [119, 194] on li "04:00" at bounding box center [120, 194] width 22 height 7
click at [122, 173] on input "04:00" at bounding box center [125, 173] width 38 height 10
type input "04:0"
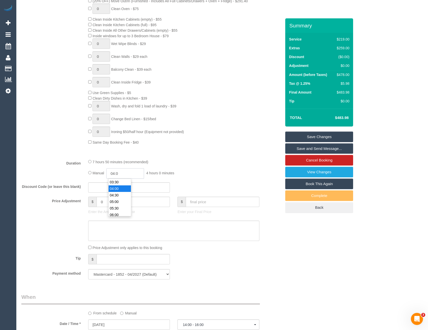
select select "spot22"
type input "04:15"
select select "spot39"
type input "04:15"
click at [214, 143] on div "0 Steam Cleaning - $55 per Unit ($110 Minimum) Use Disinfectant Products - $30 …" at bounding box center [185, 57] width 201 height 176
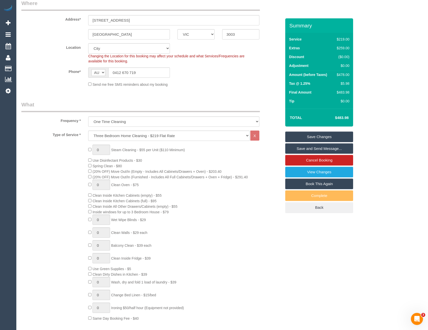
select select "spot56"
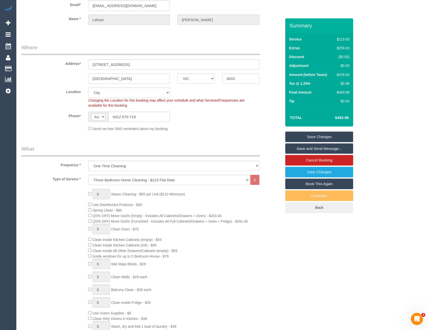
scroll to position [0, 0]
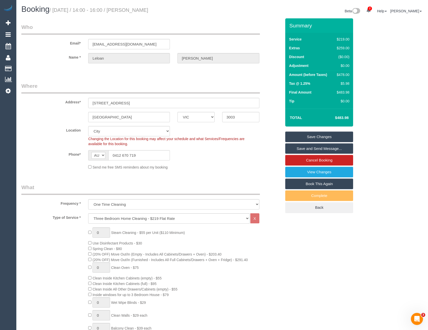
click at [295, 149] on link "Save and Send Message..." at bounding box center [320, 148] width 68 height 11
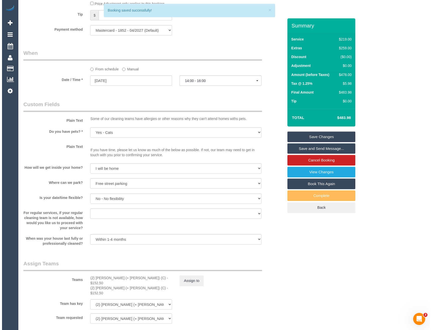
scroll to position [503, 0]
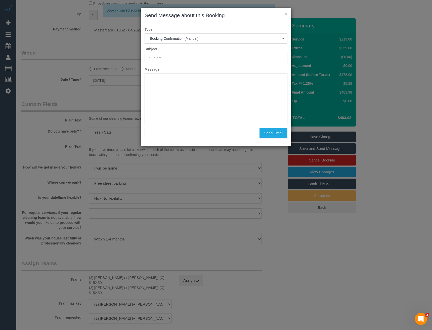
type input "Booking Confirmed"
type input ""Leloan Nguyen" <leloan.nguyen93@gmail.com>"
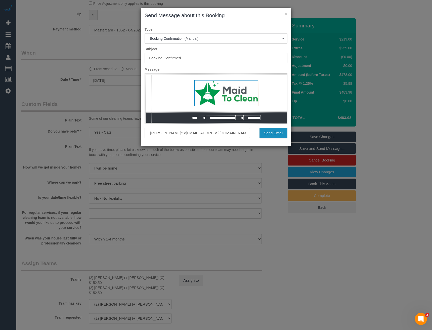
click at [278, 134] on button "Send Email" at bounding box center [274, 133] width 28 height 11
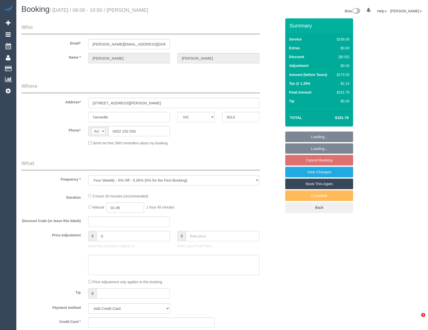
select select "VIC"
select select "string:stripe-pm_1Rcg0I2GScqysDRV31MonAHC"
select select "spot2"
select select "number:29"
select select "number:14"
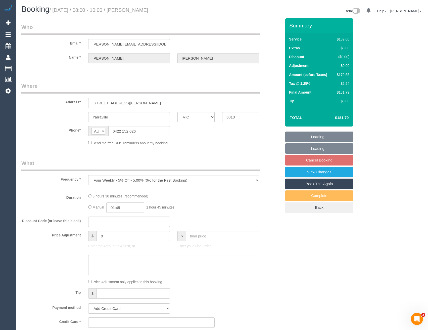
select select "number:19"
select select "number:22"
select select "number:34"
select select "number:26"
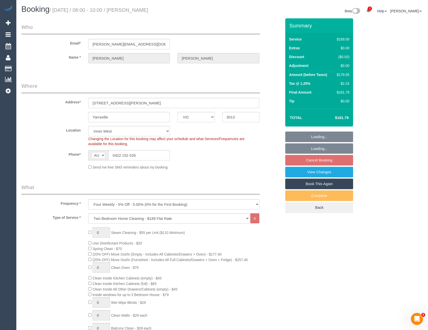
select select "spot19"
select select "object:1480"
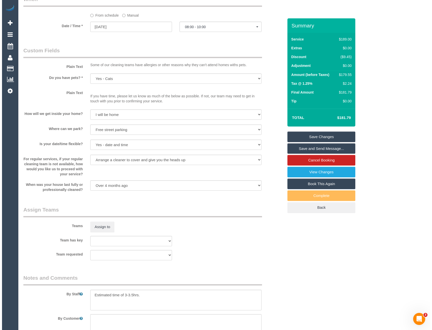
scroll to position [579, 0]
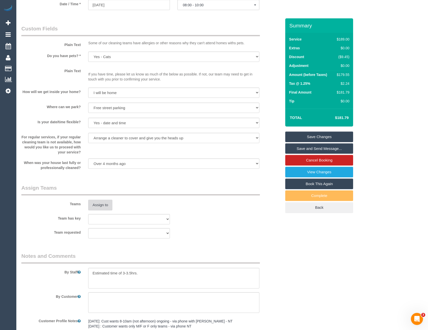
click at [105, 207] on button "Assign to" at bounding box center [100, 205] width 24 height 11
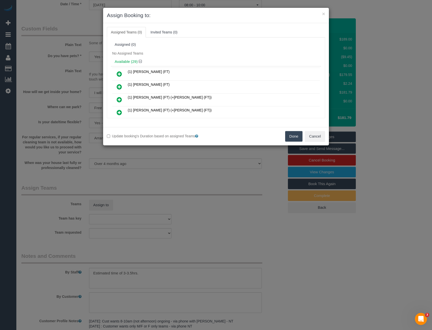
scroll to position [110, 0]
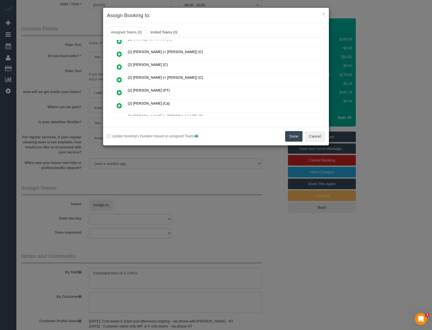
click at [119, 77] on icon at bounding box center [119, 80] width 5 height 6
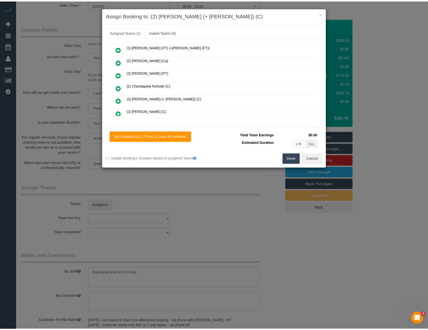
scroll to position [50, 0]
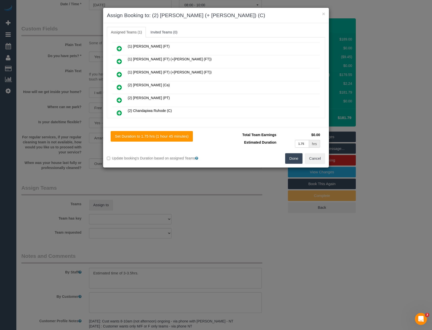
click at [144, 180] on div "× Assign Booking to: (2) [PERSON_NAME] (+ [PERSON_NAME]) (C) Assigned Teams (1)…" at bounding box center [216, 165] width 432 height 330
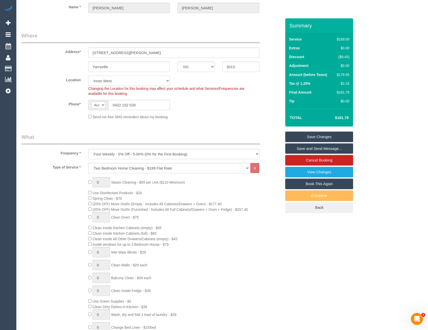
click at [105, 78] on select "Office [GEOGRAPHIC_DATA] (North) East (South) [GEOGRAPHIC_DATA] (East) [GEOGRAP…" at bounding box center [129, 81] width 82 height 10
select select "50"
click at [88, 76] on select "Office [GEOGRAPHIC_DATA] (North) East (South) [GEOGRAPHIC_DATA] (East) [GEOGRAP…" at bounding box center [129, 81] width 82 height 10
click at [190, 122] on fieldset "Where Address* [STREET_ADDRESS][PERSON_NAME] [GEOGRAPHIC_DATA] ACT [GEOGRAPHIC_…" at bounding box center [151, 77] width 260 height 91
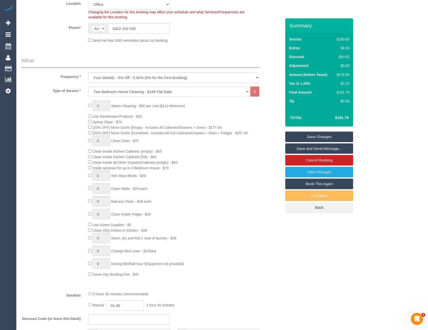
select select "object:4580"
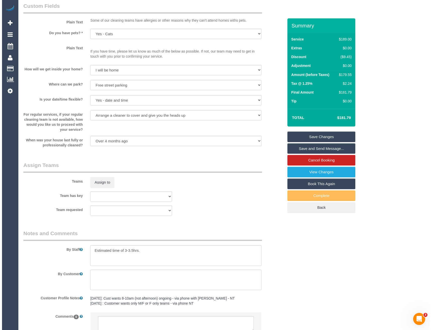
scroll to position [656, 0]
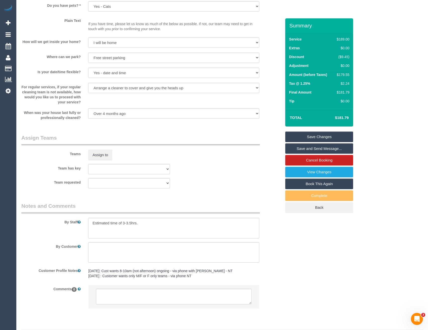
click at [99, 139] on legend "Assign Teams" at bounding box center [140, 139] width 239 height 11
click at [101, 155] on button "Assign to" at bounding box center [100, 155] width 24 height 11
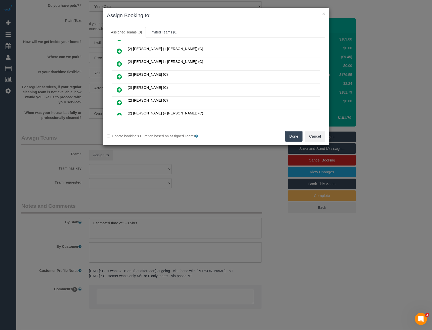
click at [123, 63] on link at bounding box center [119, 64] width 12 height 10
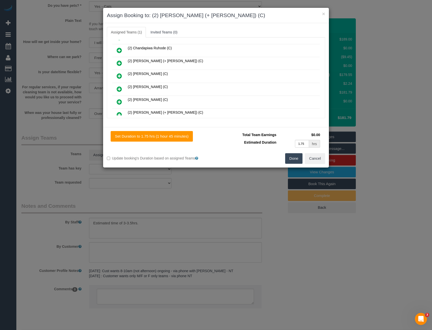
scroll to position [138, 0]
click at [120, 102] on icon at bounding box center [119, 103] width 5 height 6
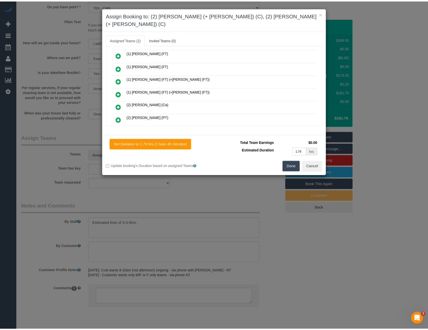
scroll to position [0, 0]
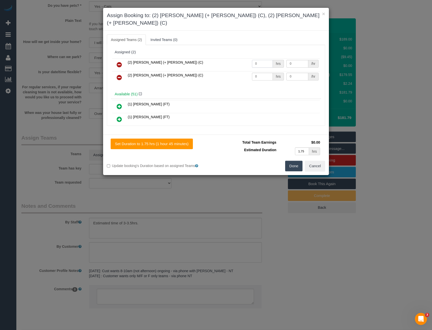
drag, startPoint x: 261, startPoint y: 55, endPoint x: 216, endPoint y: 46, distance: 45.1
click at [220, 57] on div "(2) Daniela (+ Kevin) (C) 0 hrs 0 /hr (2) Kevin (+ Daniela) (C) 0 hrs 0 /hr" at bounding box center [216, 73] width 210 height 32
type input "1"
type input "57.5"
drag, startPoint x: 260, startPoint y: 70, endPoint x: 224, endPoint y: 66, distance: 36.0
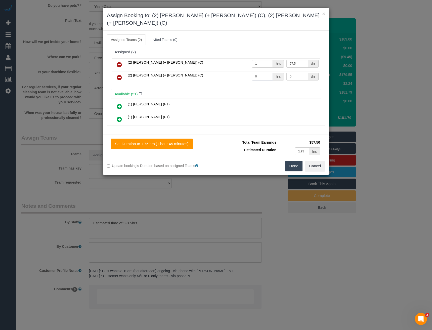
click at [226, 71] on tr "(2) Kevin (+ Daniela) (C) 0 hrs 0 /hr" at bounding box center [216, 77] width 208 height 13
type input "1"
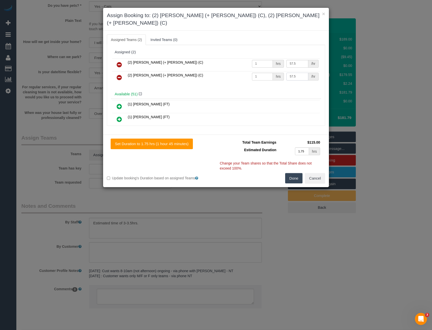
type input "57.5"
click at [295, 173] on button "Done" at bounding box center [294, 178] width 18 height 11
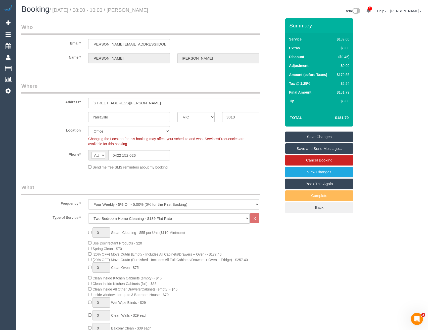
click at [301, 151] on link "Save and Send Message..." at bounding box center [320, 148] width 68 height 11
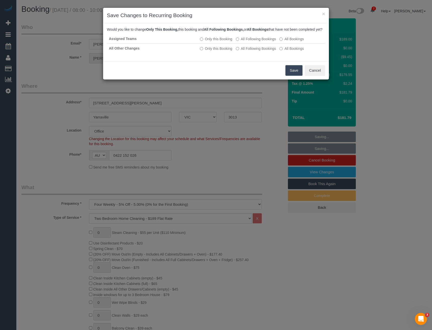
drag, startPoint x: 284, startPoint y: 77, endPoint x: 295, endPoint y: 77, distance: 10.3
click at [285, 77] on div "Save Cancel" at bounding box center [216, 70] width 226 height 18
click at [295, 76] on button "Save" at bounding box center [294, 70] width 17 height 11
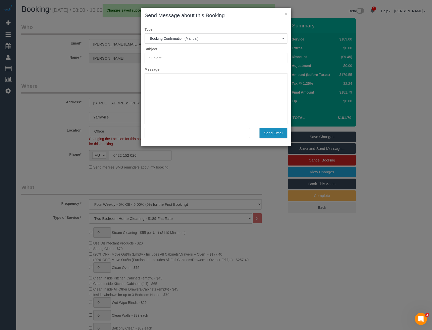
type input "Booking Confirmed"
type input ""Hilary Fernando" <hilaryy-@hotmail.com>"
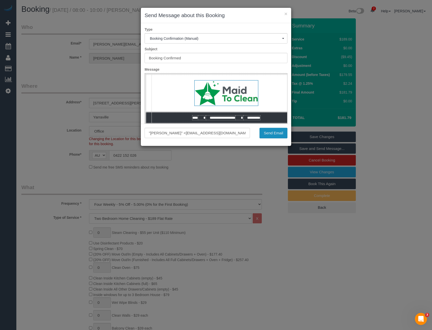
click at [276, 136] on button "Send Email" at bounding box center [274, 133] width 28 height 11
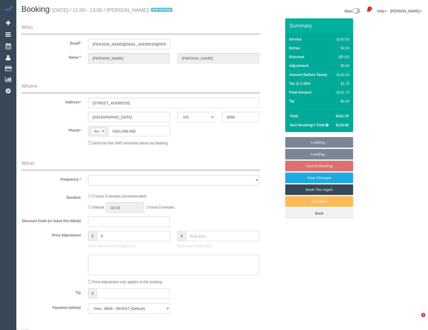
select select "VIC"
select select "number:29"
select select "object:693"
select select "spot5"
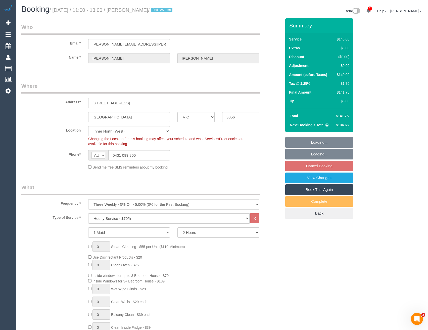
select select "object:1760"
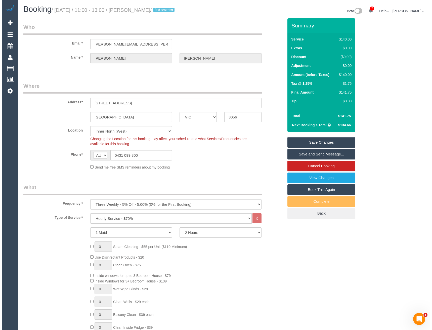
scroll to position [579, 0]
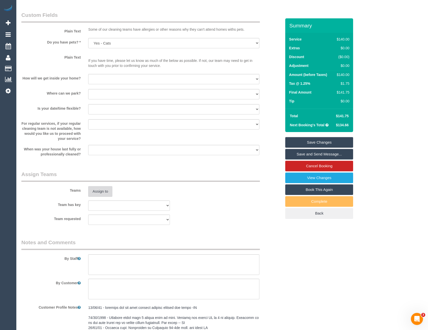
click at [102, 192] on button "Assign to" at bounding box center [100, 191] width 24 height 11
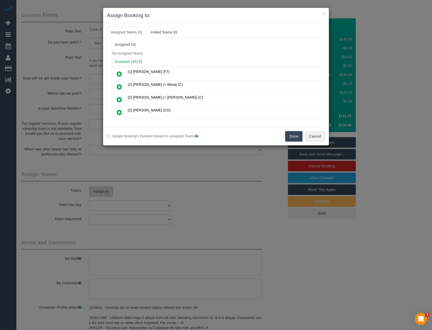
scroll to position [2047, 0]
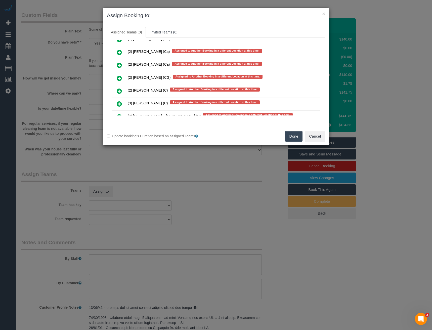
click at [120, 80] on icon at bounding box center [119, 78] width 5 height 6
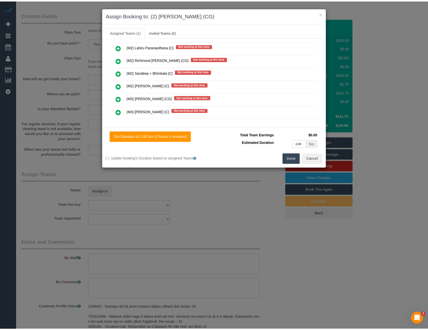
scroll to position [0, 0]
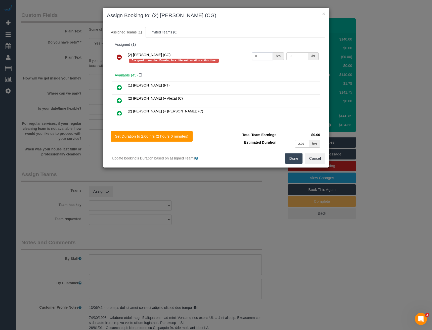
drag, startPoint x: 266, startPoint y: 56, endPoint x: 233, endPoint y: 58, distance: 33.3
click at [234, 58] on tr "(2) Syed Razvi (CG) Assigned to Another Booking in a different Location at this…" at bounding box center [216, 58] width 208 height 14
type input "2"
type input "41.25"
click at [295, 156] on button "Done" at bounding box center [294, 158] width 18 height 11
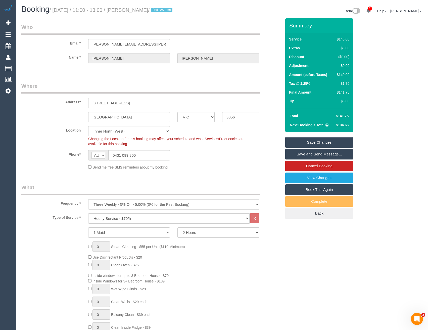
click at [306, 156] on link "Save and Send Message..." at bounding box center [320, 154] width 68 height 11
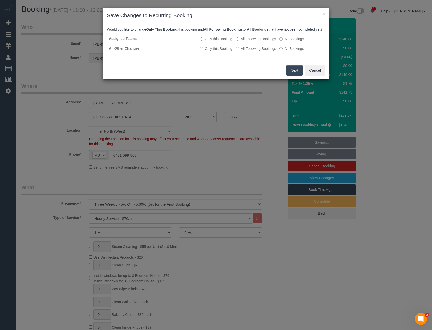
drag, startPoint x: 291, startPoint y: 76, endPoint x: 253, endPoint y: 59, distance: 41.4
click at [291, 76] on button "Next" at bounding box center [295, 70] width 16 height 11
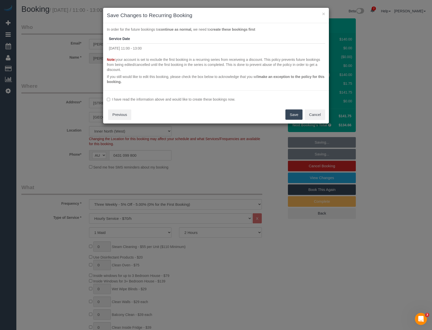
click at [127, 98] on label "I have read the information above and would like to create these bookings now." at bounding box center [216, 99] width 218 height 5
drag, startPoint x: 290, startPoint y: 115, endPoint x: 287, endPoint y: 111, distance: 4.8
click at [290, 115] on button "Save" at bounding box center [294, 114] width 17 height 11
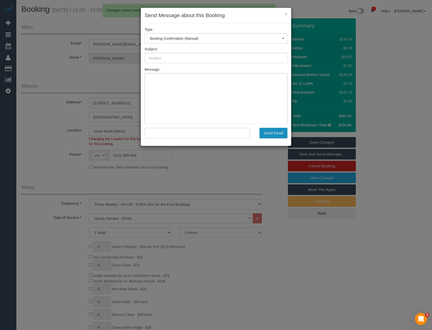
type input "Booking Confirmed"
type input ""Dave Kiely" <dave.kiely@gmail.com>"
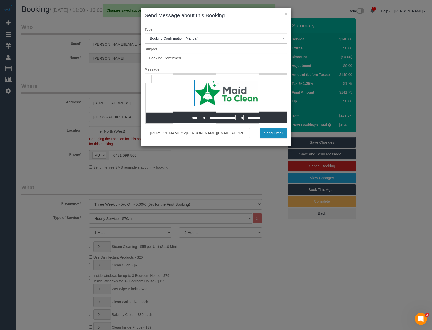
click at [277, 132] on button "Send Email" at bounding box center [274, 133] width 28 height 11
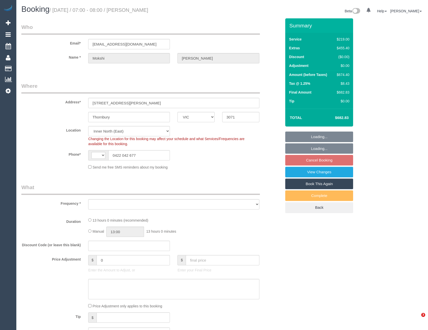
select select "VIC"
select select "string:stripe-pm_1MuR1z2GScqysDRVXKvJvrBb"
select select "string:AU"
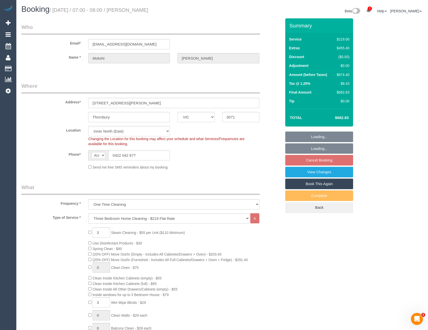
select select "object:664"
select select "number:28"
select select "number:14"
select select "number:18"
select select "number:24"
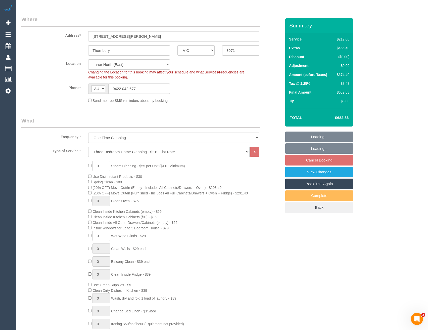
scroll to position [101, 0]
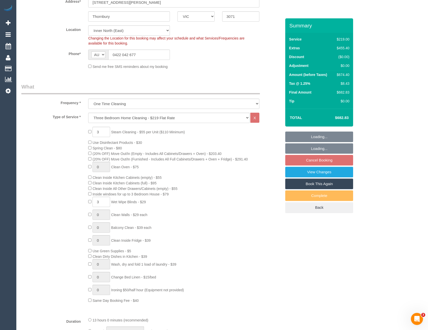
select select "spot1"
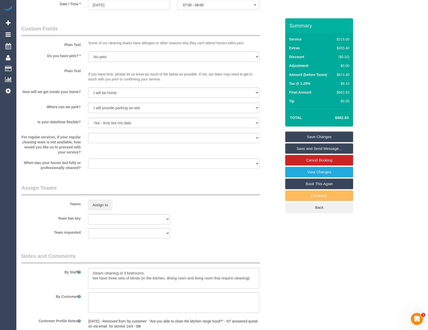
scroll to position [697, 0]
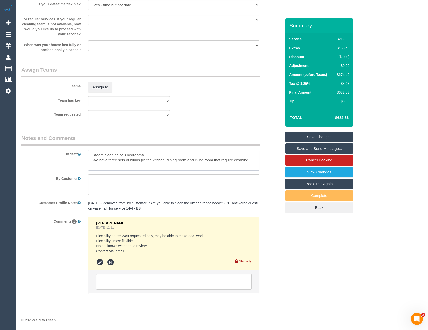
click at [89, 154] on textarea at bounding box center [173, 160] width 171 height 21
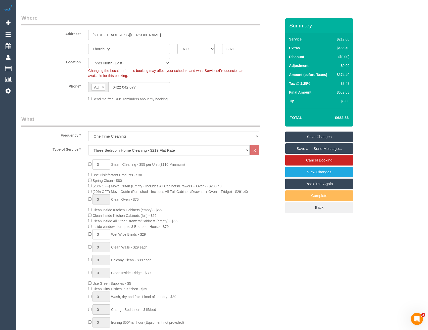
scroll to position [0, 0]
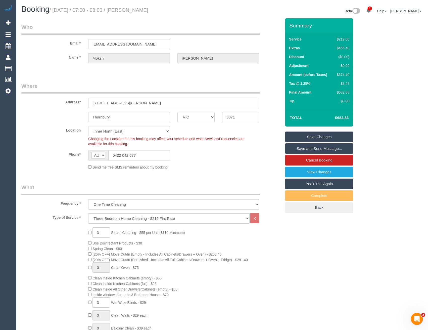
type textarea "Est 7.5-9.5 hours + Steam cleaning of 3 bedrooms. We have three sets of blinds …"
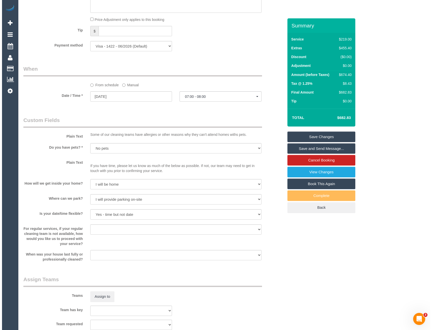
scroll to position [554, 0]
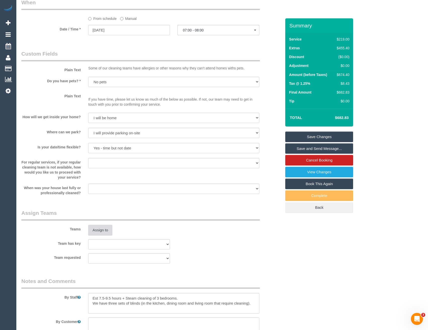
click at [98, 232] on button "Assign to" at bounding box center [100, 230] width 24 height 11
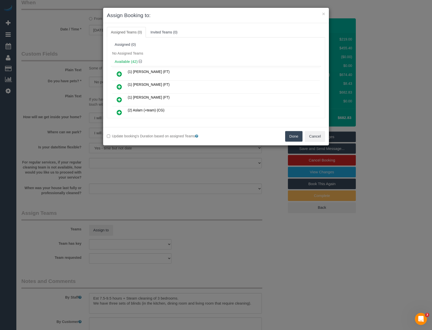
scroll to position [277, 0]
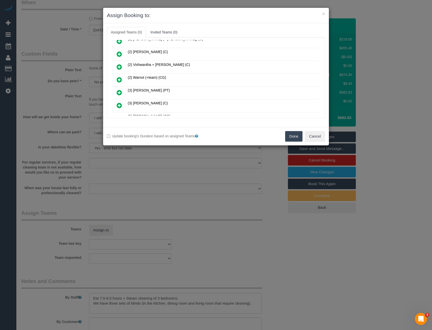
click at [117, 78] on icon at bounding box center [119, 80] width 5 height 6
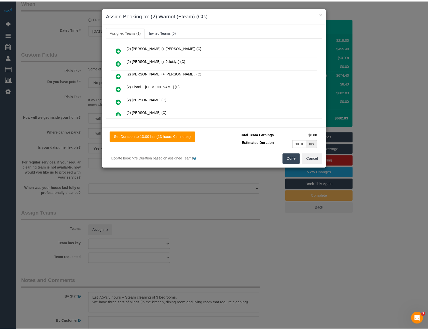
scroll to position [0, 0]
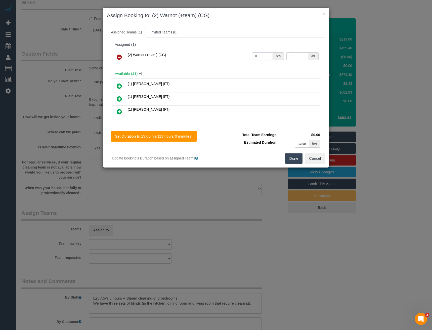
drag, startPoint x: 264, startPoint y: 57, endPoint x: 211, endPoint y: 45, distance: 55.2
click at [223, 53] on tr "(2) Warnot (+team) (CG) 0 hrs 0 /hr" at bounding box center [216, 57] width 208 height 13
type input "1"
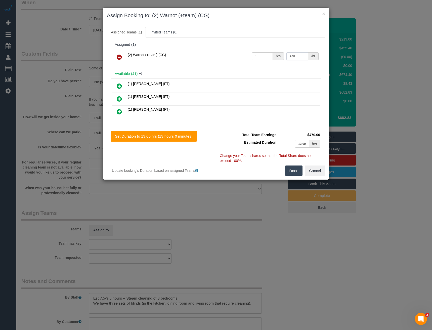
type input "470"
click at [290, 169] on button "Done" at bounding box center [294, 171] width 18 height 11
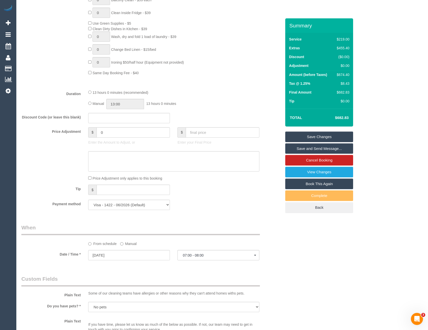
scroll to position [302, 0]
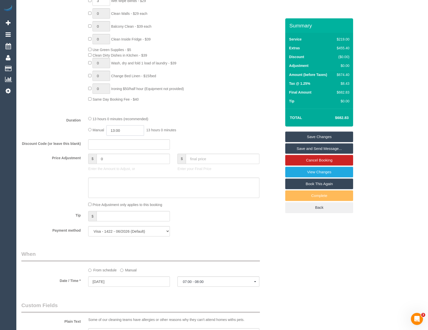
click at [124, 130] on input "13:00" at bounding box center [125, 130] width 38 height 10
type input "09:30"
click at [118, 160] on li "09:30" at bounding box center [120, 160] width 22 height 7
click at [192, 129] on div "Manual 09:30 9 hours 30 minutes" at bounding box center [173, 130] width 171 height 10
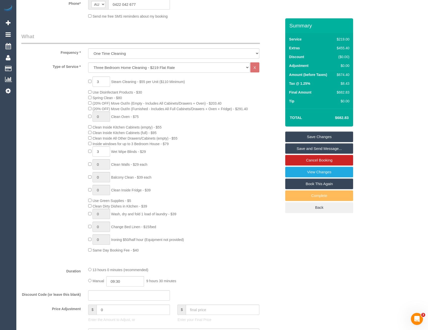
scroll to position [61, 0]
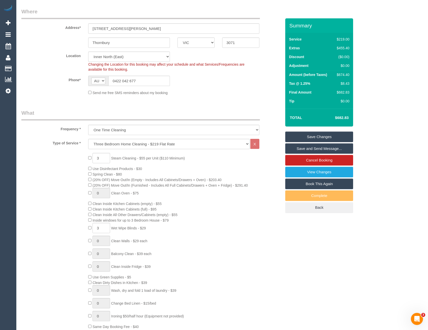
select select "spot18"
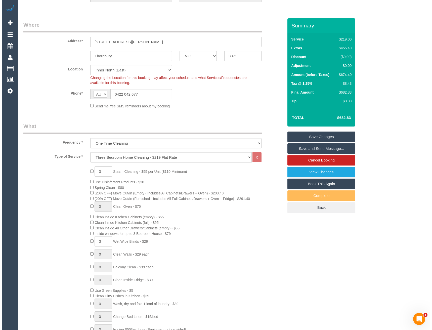
scroll to position [0, 0]
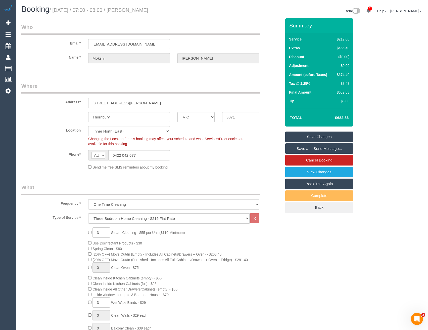
click at [295, 147] on link "Save and Send Message..." at bounding box center [320, 148] width 68 height 11
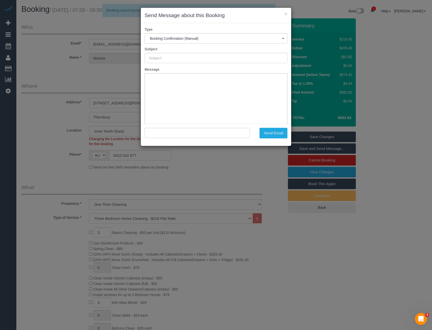
type input "Booking Confirmed"
type input ""[PERSON_NAME]" <[EMAIL_ADDRESS][DOMAIN_NAME]>"
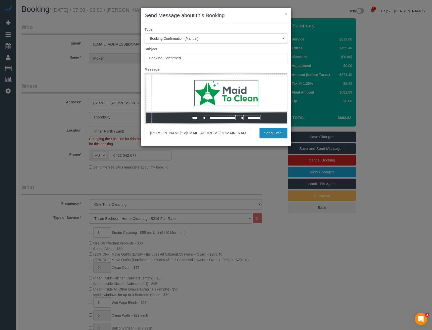
click at [273, 133] on button "Send Email" at bounding box center [274, 133] width 28 height 11
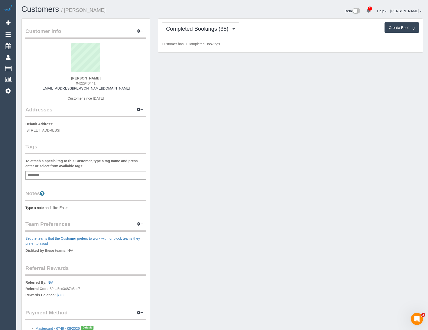
scroll to position [383, 428]
click at [223, 29] on span "Completed Bookings (35)" at bounding box center [198, 29] width 65 height 6
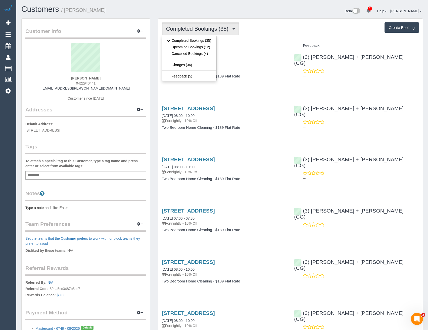
scroll to position [23655, 24731]
click at [212, 47] on link "Upcoming Bookings (12)" at bounding box center [189, 47] width 54 height 7
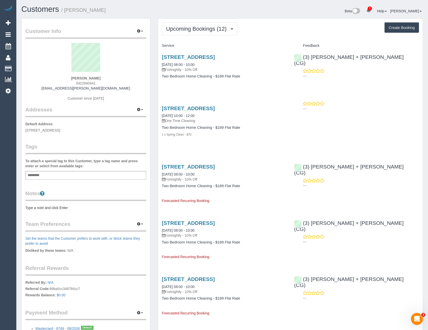
scroll to position [813, 428]
click at [211, 29] on span "Upcoming Bookings (12)" at bounding box center [197, 29] width 63 height 6
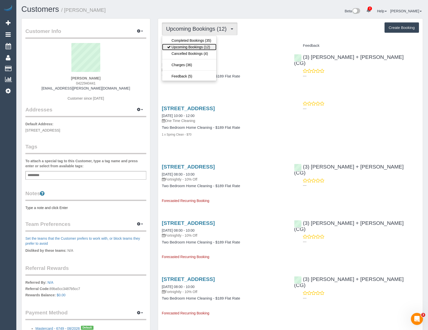
click at [206, 46] on link "Upcoming Bookings (12)" at bounding box center [189, 47] width 54 height 7
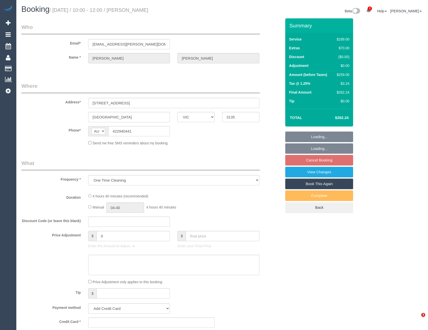
select select "VIC"
select select "number:28"
select select "number:15"
select select "number:18"
select select "number:24"
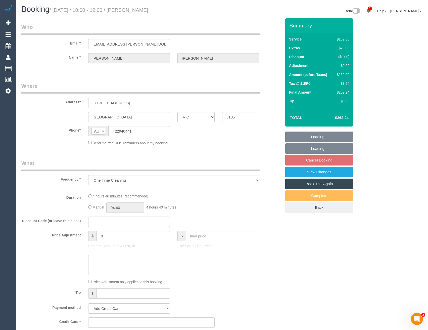
select select "number:11"
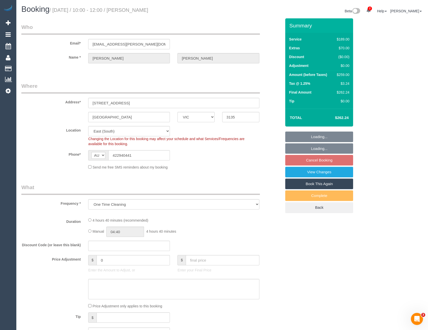
select select "object:693"
select select "string:stripe-pm_1S2WTl2GScqysDRVVRhMhDBc"
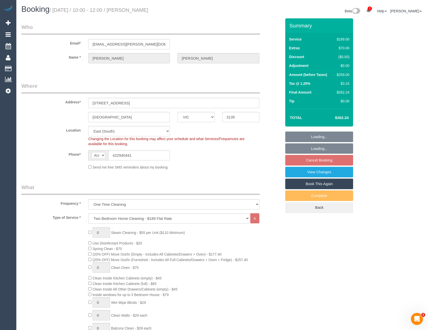
select select "spot3"
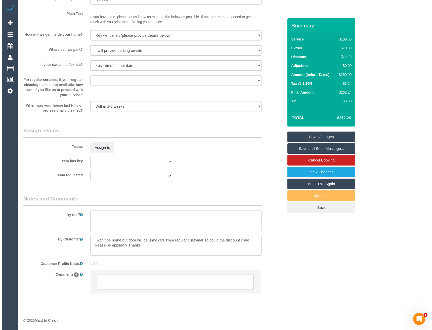
scroll to position [636, 0]
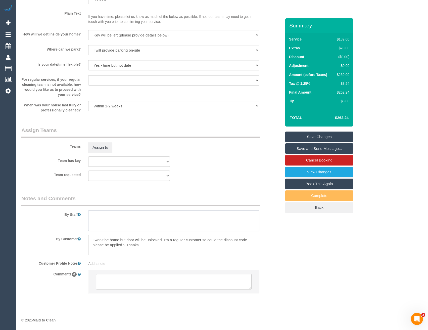
click at [101, 217] on textarea at bounding box center [173, 220] width 171 height 21
type textarea "Est 4- 5 hours"
click at [105, 147] on button "Assign to" at bounding box center [100, 147] width 24 height 11
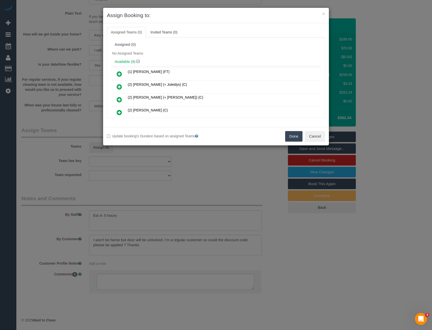
scroll to position [71, 0]
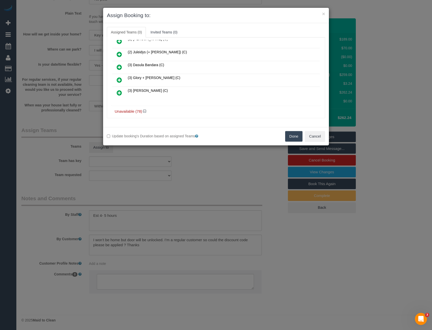
click at [120, 79] on icon at bounding box center [119, 80] width 5 height 6
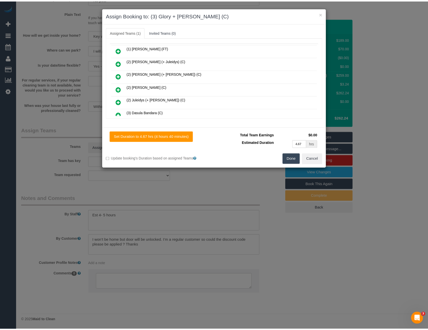
scroll to position [0, 0]
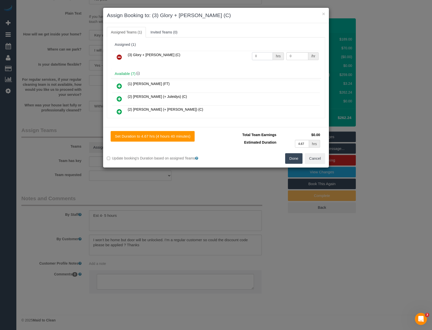
drag, startPoint x: 249, startPoint y: 58, endPoint x: 229, endPoint y: 58, distance: 19.1
click at [232, 59] on tr "(3) Glory + Mary (C) 0 hrs 0 /hr" at bounding box center [216, 57] width 208 height 13
type input "1"
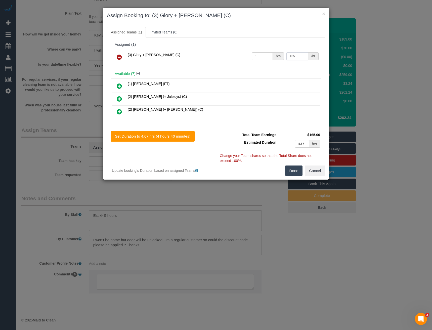
type input "165"
click at [296, 169] on button "Done" at bounding box center [294, 171] width 18 height 11
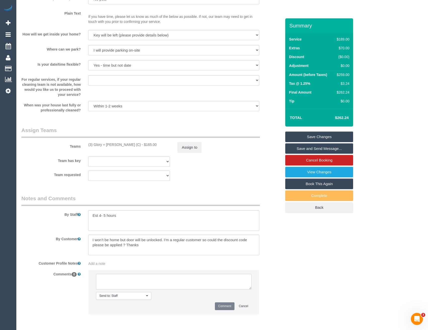
click at [128, 282] on textarea at bounding box center [173, 282] width 155 height 16
type textarea "10% disc added as reg cust"
click at [223, 305] on button "Comment" at bounding box center [225, 306] width 20 height 8
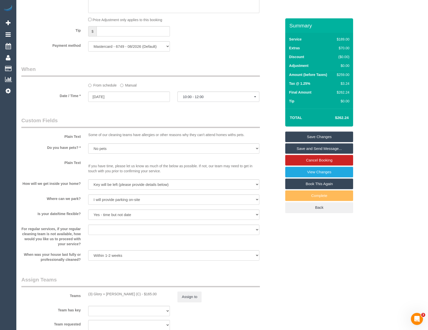
scroll to position [422, 0]
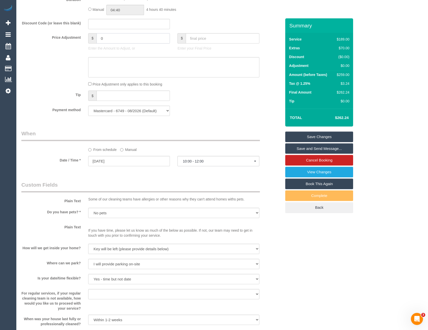
drag, startPoint x: 105, startPoint y: 36, endPoint x: 82, endPoint y: 41, distance: 24.4
click at [82, 41] on div "Price Adjustment $ 0 Enter the Amount to Adjust, or $ Enter your Final Price" at bounding box center [152, 43] width 268 height 20
type input "-25.9"
click at [148, 66] on textarea at bounding box center [173, 67] width 171 height 21
type textarea "11/9/25 - reg discount - BB"
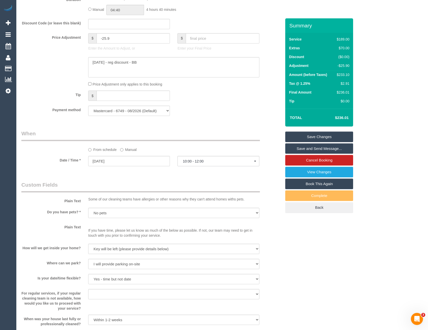
click at [184, 92] on div "Tip $" at bounding box center [152, 96] width 268 height 11
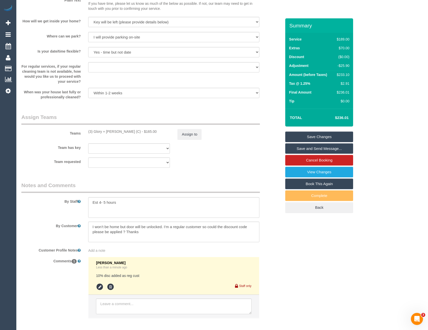
scroll to position [674, 0]
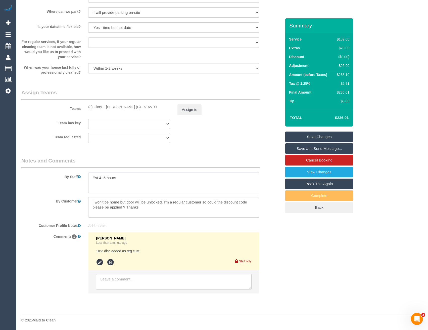
click at [106, 178] on textarea at bounding box center [173, 183] width 171 height 21
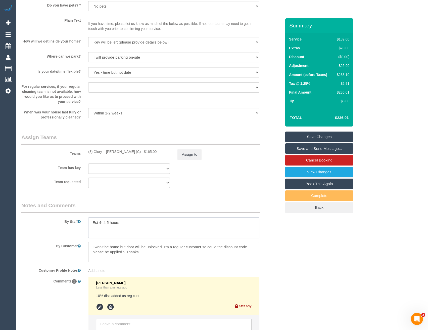
scroll to position [548, 0]
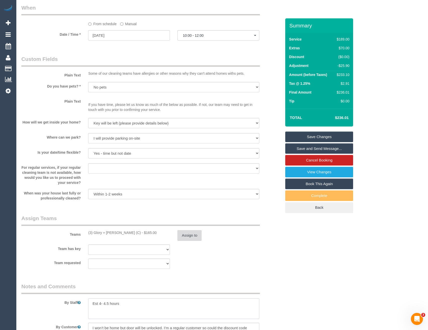
type textarea "Est 4- 4.5 hours"
click at [186, 233] on button "Assign to" at bounding box center [190, 235] width 24 height 11
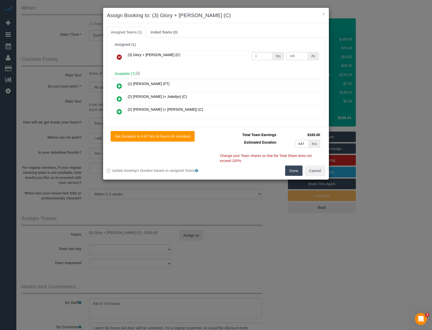
drag, startPoint x: 289, startPoint y: 55, endPoint x: 264, endPoint y: 53, distance: 25.2
click at [267, 54] on tr "(3) Glory + Mary (C) 1 hrs 165 /hr" at bounding box center [216, 57] width 208 height 13
type input "150"
click at [289, 172] on button "Done" at bounding box center [294, 171] width 18 height 11
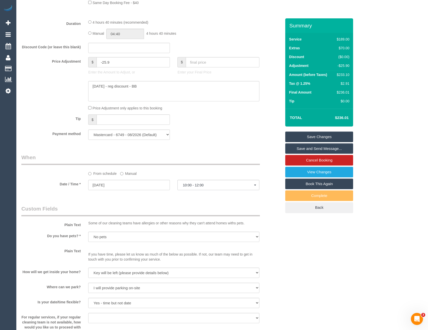
scroll to position [397, 0]
click at [118, 33] on input "04:40" at bounding box center [125, 35] width 38 height 10
click at [129, 35] on input "04:40" at bounding box center [125, 35] width 38 height 10
click at [120, 69] on li "02:00" at bounding box center [120, 70] width 22 height 7
click at [127, 37] on input "02:00" at bounding box center [125, 35] width 38 height 10
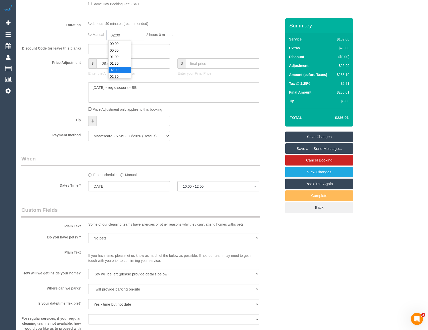
scroll to position [20, 0]
type input "02:"
select select "spot20"
type input "02:15"
select select "spot37"
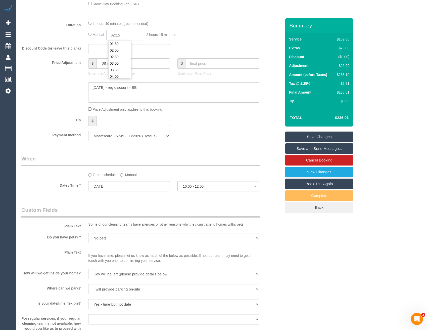
type input "02:15"
click at [185, 47] on div "Discount Code (or leave this blank)" at bounding box center [152, 49] width 268 height 11
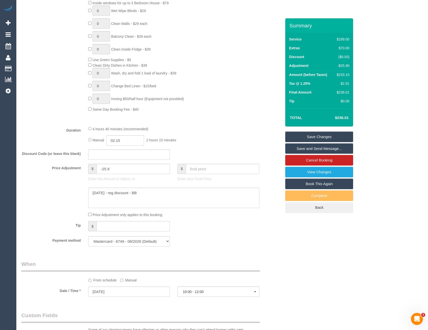
select select "spot54"
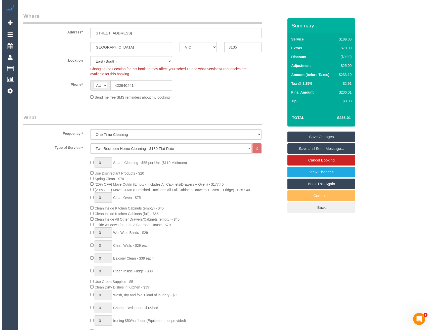
scroll to position [20, 0]
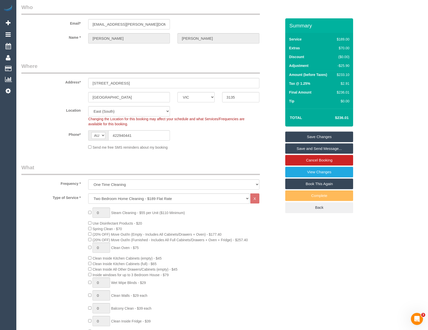
click at [309, 149] on link "Save and Send Message..." at bounding box center [320, 148] width 68 height 11
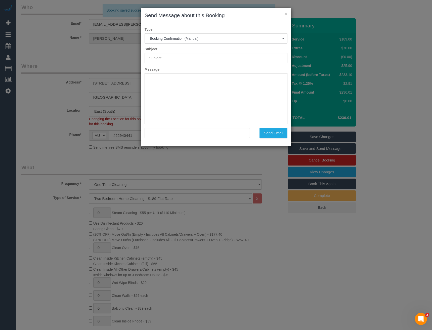
type input "Booking Confirmed"
type input ""Matthew Thomas" <matt.oz.thomas@gmail.com>"
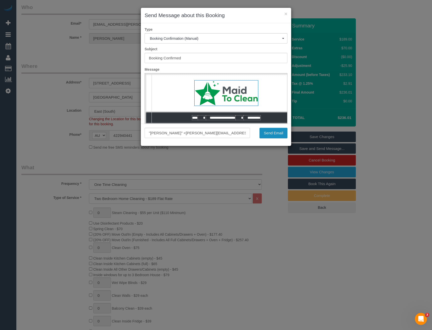
click at [265, 132] on button "Send Email" at bounding box center [274, 133] width 28 height 11
